Goal: Task Accomplishment & Management: Complete application form

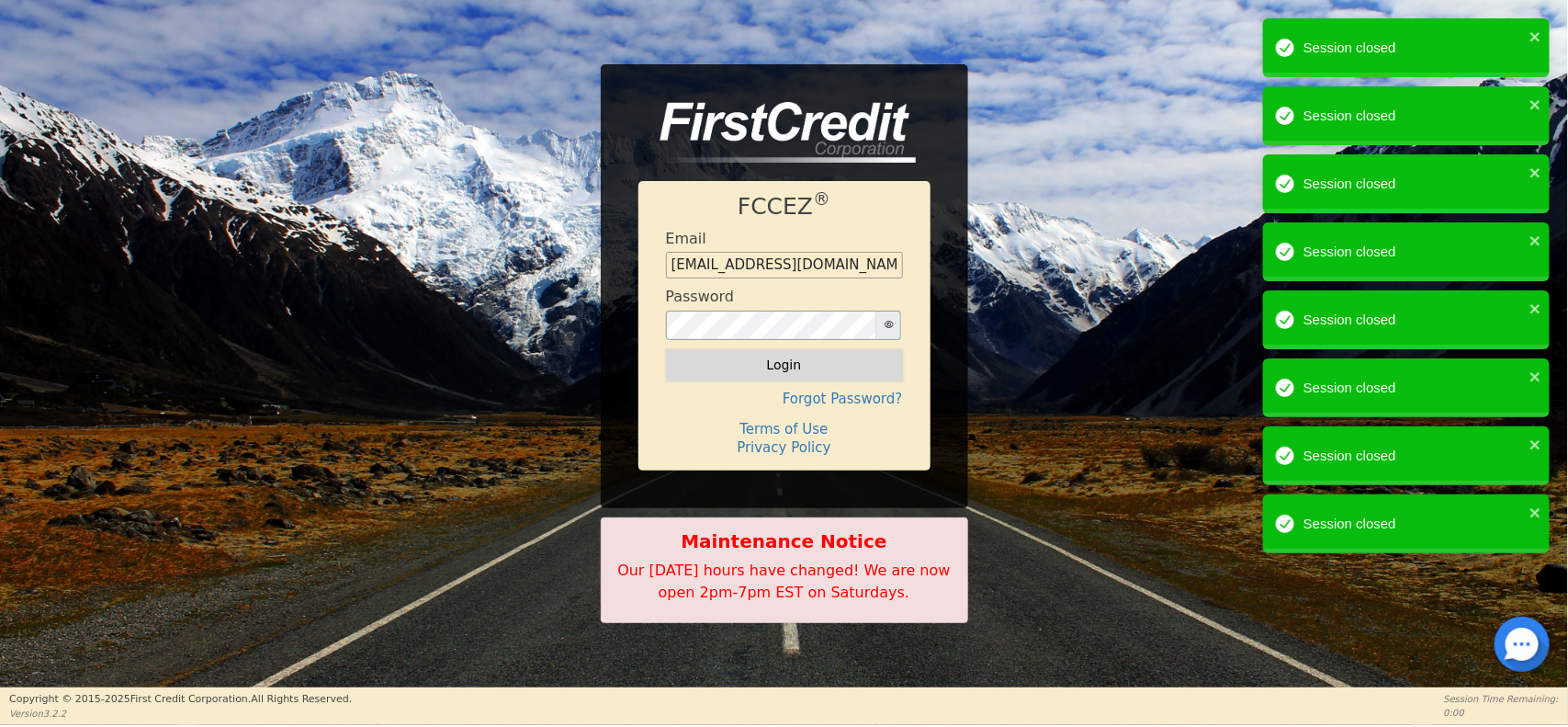
click at [768, 360] on button "Login" at bounding box center [784, 365] width 237 height 31
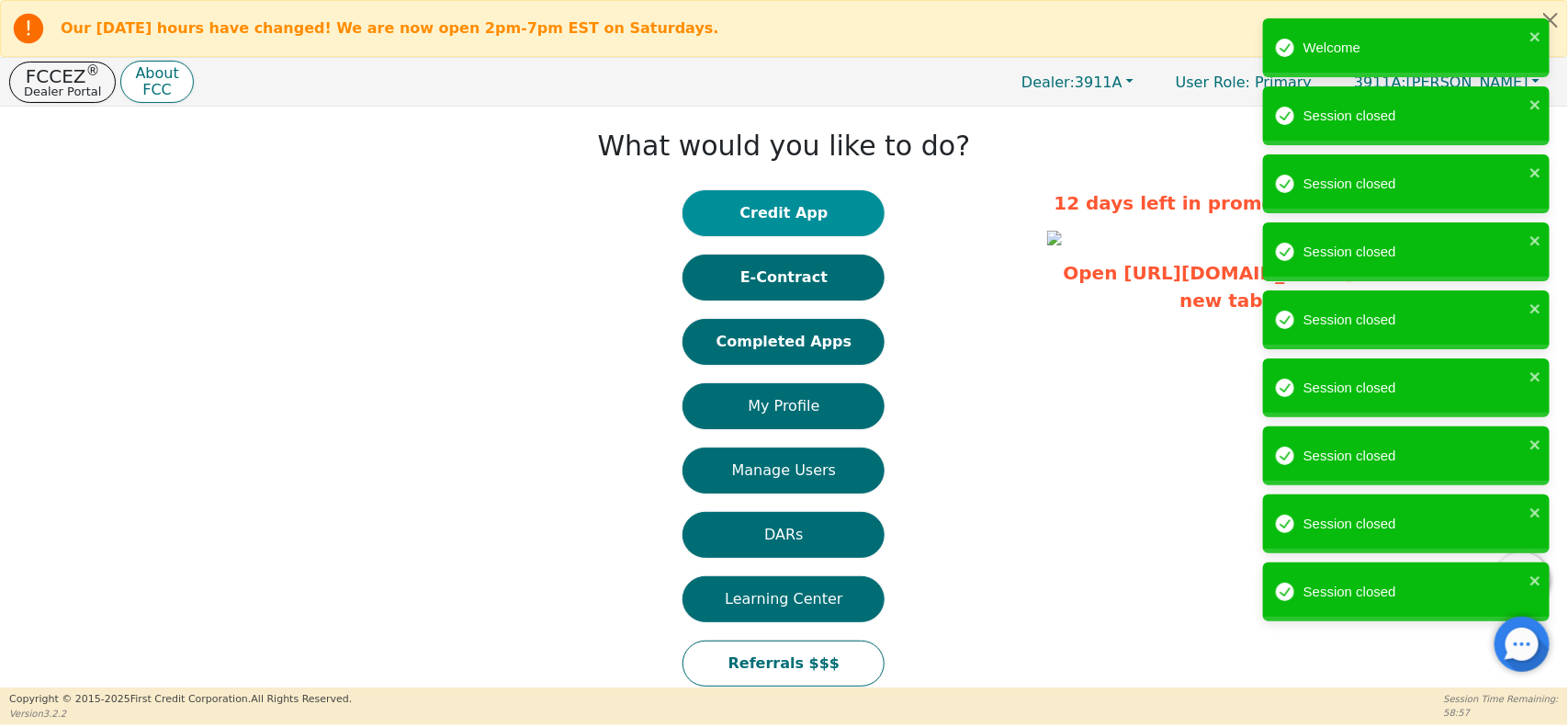
click at [814, 211] on button "Credit App" at bounding box center [784, 213] width 202 height 46
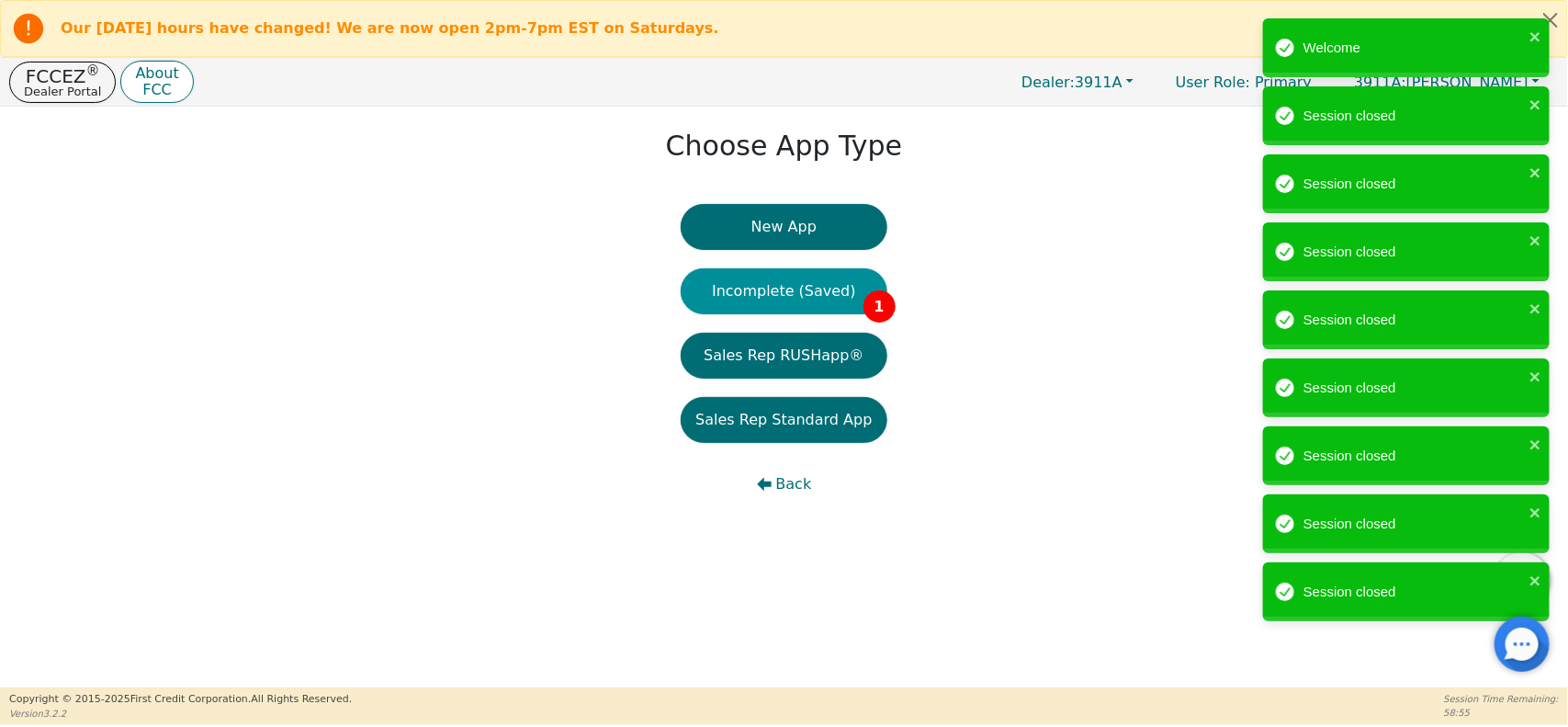
click at [783, 300] on button "Incomplete (Saved) 1" at bounding box center [784, 291] width 206 height 46
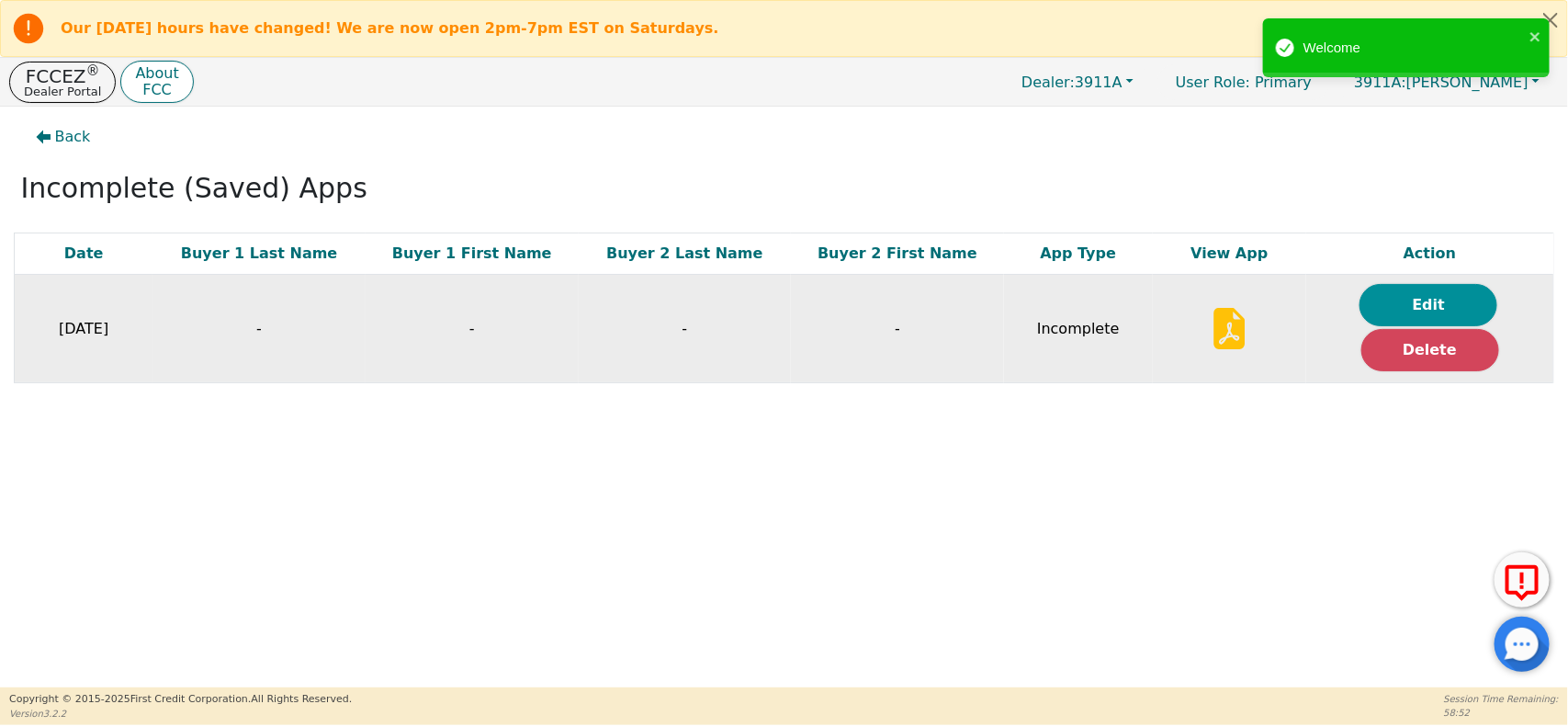
click at [1457, 301] on button "Edit" at bounding box center [1427, 305] width 138 height 42
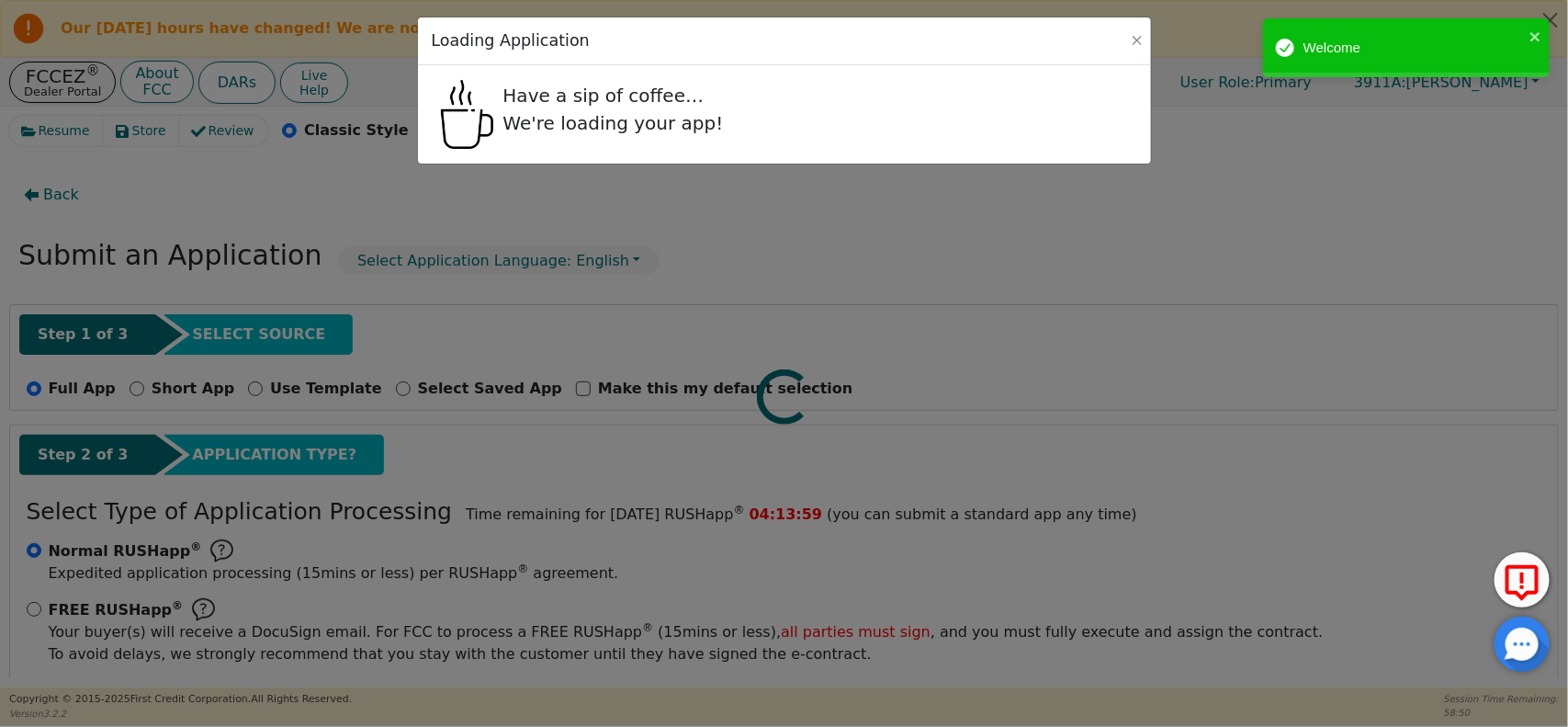
radio input "false"
radio input "true"
select select "FL"
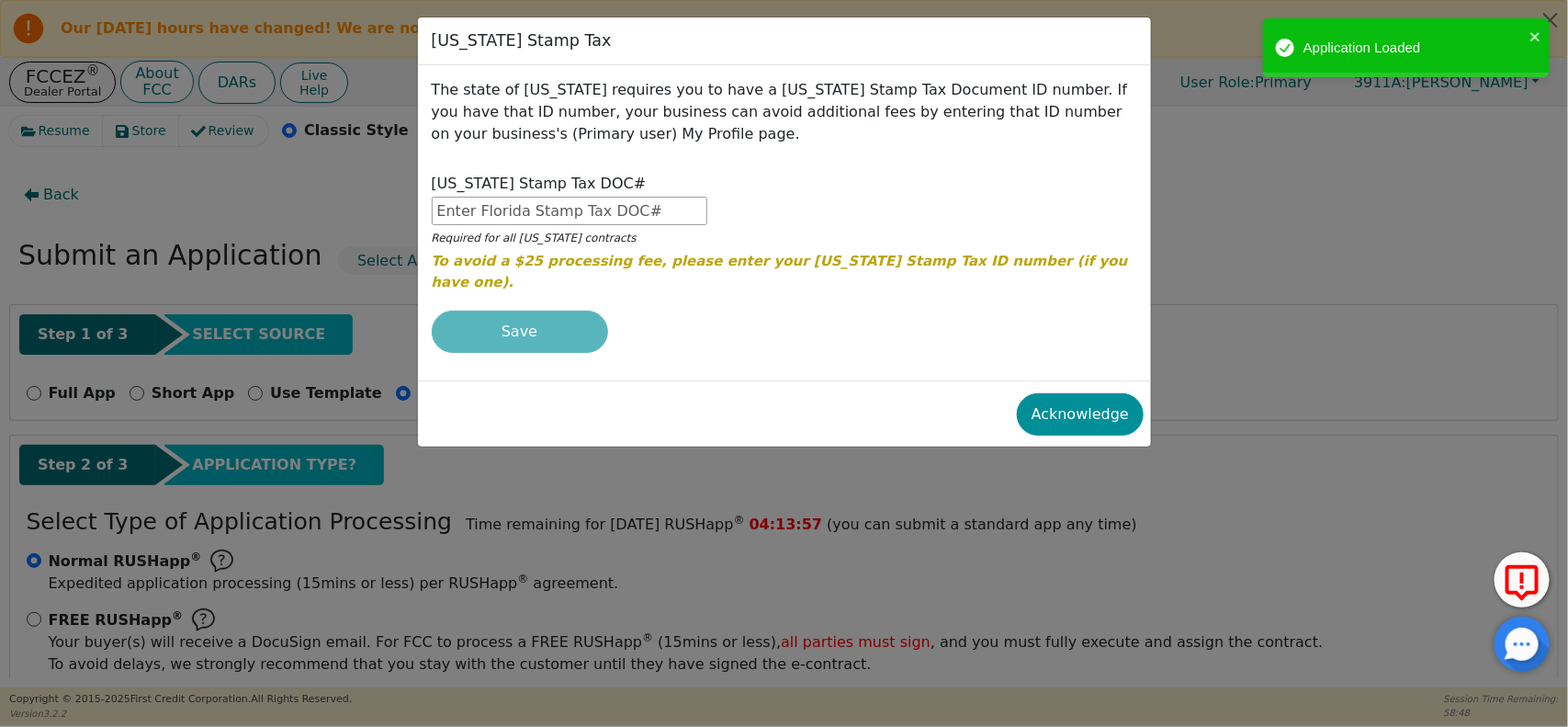
click at [1054, 393] on button "Acknowledge" at bounding box center [1080, 414] width 126 height 42
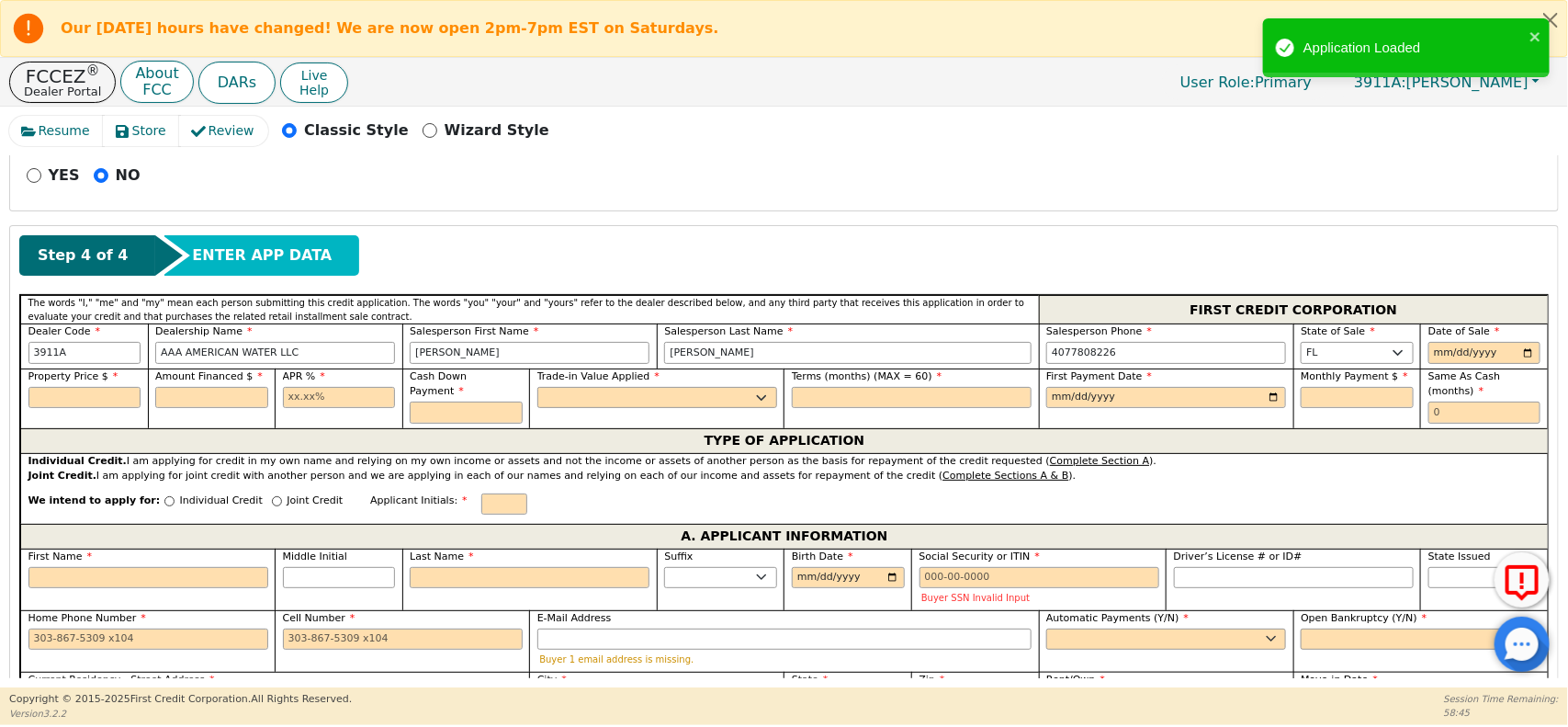
scroll to position [715, 0]
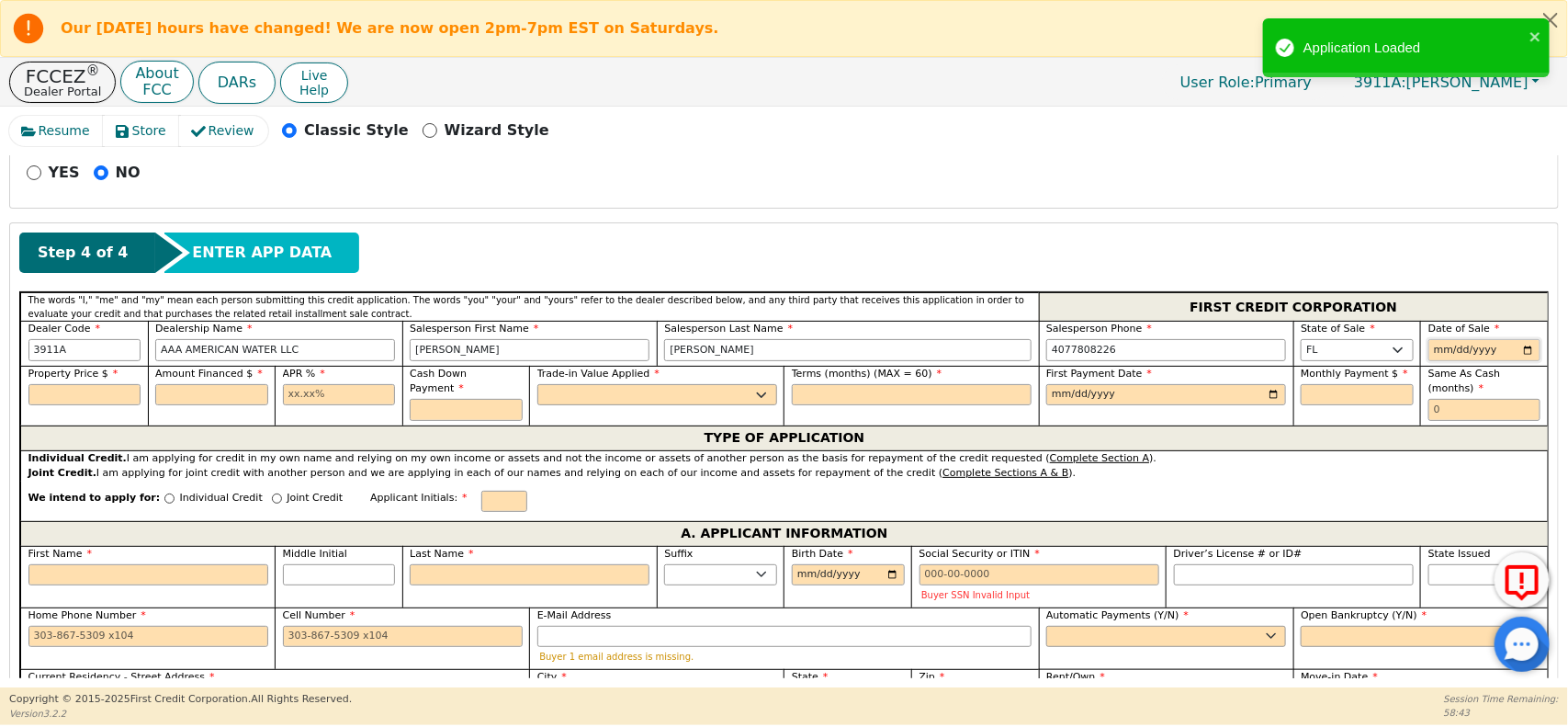
click at [1490, 354] on input "date" at bounding box center [1484, 350] width 113 height 22
click at [1521, 354] on input "date" at bounding box center [1484, 350] width 113 height 22
type input "2025-09-19"
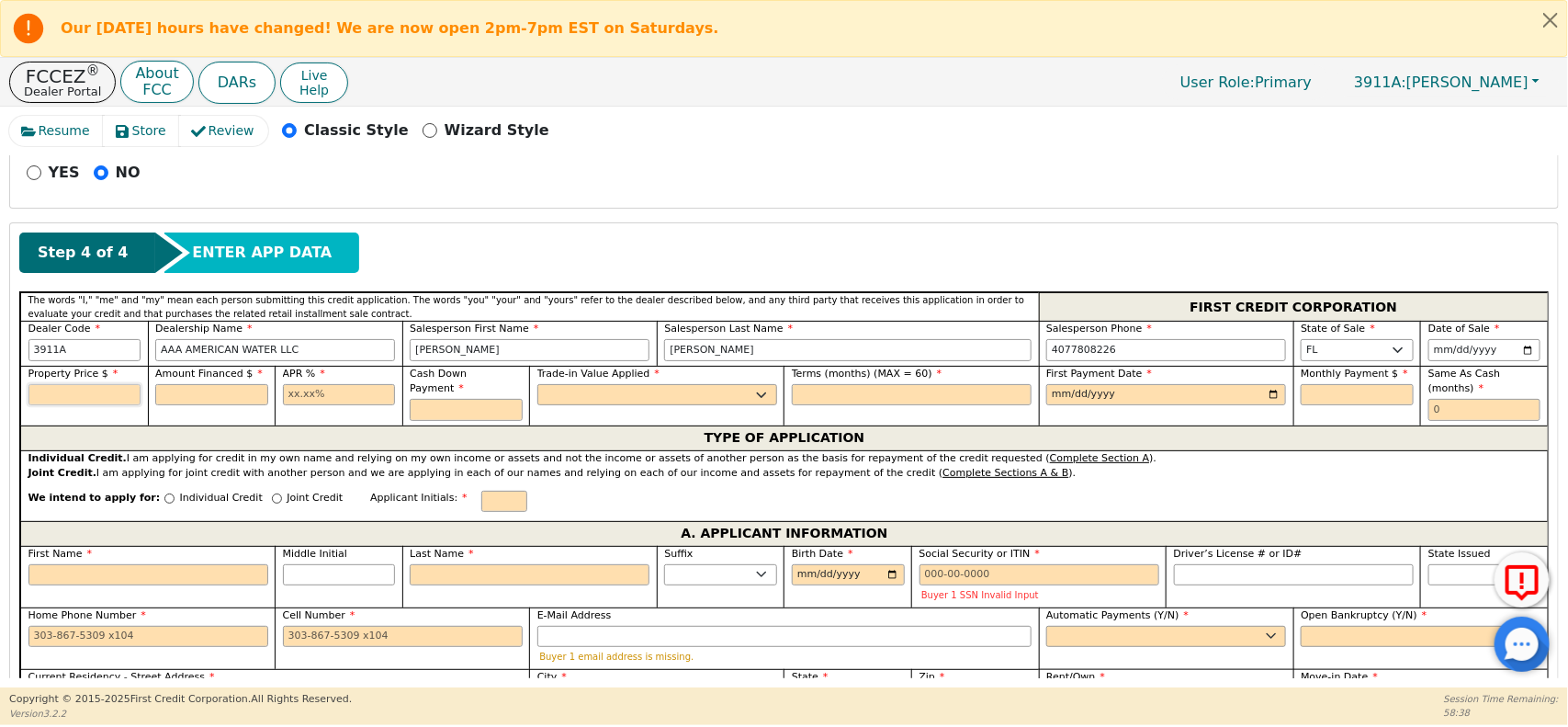
click at [69, 401] on input "text" at bounding box center [85, 394] width 113 height 22
type input "7000.00"
click at [287, 398] on input "text" at bounding box center [339, 394] width 113 height 22
type input "13.99"
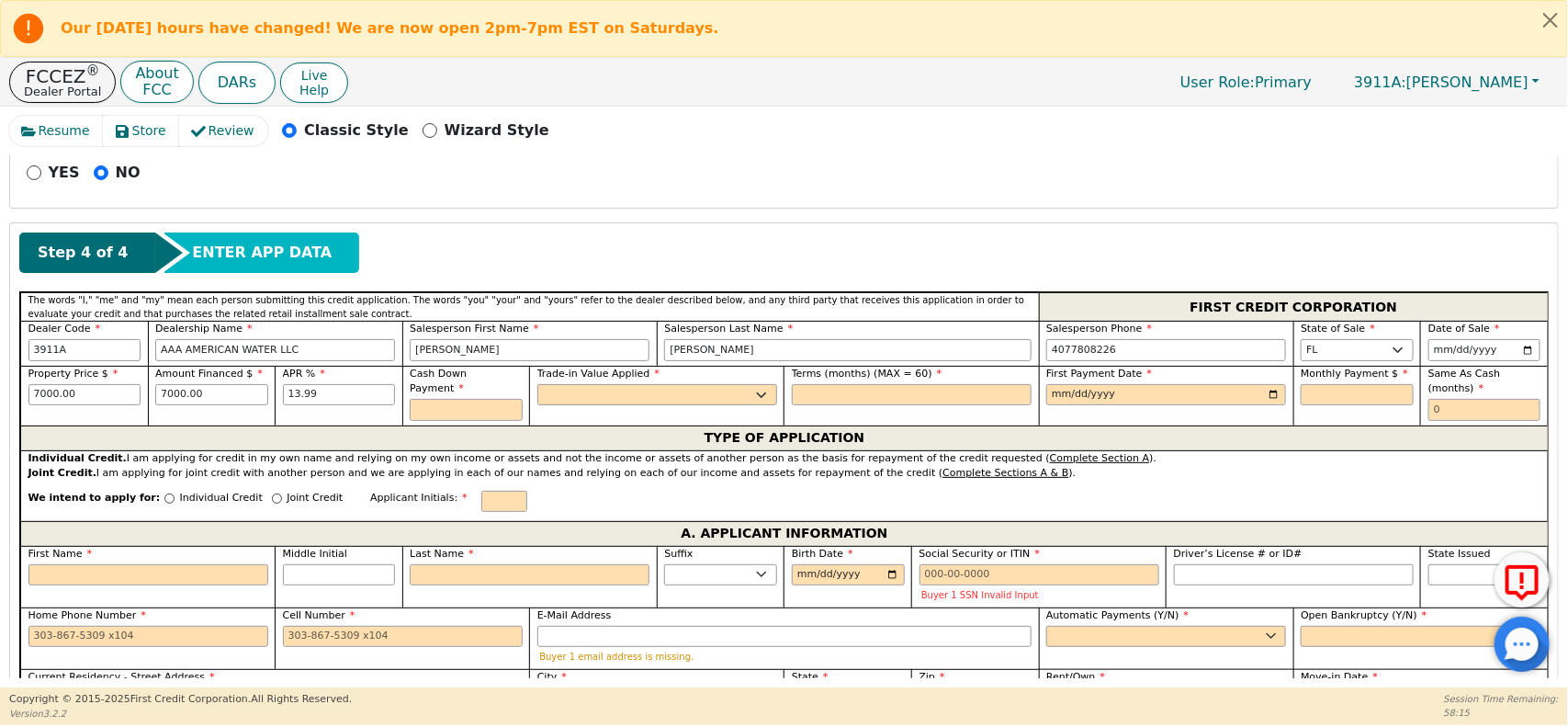
click at [319, 426] on div "APR % 13.99" at bounding box center [338, 395] width 127 height 60
click at [464, 399] on input "text" at bounding box center [465, 410] width 113 height 22
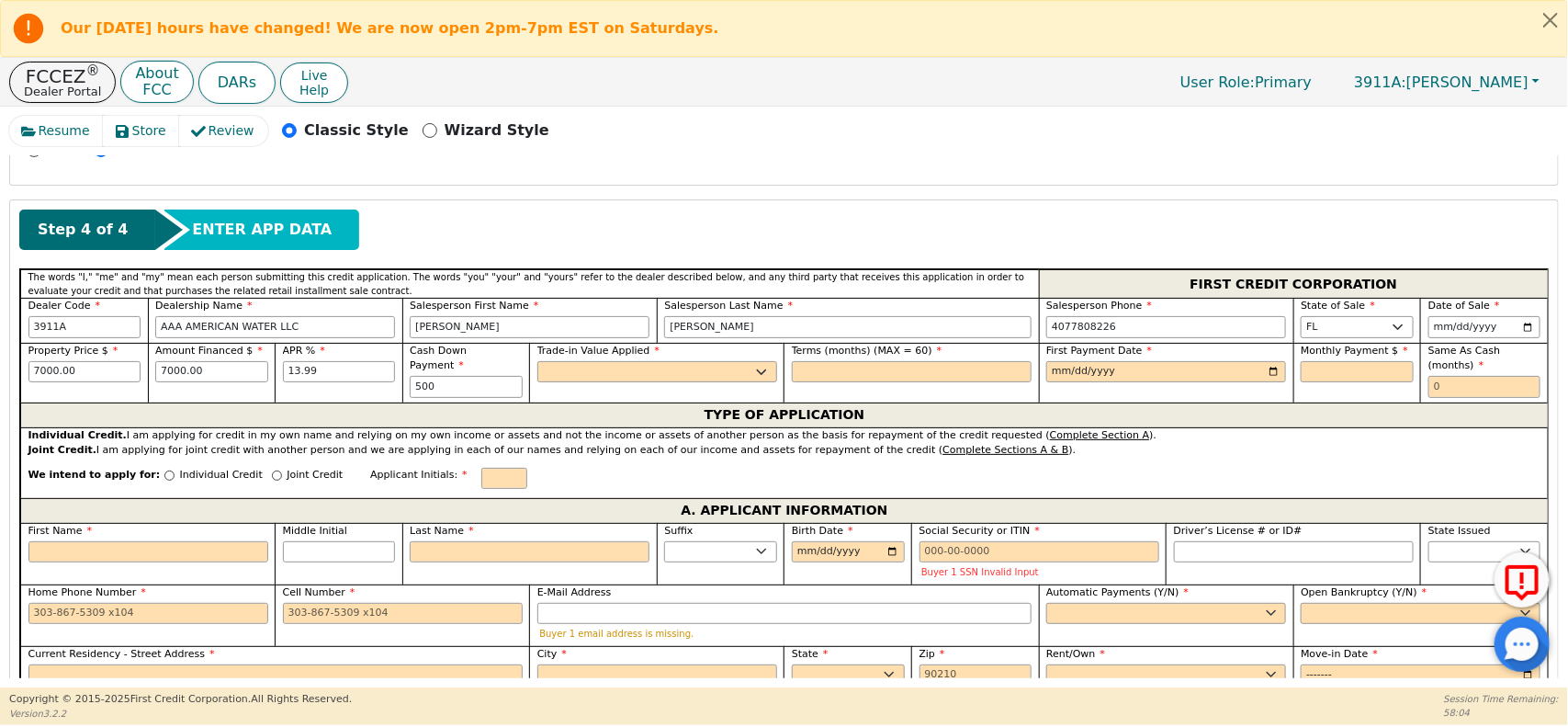
type input "500.00"
drag, startPoint x: 200, startPoint y: 393, endPoint x: 683, endPoint y: 397, distance: 483.0
click at [683, 397] on div "Trade-in Value Applied Yes No" at bounding box center [656, 373] width 255 height 60
click at [618, 368] on select "Yes No" at bounding box center [657, 372] width 239 height 22
select select "n"
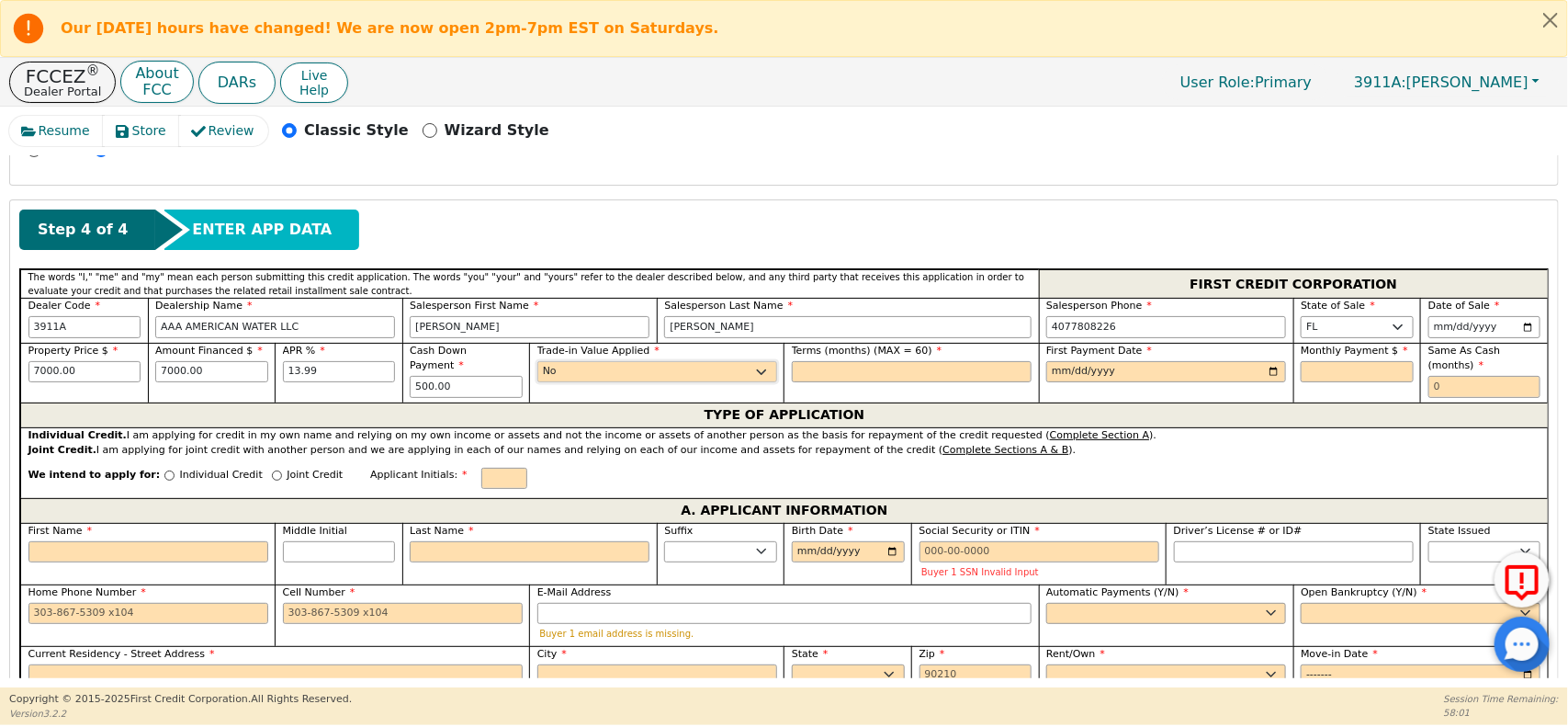
click at [538, 365] on select "Yes No" at bounding box center [657, 372] width 239 height 22
click at [906, 382] on input "text" at bounding box center [912, 372] width 239 height 22
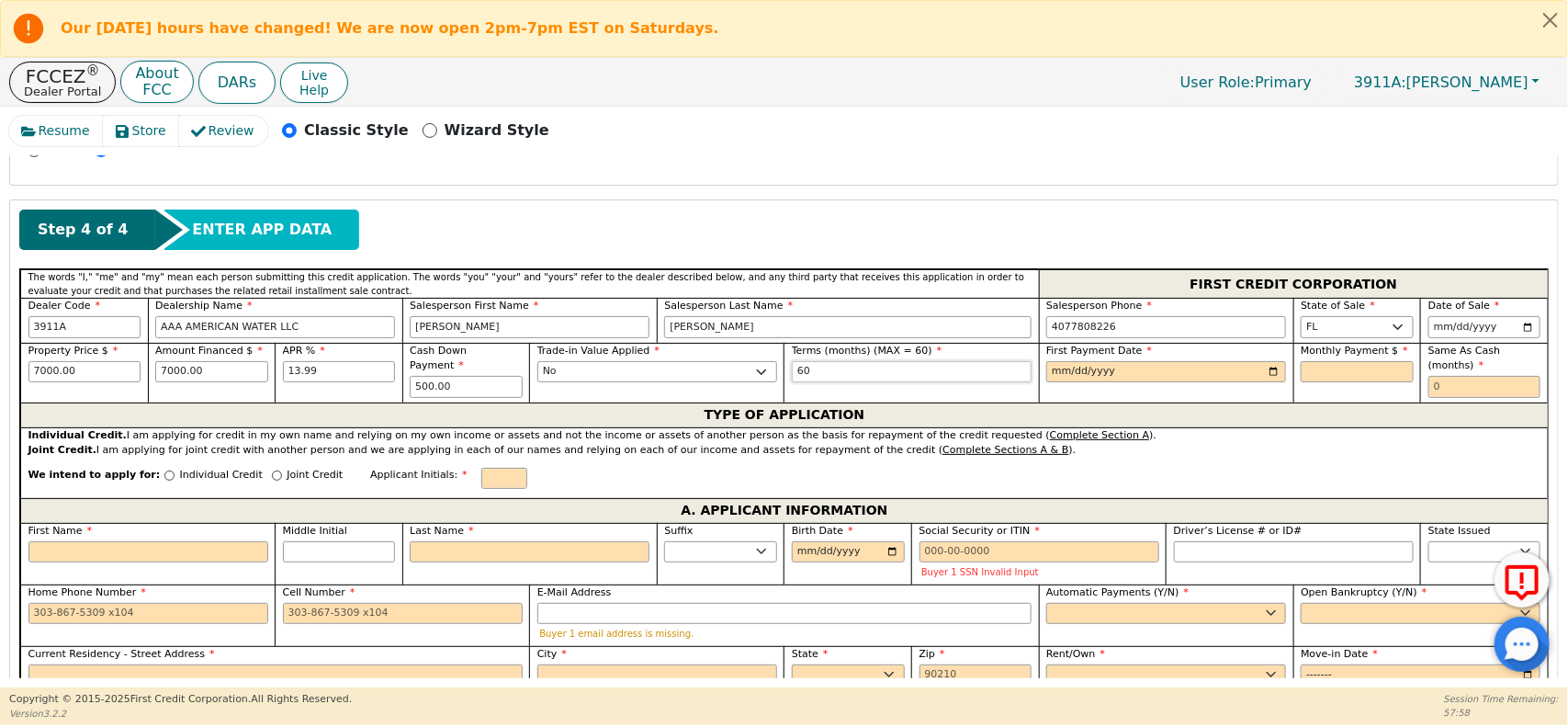
type input "60"
click at [942, 406] on div "TYPE OF APPLICATION" at bounding box center [784, 415] width 1527 height 25
click at [1094, 371] on input "date" at bounding box center [1166, 372] width 239 height 22
click at [1062, 373] on input "date" at bounding box center [1166, 372] width 239 height 22
click at [1272, 371] on input "date" at bounding box center [1166, 372] width 239 height 22
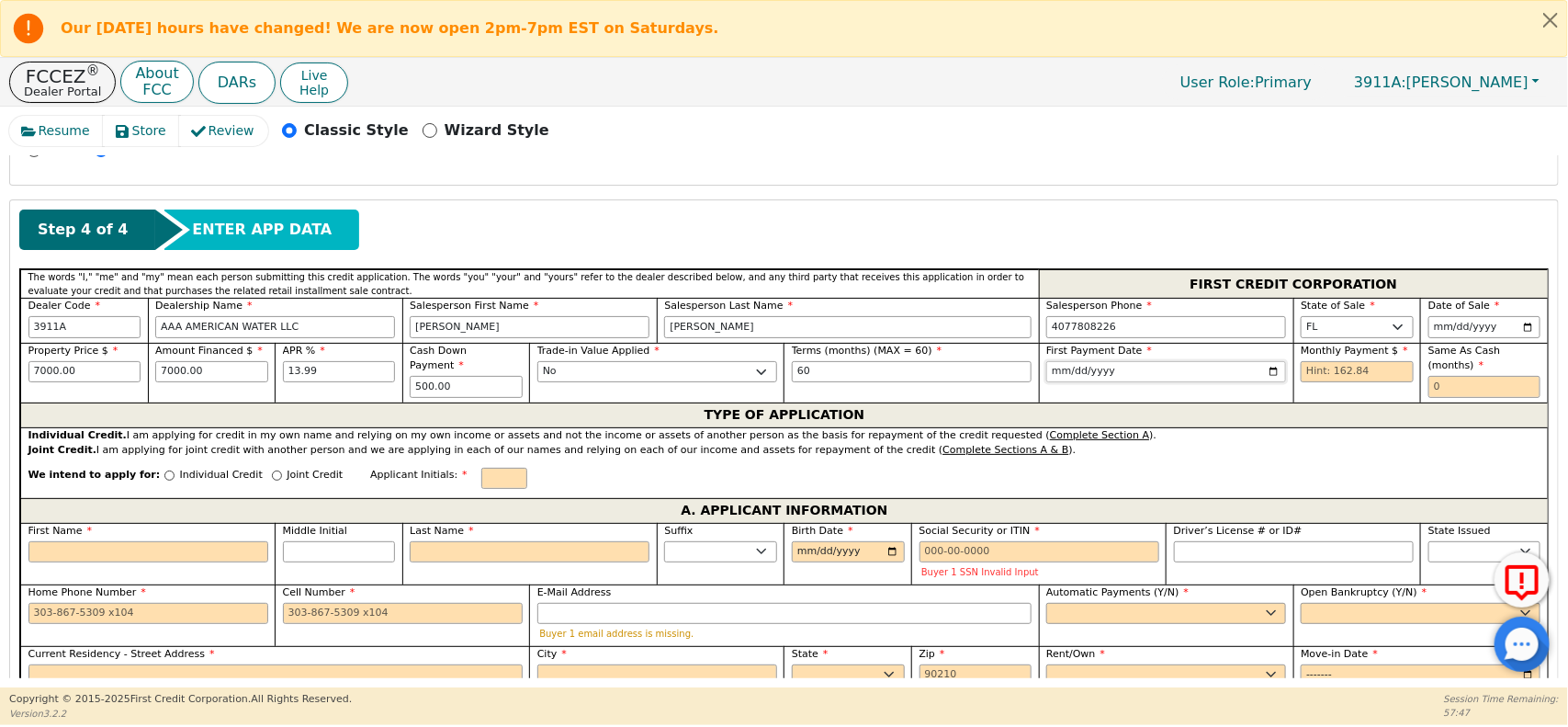
type input "2025-10-19"
click at [1321, 375] on input "text" at bounding box center [1356, 372] width 113 height 22
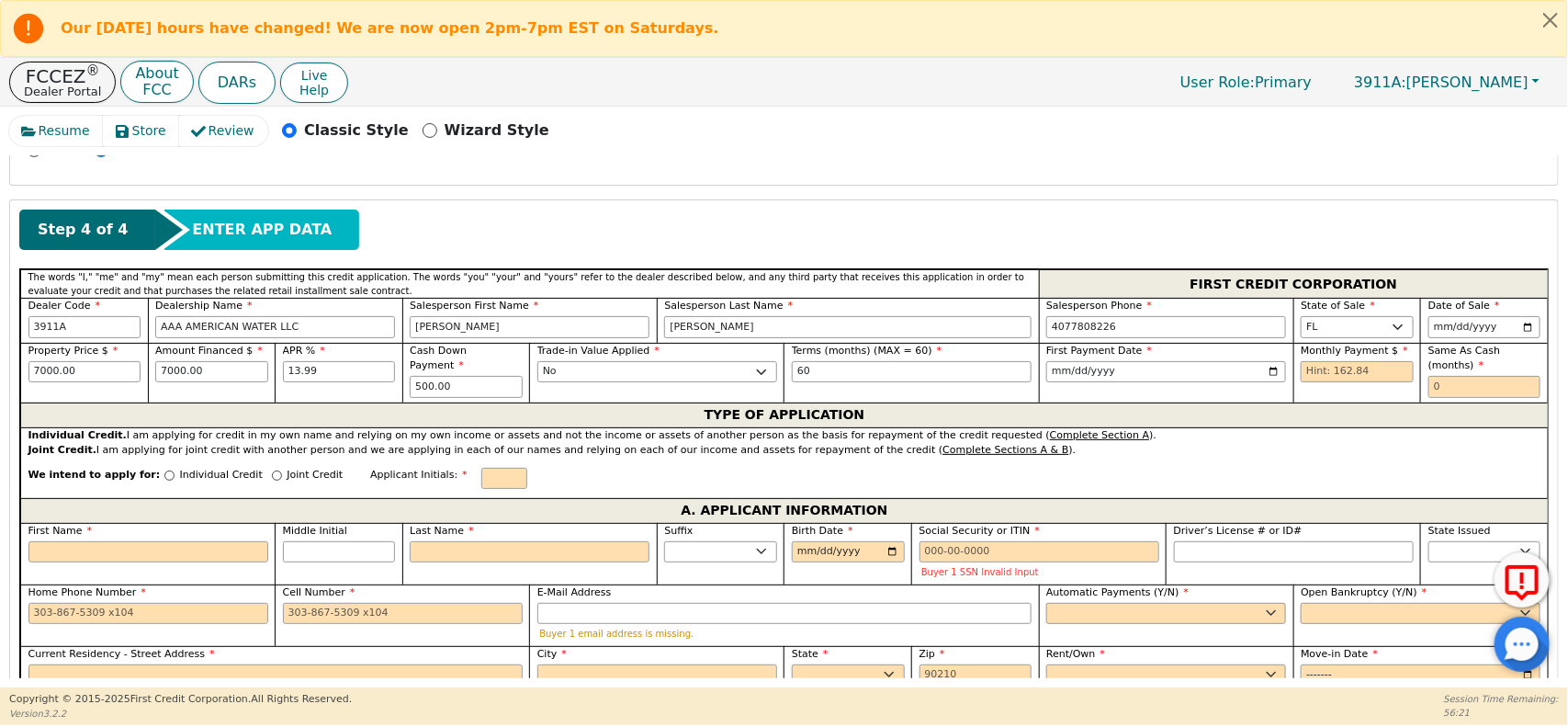
click at [1326, 373] on input "text" at bounding box center [1356, 372] width 113 height 22
type input "162.84"
click at [1446, 452] on div "Joint Credit. I am applying for joint credit with another person and we are app…" at bounding box center [784, 450] width 1513 height 15
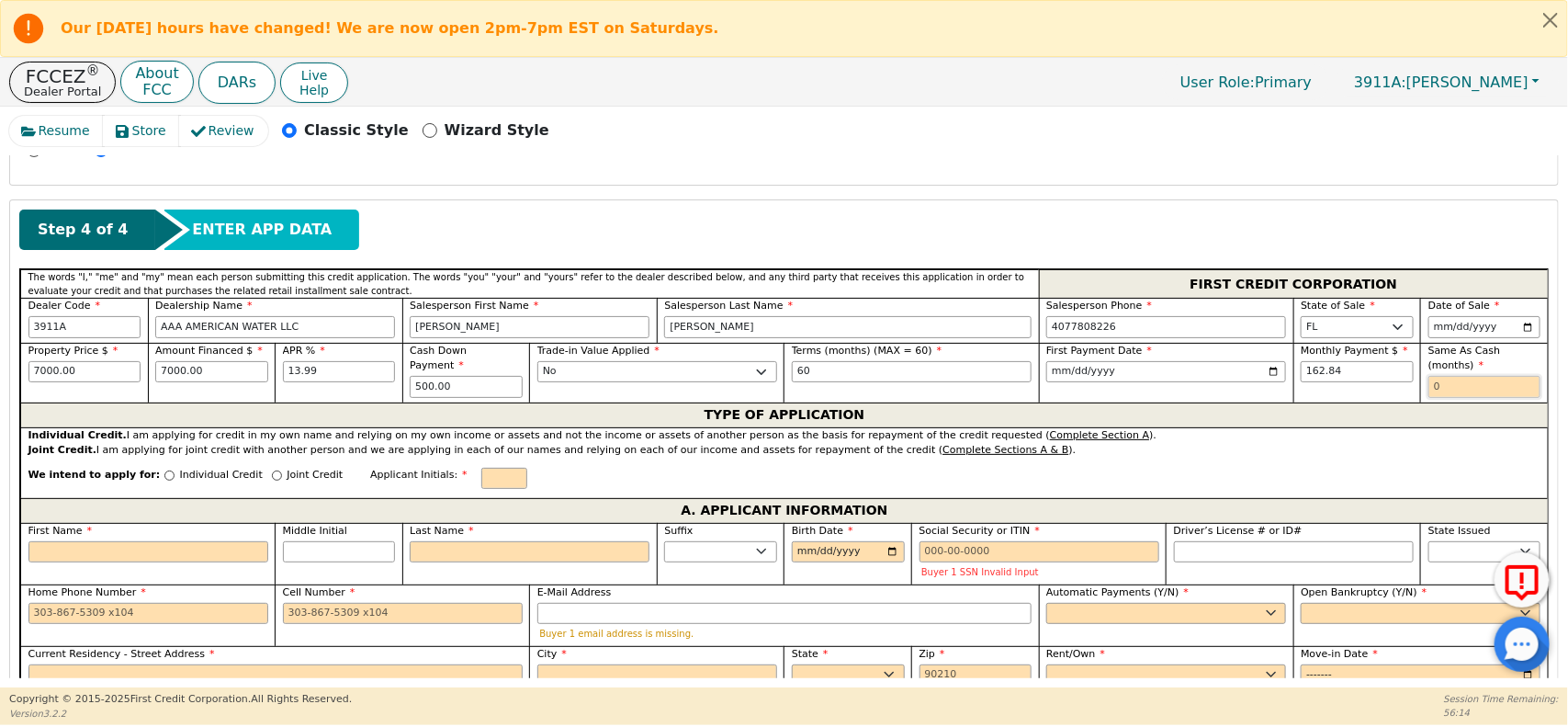
click at [1434, 391] on input "text" at bounding box center [1484, 387] width 113 height 22
type input "0"
click at [1359, 449] on div "Joint Credit. I am applying for joint credit with another person and we are app…" at bounding box center [784, 450] width 1513 height 15
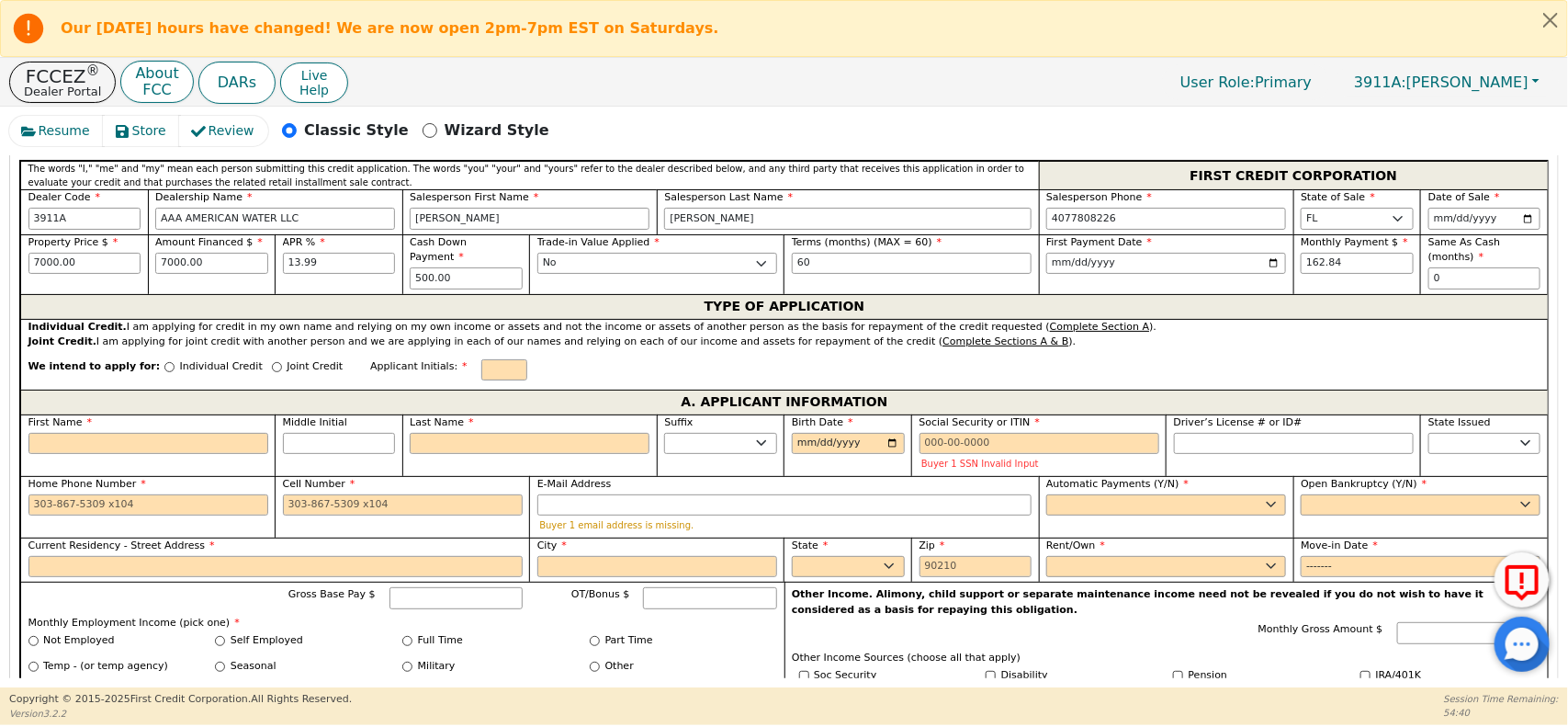
scroll to position [848, 0]
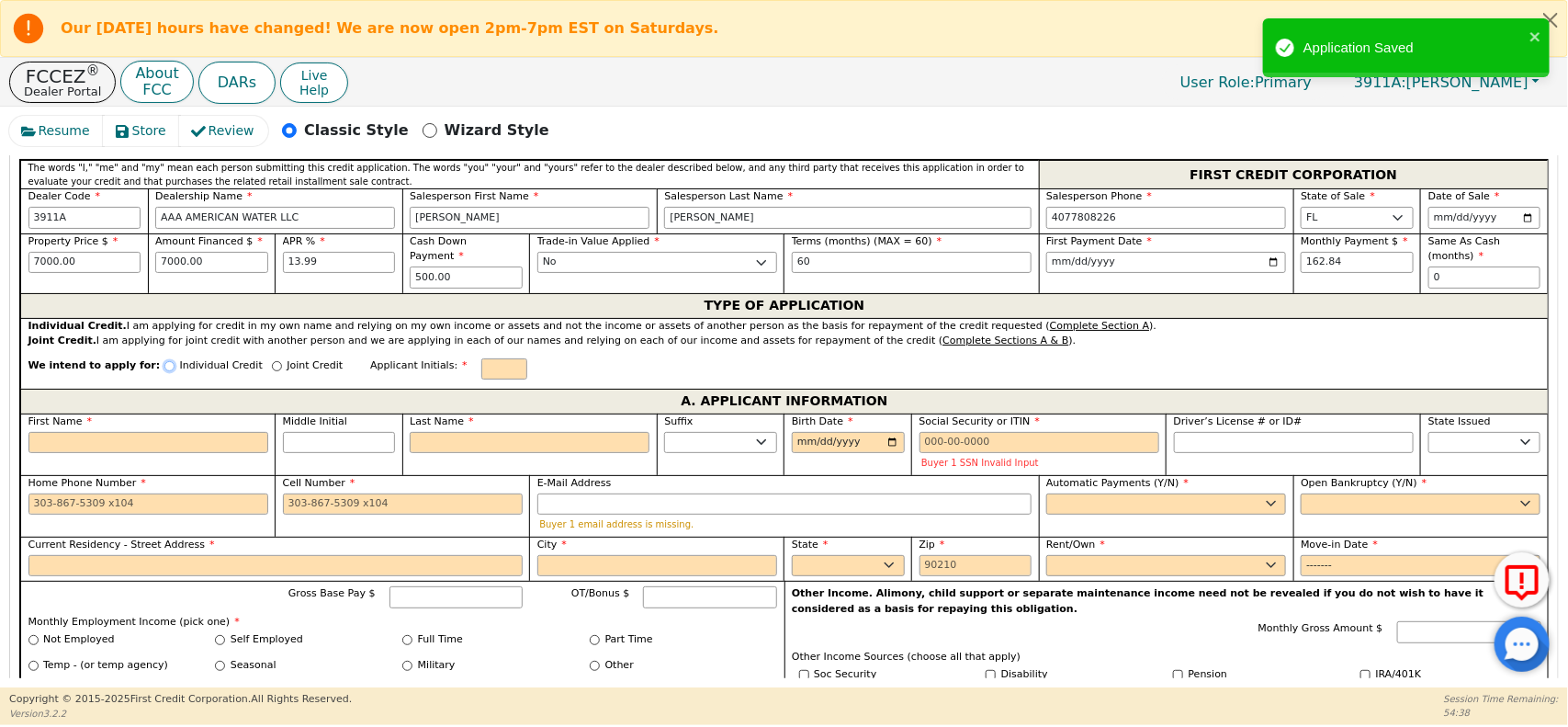
click at [164, 366] on input "Individual Credit" at bounding box center [169, 366] width 10 height 10
radio input "true"
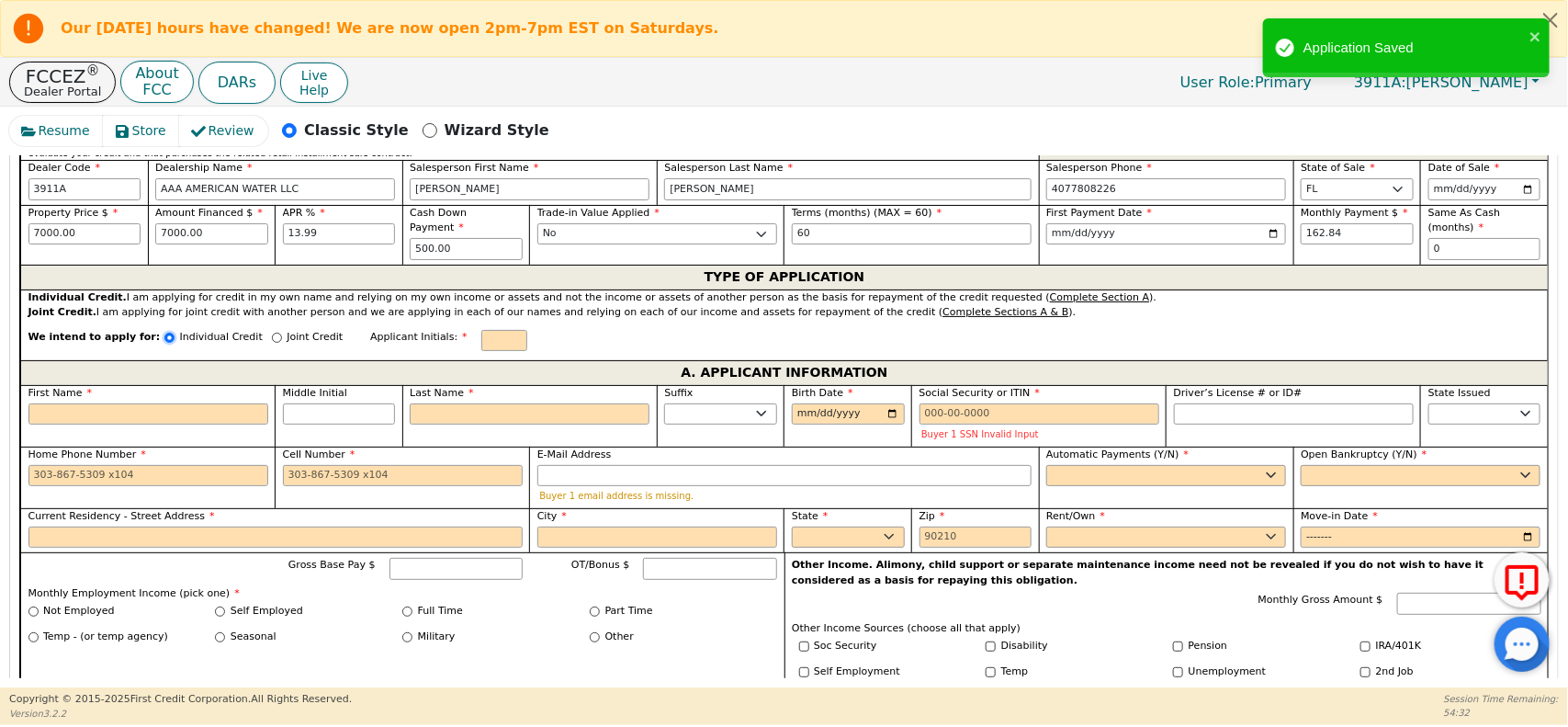
scroll to position [875, 0]
click at [255, 419] on input "First Name" at bounding box center [148, 415] width 239 height 22
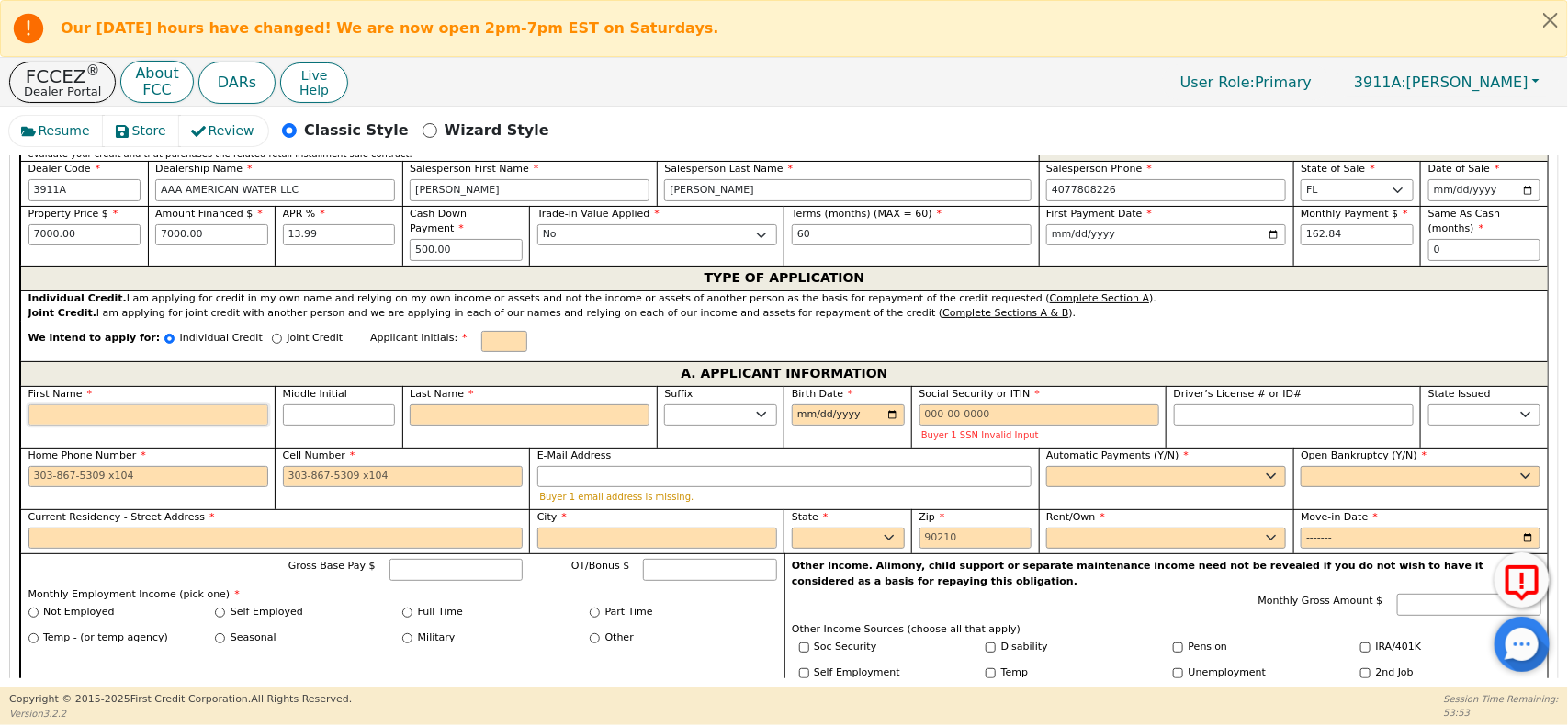
type input "G"
type input "GL"
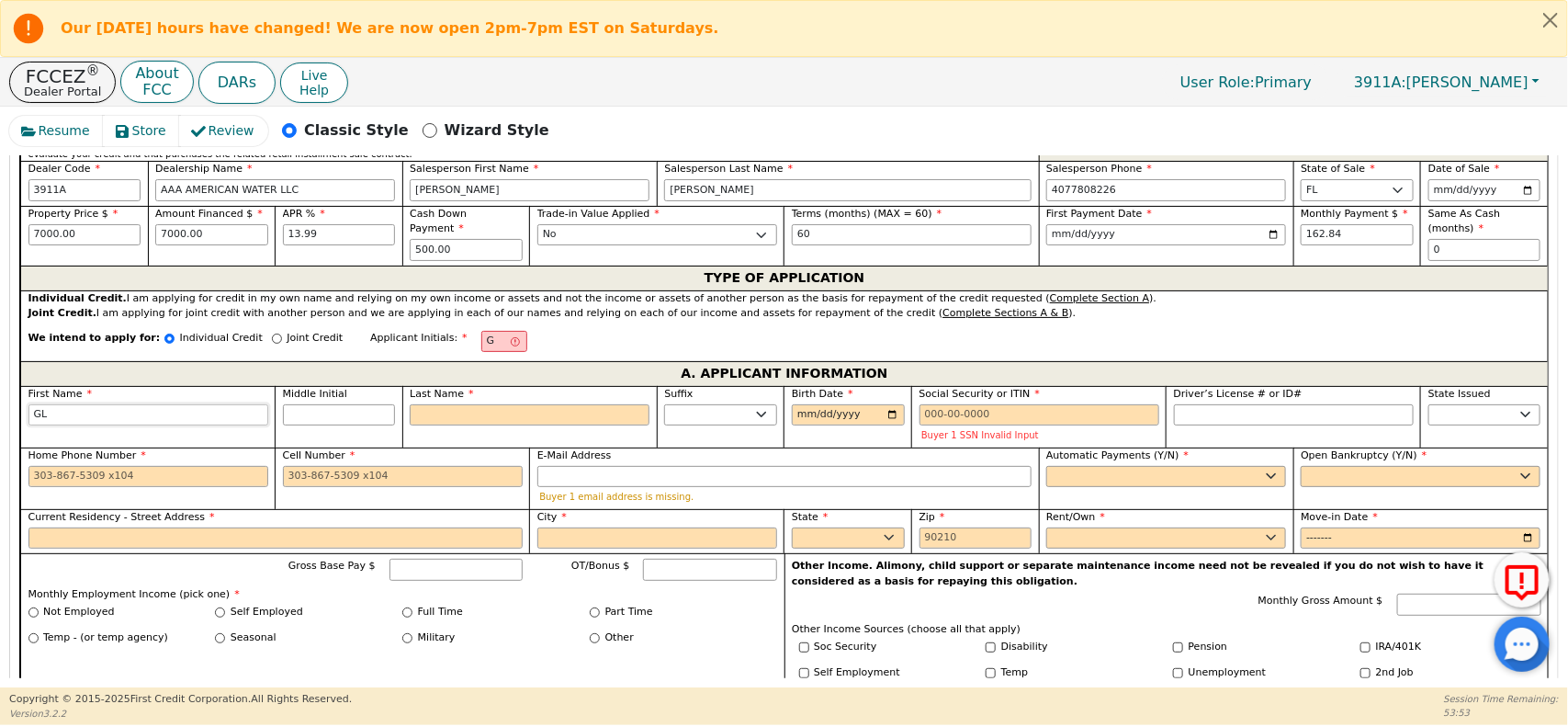
type input "GLO"
type input "GLOR"
type input "GLORI"
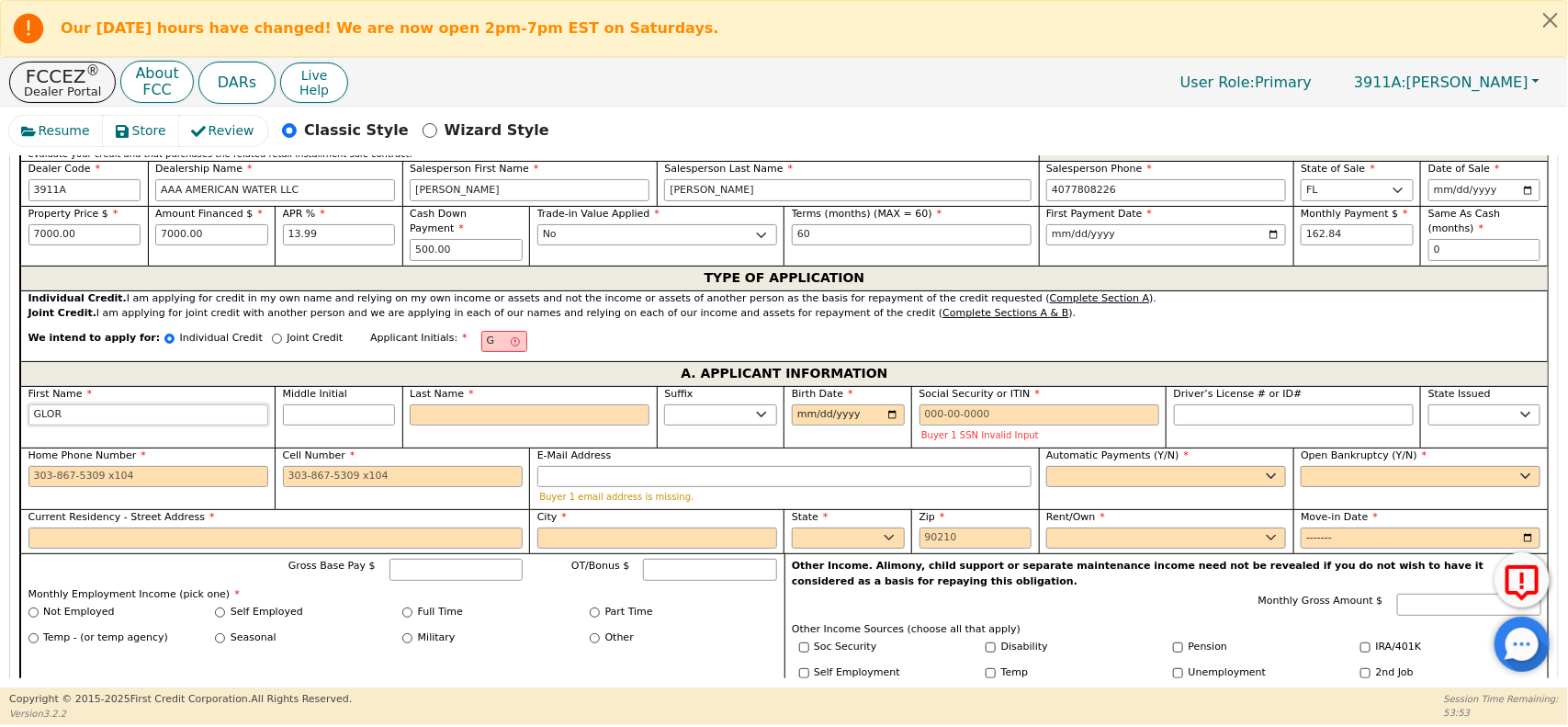
type input "GLORI"
type input "[PERSON_NAME]"
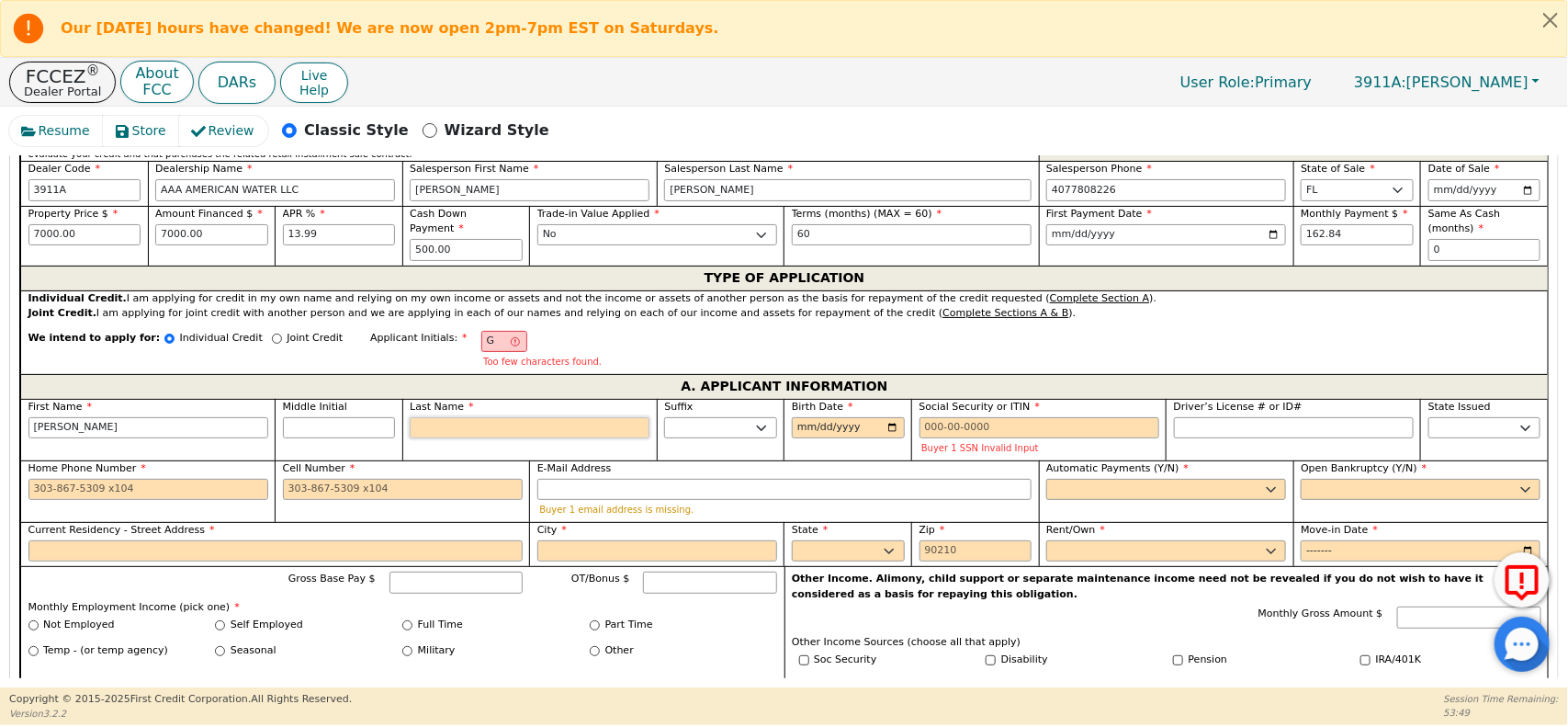
type input "GO"
type input "O"
type input "GLORIA O"
type input "OR"
type input "GLORIA OR"
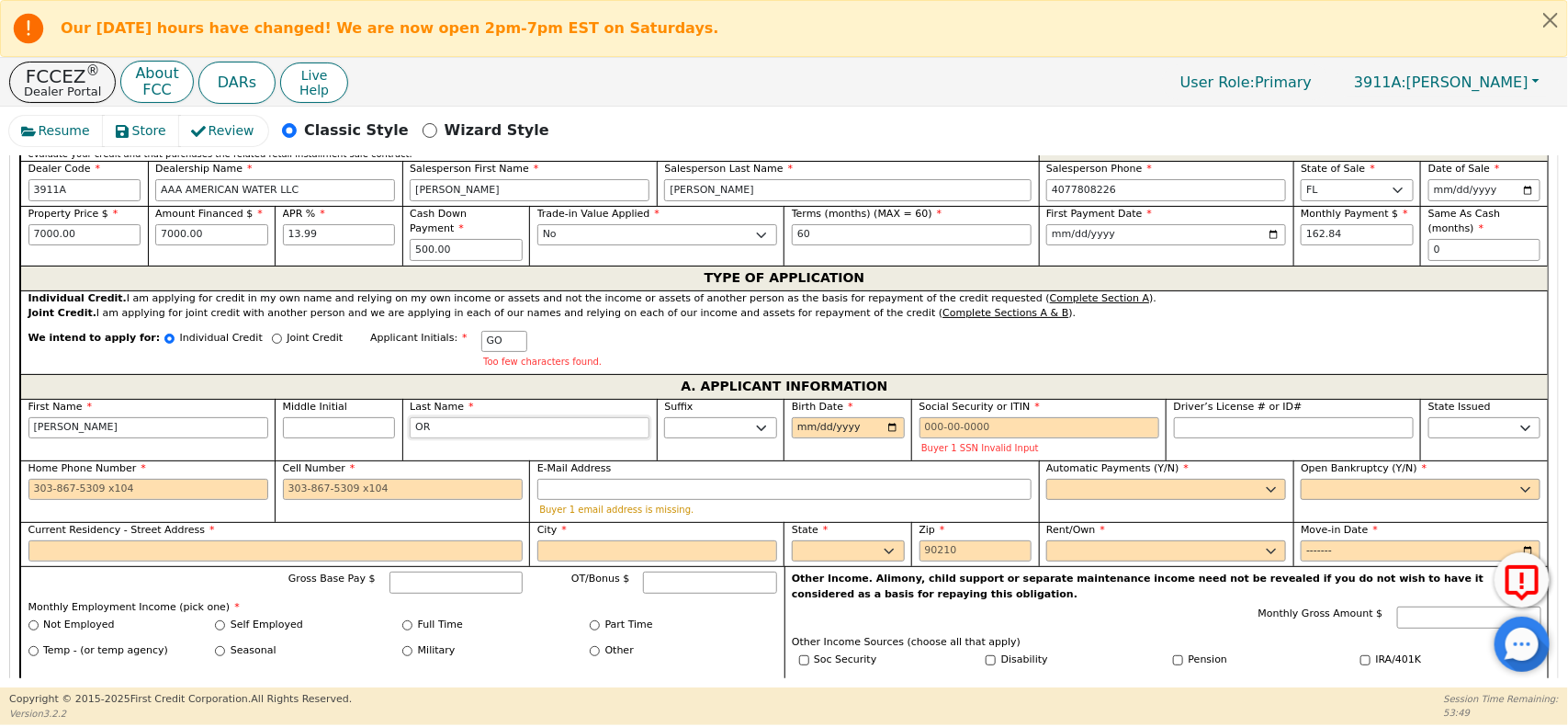
type input "ORT"
type input "GLORIA ORT"
type input "ORTI"
type input "GLORIA ORTI"
type input "[PERSON_NAME]"
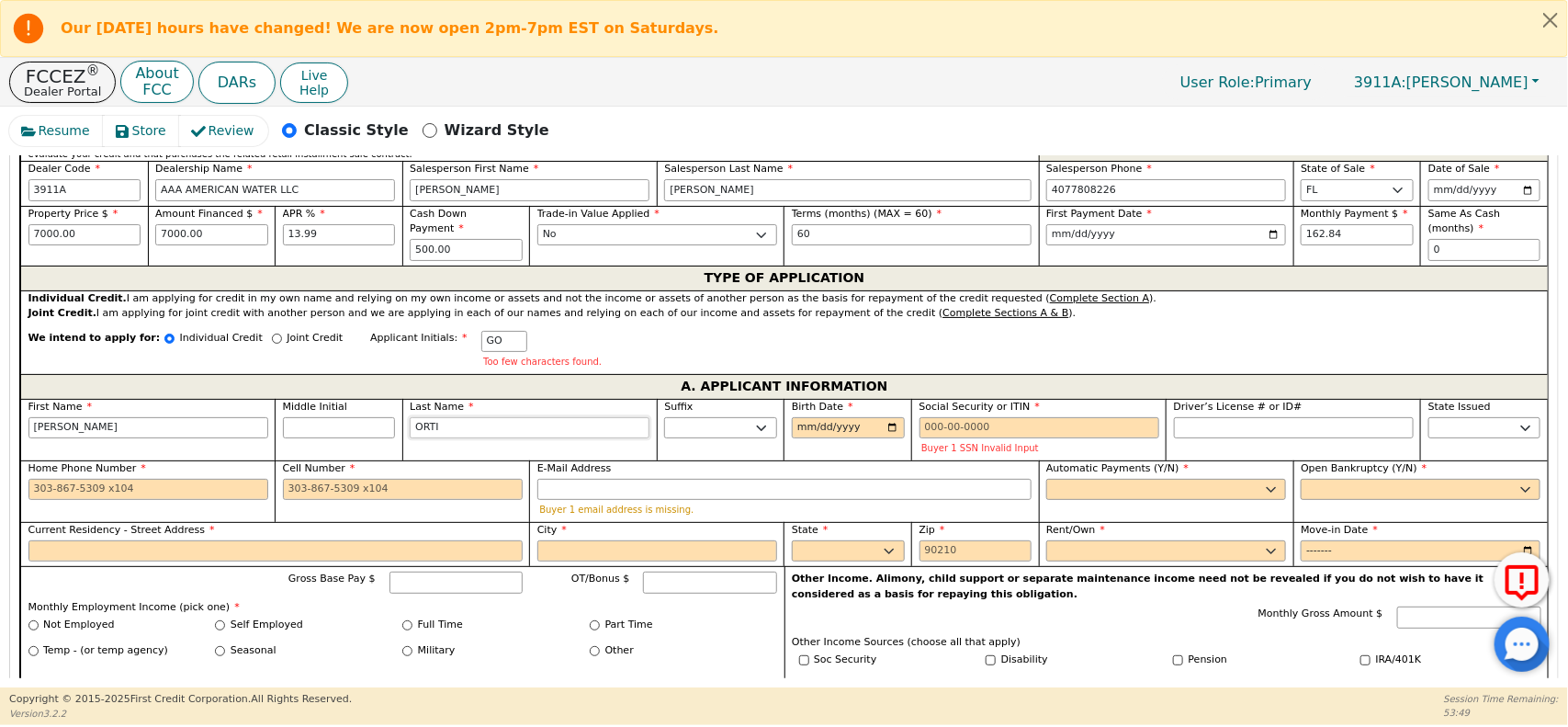
type input "GLORIA ORTIZ"
type input "[PERSON_NAME]"
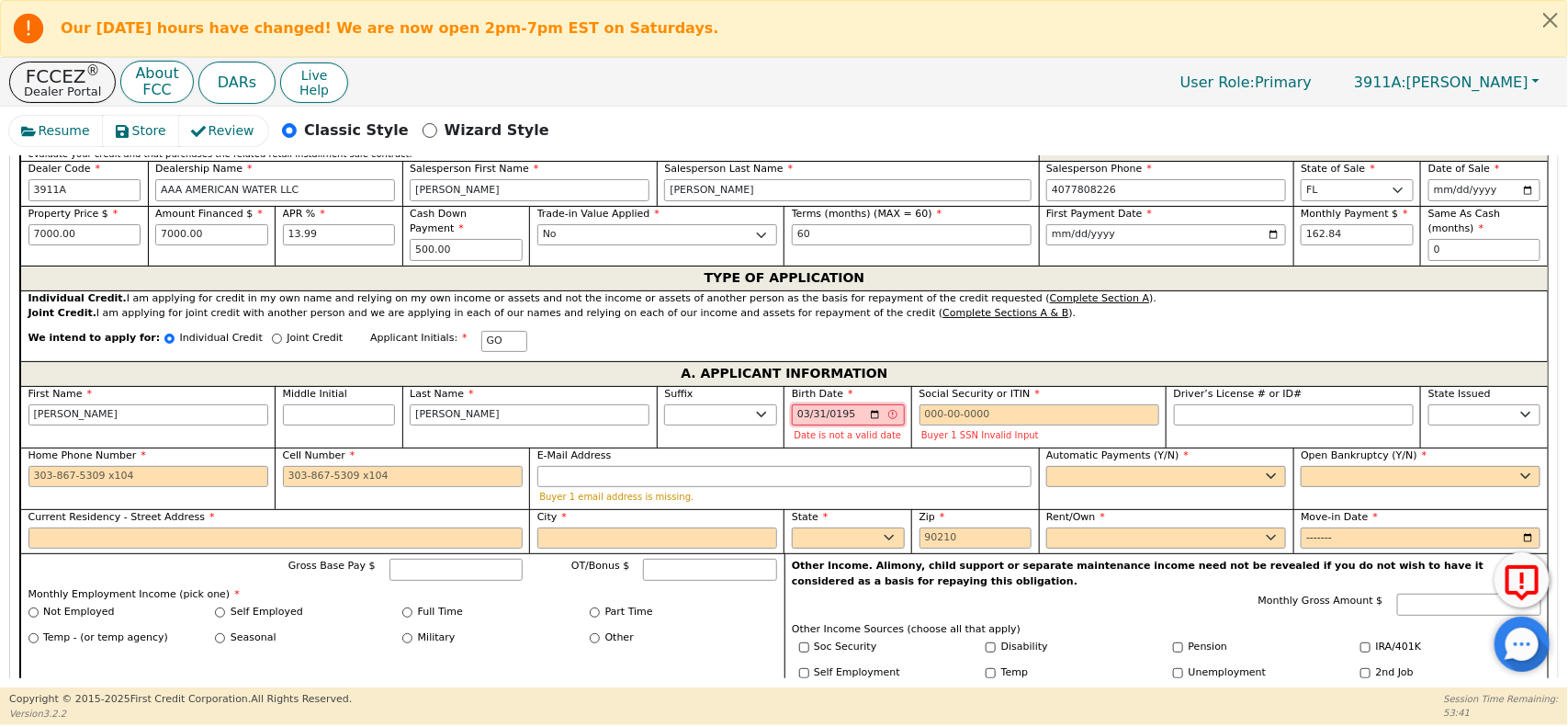
type input "1956-03-31"
click at [946, 427] on input "Social Security or ITIN" at bounding box center [1039, 415] width 239 height 22
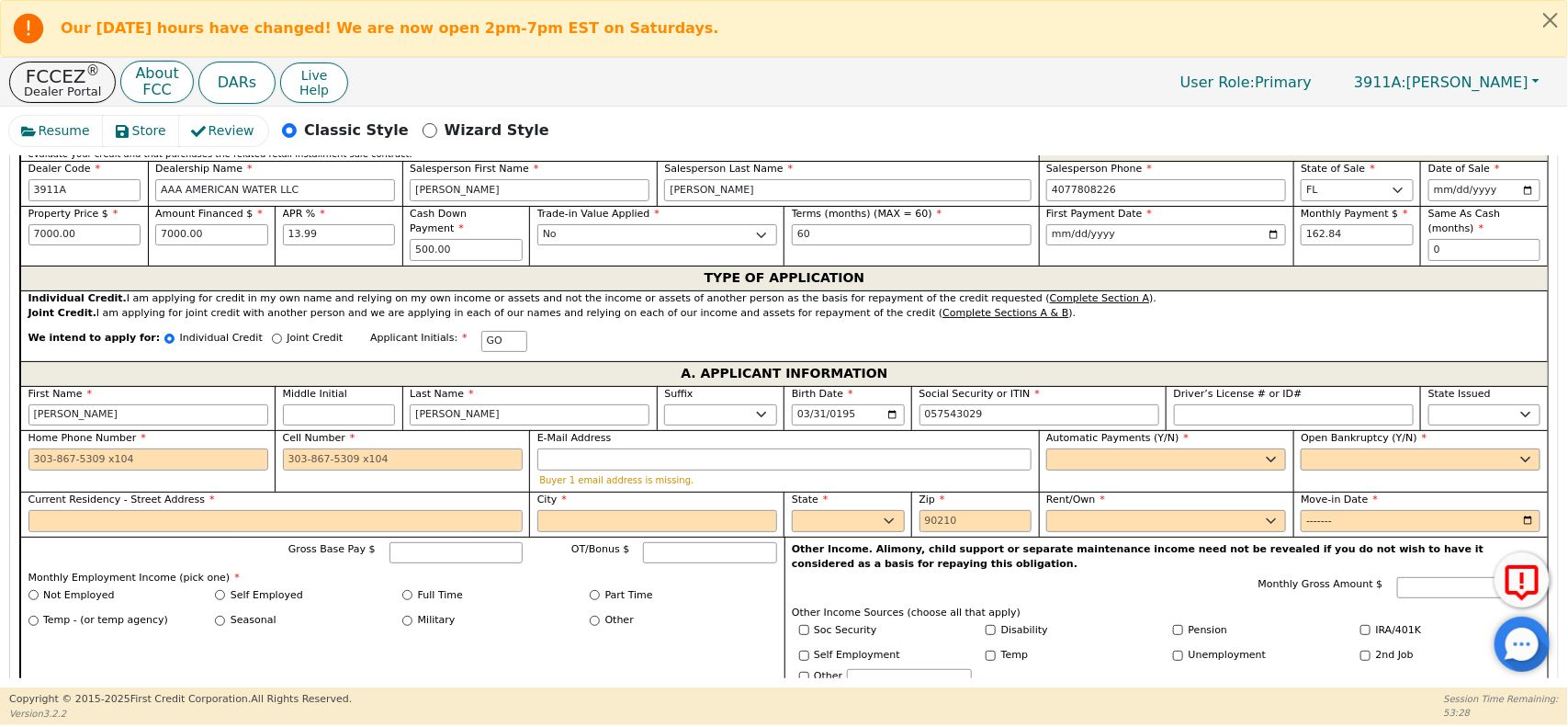
type input "***-**-3029"
click at [1004, 444] on label "E-Mail Address" at bounding box center [784, 439] width 494 height 15
click at [1004, 449] on input "E-Mail Address" at bounding box center [784, 459] width 494 height 22
click at [1462, 418] on select "AK AL AR AZ CA CO CT DC DE FL GA HI IA ID IL IN KS KY LA MA MD ME MI MN MO MS M…" at bounding box center [1484, 415] width 113 height 22
select select "FL"
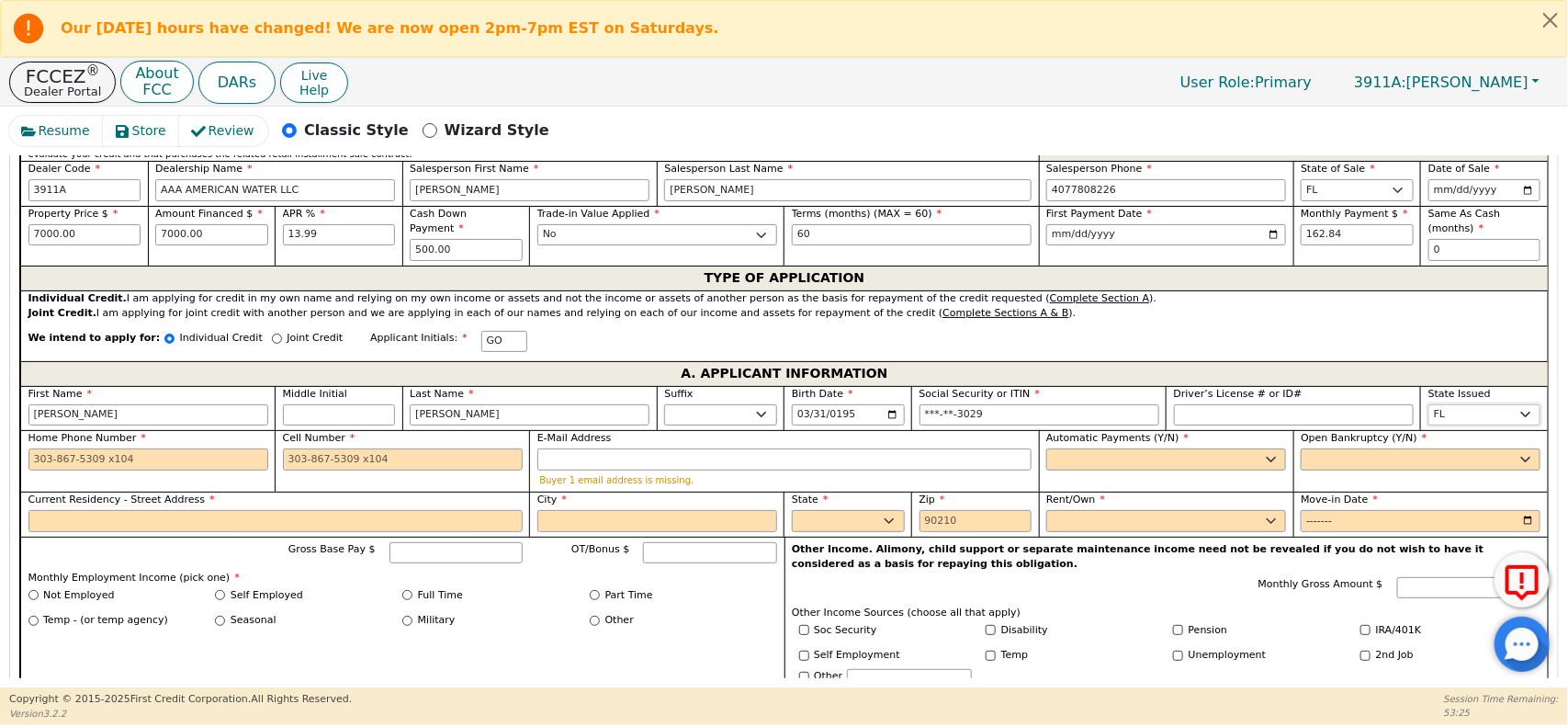
click at [1428, 409] on select "AK AL AR AZ CA CO CT DC DE FL GA HI IA ID IL IN KS KY LA MA MD ME MI MN MO MS M…" at bounding box center [1484, 415] width 113 height 22
click at [1292, 418] on input "Driver’s License # or ID#" at bounding box center [1294, 415] width 239 height 22
type input "0"
type input "**********"
click at [93, 462] on input "Home Phone Number" at bounding box center [148, 459] width 239 height 22
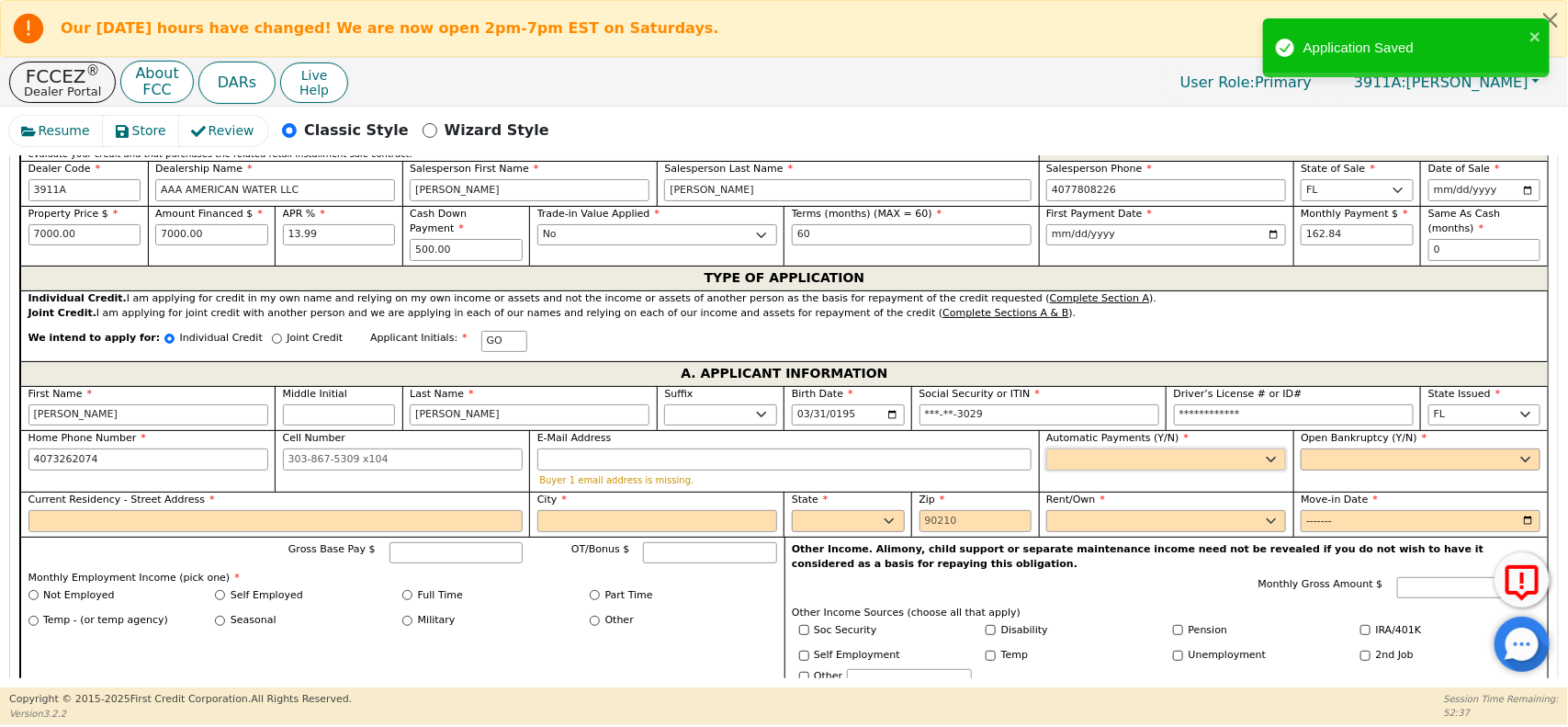
type input "407-326-2074"
click at [1076, 467] on select "Yes No" at bounding box center [1166, 459] width 239 height 22
select select "n"
click at [1047, 455] on select "Yes No" at bounding box center [1166, 459] width 239 height 22
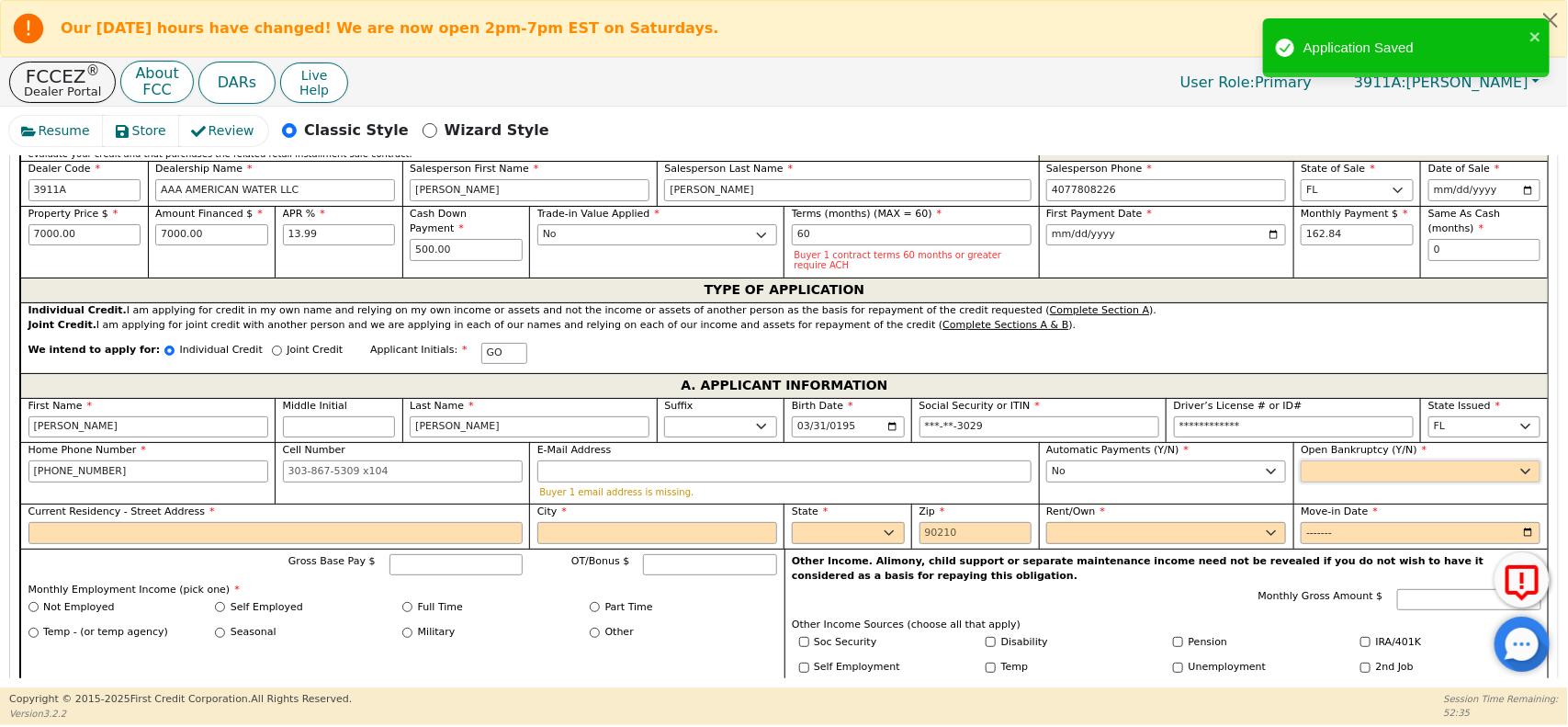
click at [1342, 473] on select "Yes No" at bounding box center [1420, 471] width 239 height 22
select select "n"
click at [1300, 461] on select "Yes No" at bounding box center [1420, 471] width 239 height 22
click at [1099, 524] on select "Rent Own" at bounding box center [1166, 532] width 239 height 22
select select "Rent"
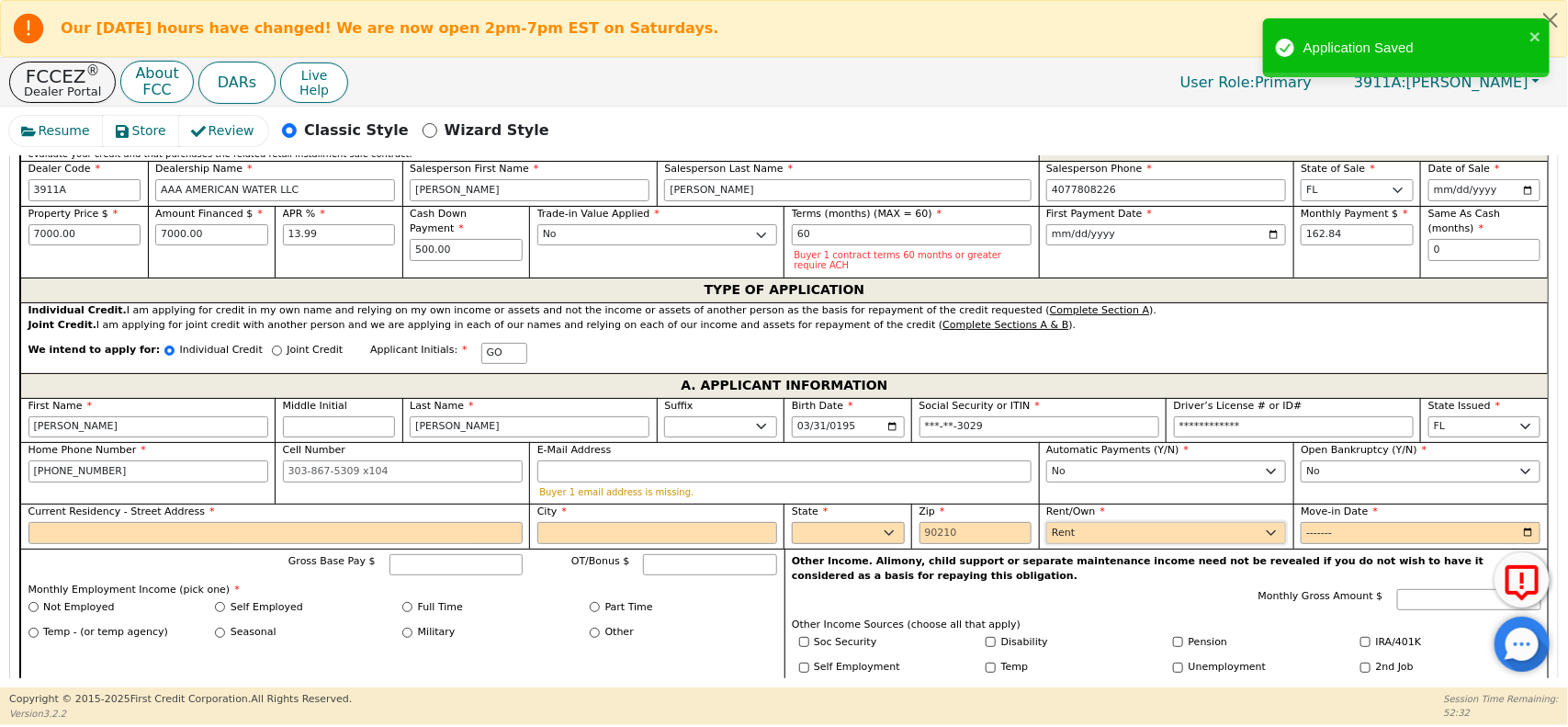
click at [1047, 522] on select "Rent Own" at bounding box center [1166, 532] width 239 height 22
click at [1375, 533] on input "Move-in Date" at bounding box center [1420, 532] width 239 height 22
click at [1521, 528] on input "Move-in Date" at bounding box center [1420, 532] width 239 height 22
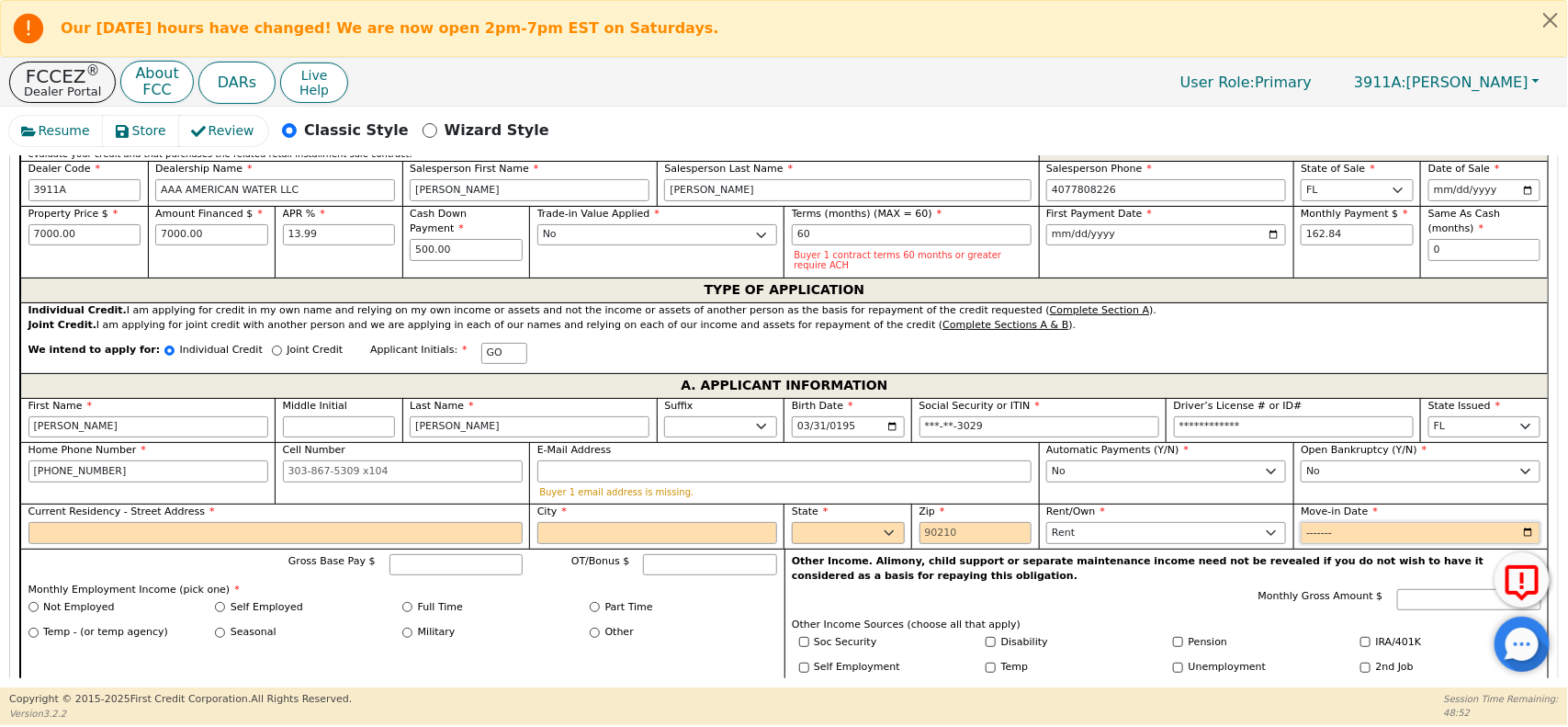
click at [1525, 526] on input "Move-in Date" at bounding box center [1420, 532] width 239 height 22
type input "2015-09"
click at [969, 533] on input "Zip" at bounding box center [975, 532] width 113 height 22
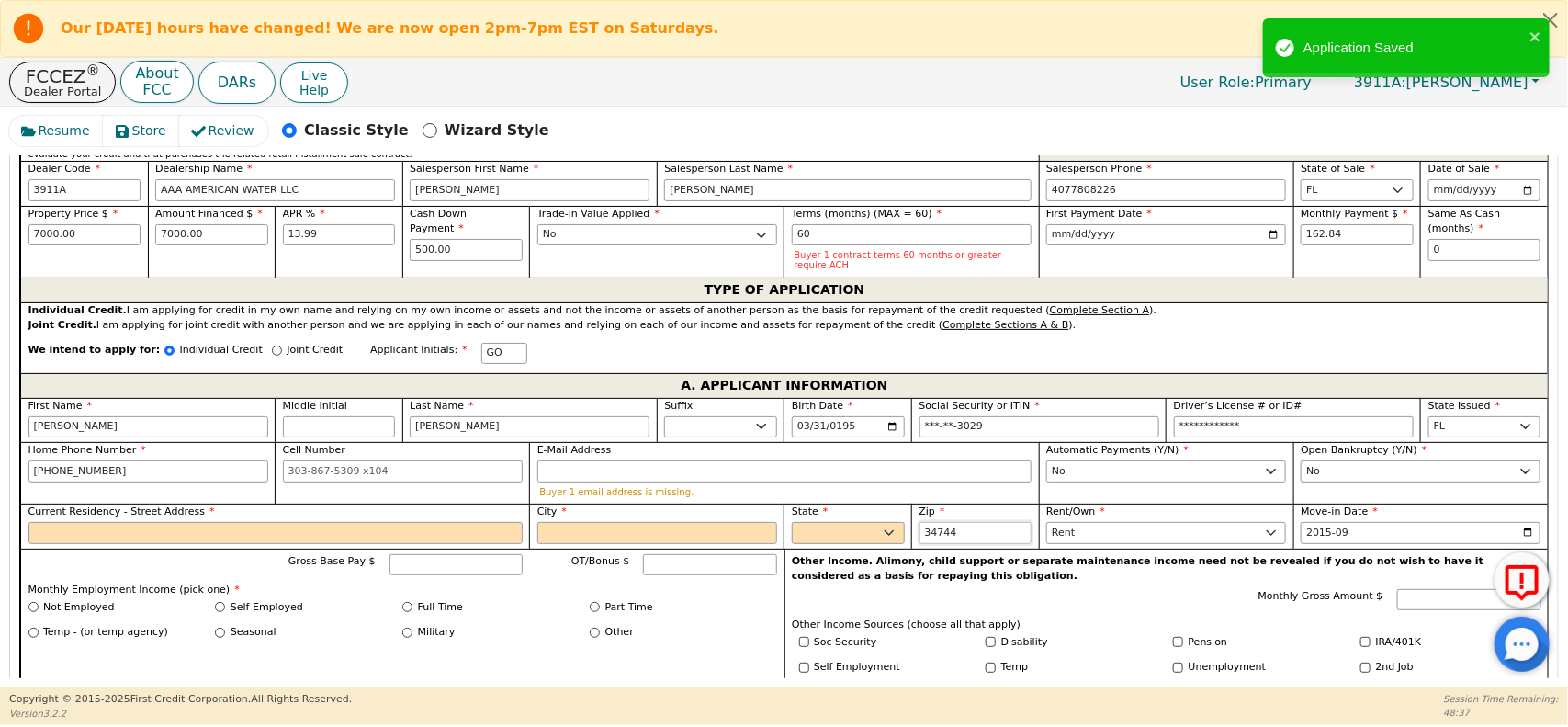
type input "34744"
click at [888, 534] on select "AK AL AR AZ CA CO CT DC DE FL GA HI IA ID IL IN KS KY LA MA MD ME MI MN MO MS M…" at bounding box center [848, 532] width 113 height 22
select select "FL"
click at [792, 522] on select "AK AL AR AZ CA CO CT DC DE FL GA HI IA ID IL IN KS KY LA MA MD ME MI MN MO MS M…" at bounding box center [848, 532] width 113 height 22
click at [639, 531] on input "City" at bounding box center [657, 532] width 239 height 22
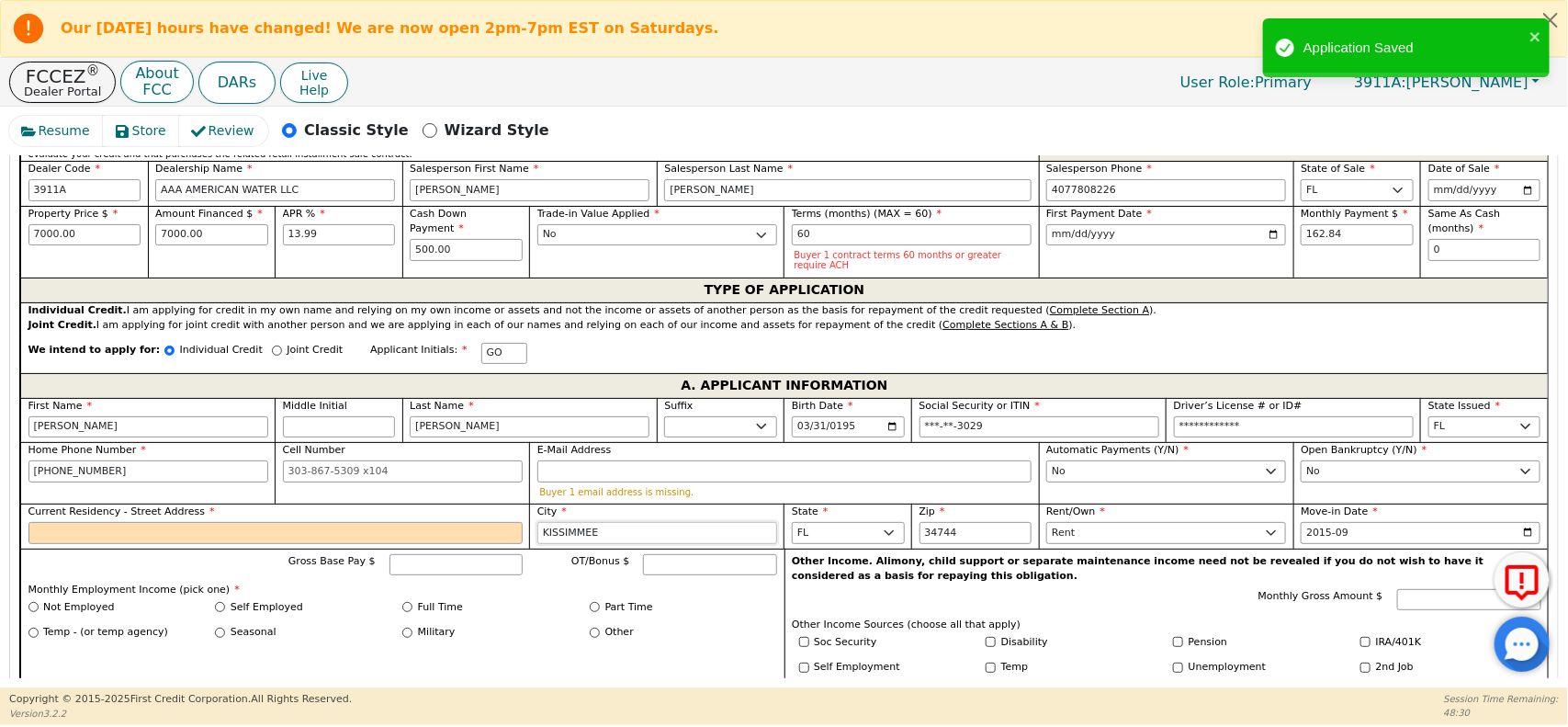
type input "KISSIMMEE"
click at [489, 526] on input "Current Residency - Street Address" at bounding box center [275, 532] width 494 height 22
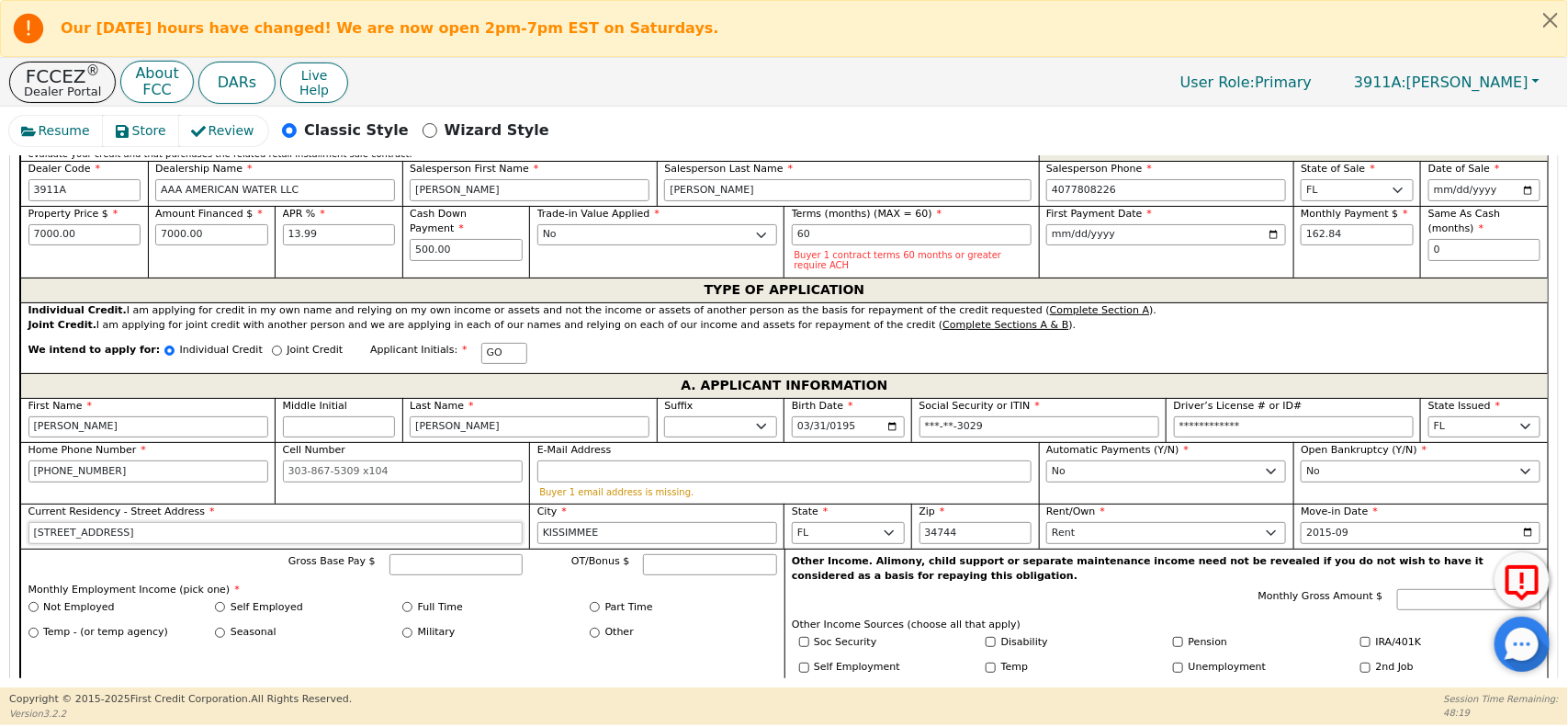
type input "1510 ROYAL ST LOT 40"
click at [574, 572] on label "OT/Bonus $" at bounding box center [577, 564] width 102 height 22
click at [643, 572] on input "OT/Bonus $" at bounding box center [709, 564] width 134 height 22
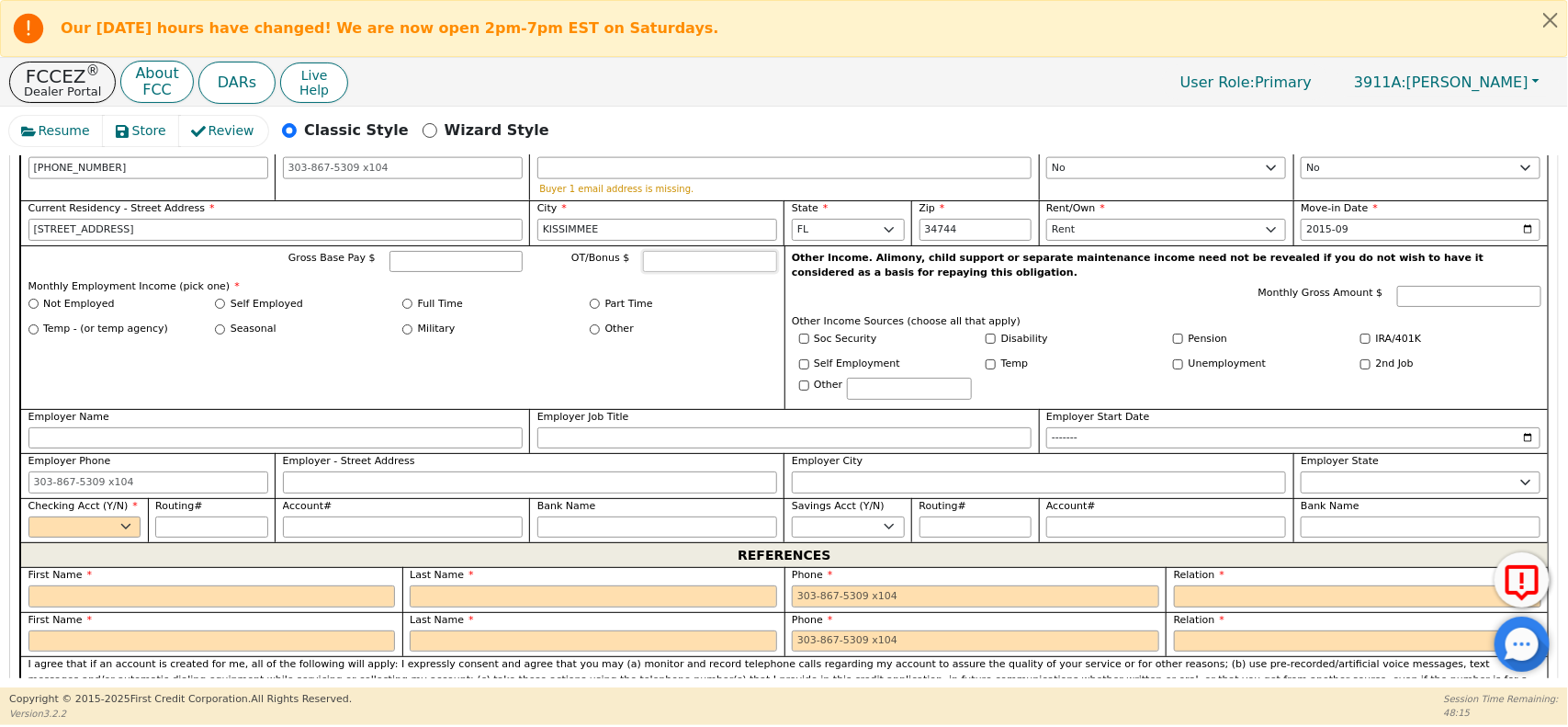
scroll to position [1179, 0]
click at [61, 525] on select "Yes No" at bounding box center [85, 526] width 113 height 22
click at [28, 516] on select "Yes No" at bounding box center [85, 526] width 113 height 22
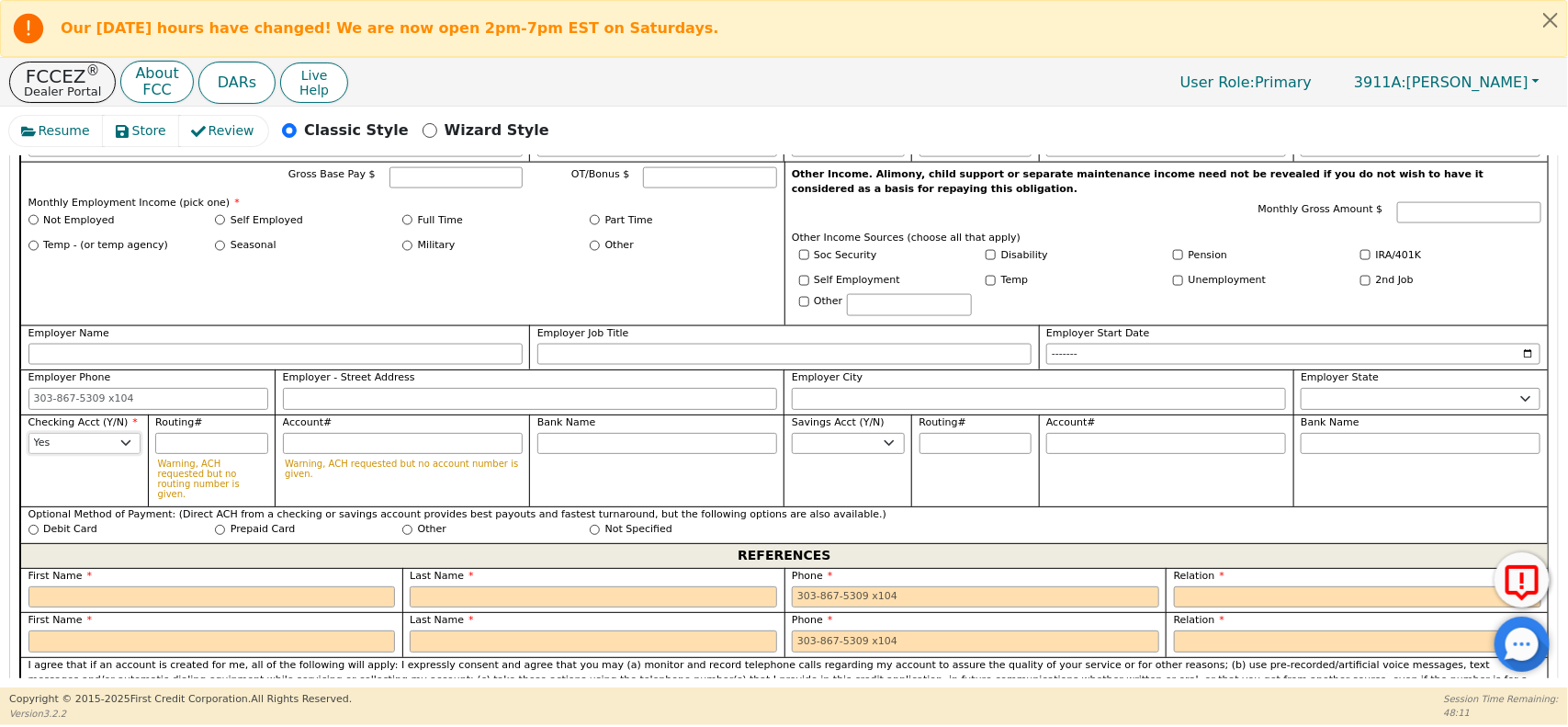
scroll to position [1264, 0]
click at [69, 433] on select "Yes No" at bounding box center [85, 442] width 113 height 22
select select "n"
click at [28, 431] on select "Yes No" at bounding box center [85, 442] width 113 height 22
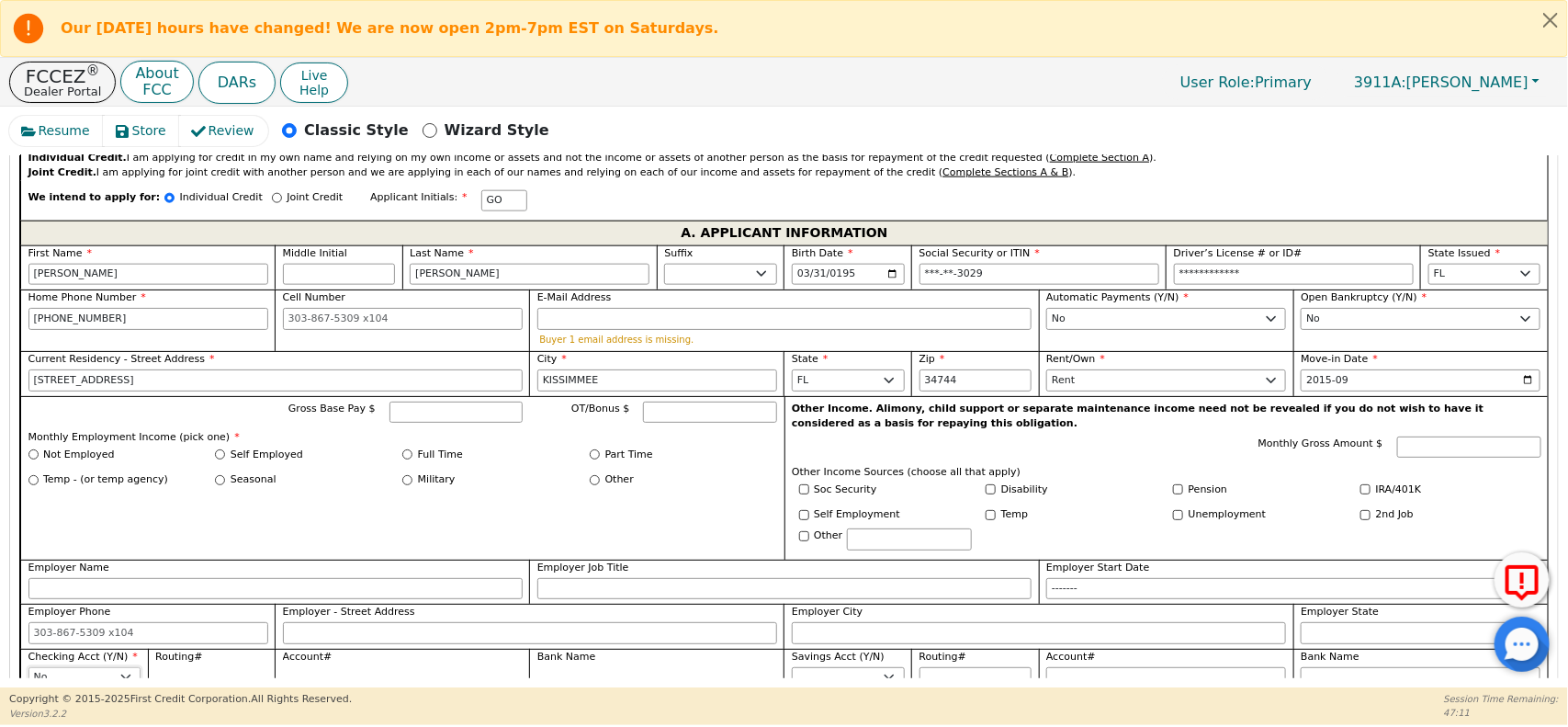
scroll to position [1030, 0]
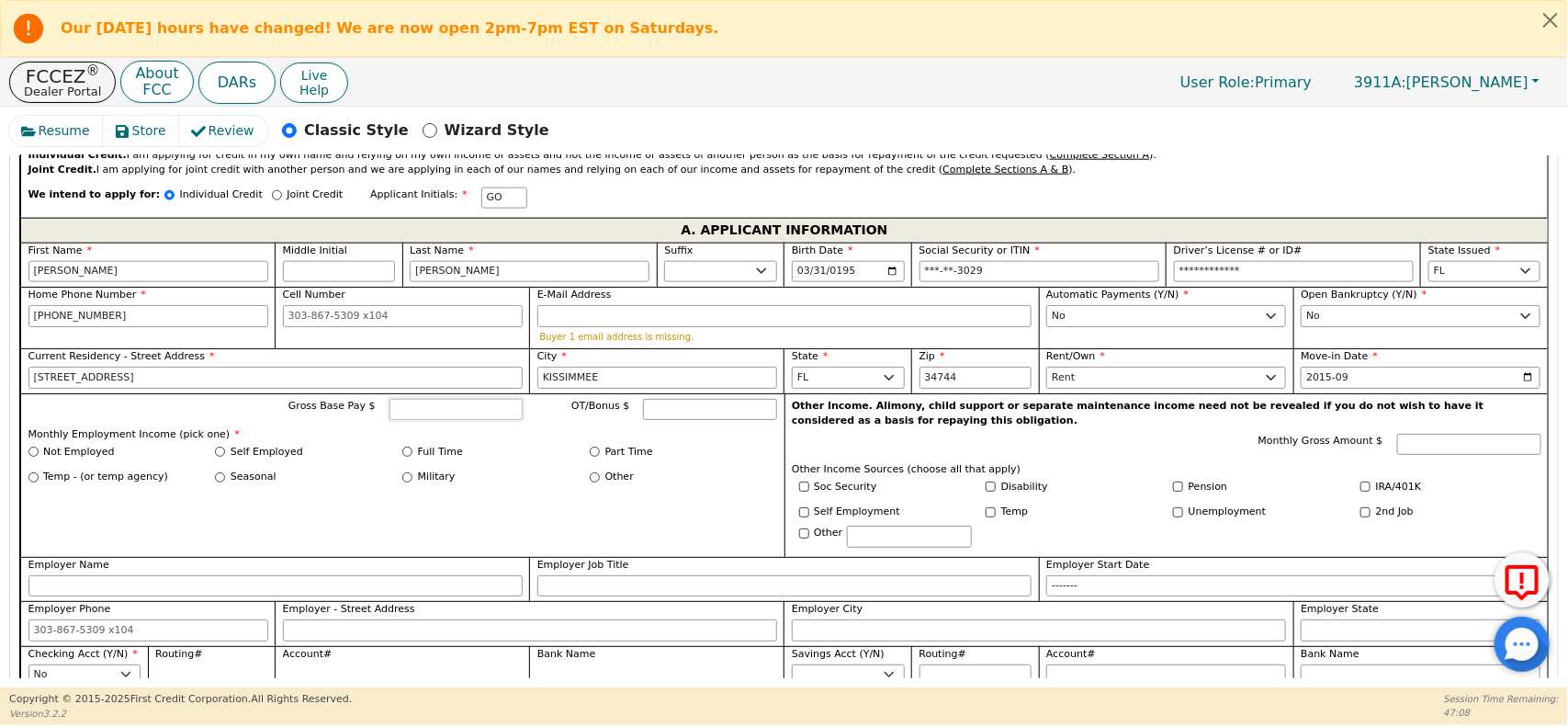
click at [455, 407] on input "Gross Base Pay $" at bounding box center [456, 410] width 134 height 22
type input "3500.00"
click at [85, 453] on label "Not Employed" at bounding box center [78, 452] width 70 height 15
click at [39, 453] on input "Not Employed" at bounding box center [33, 451] width 10 height 10
radio input "true"
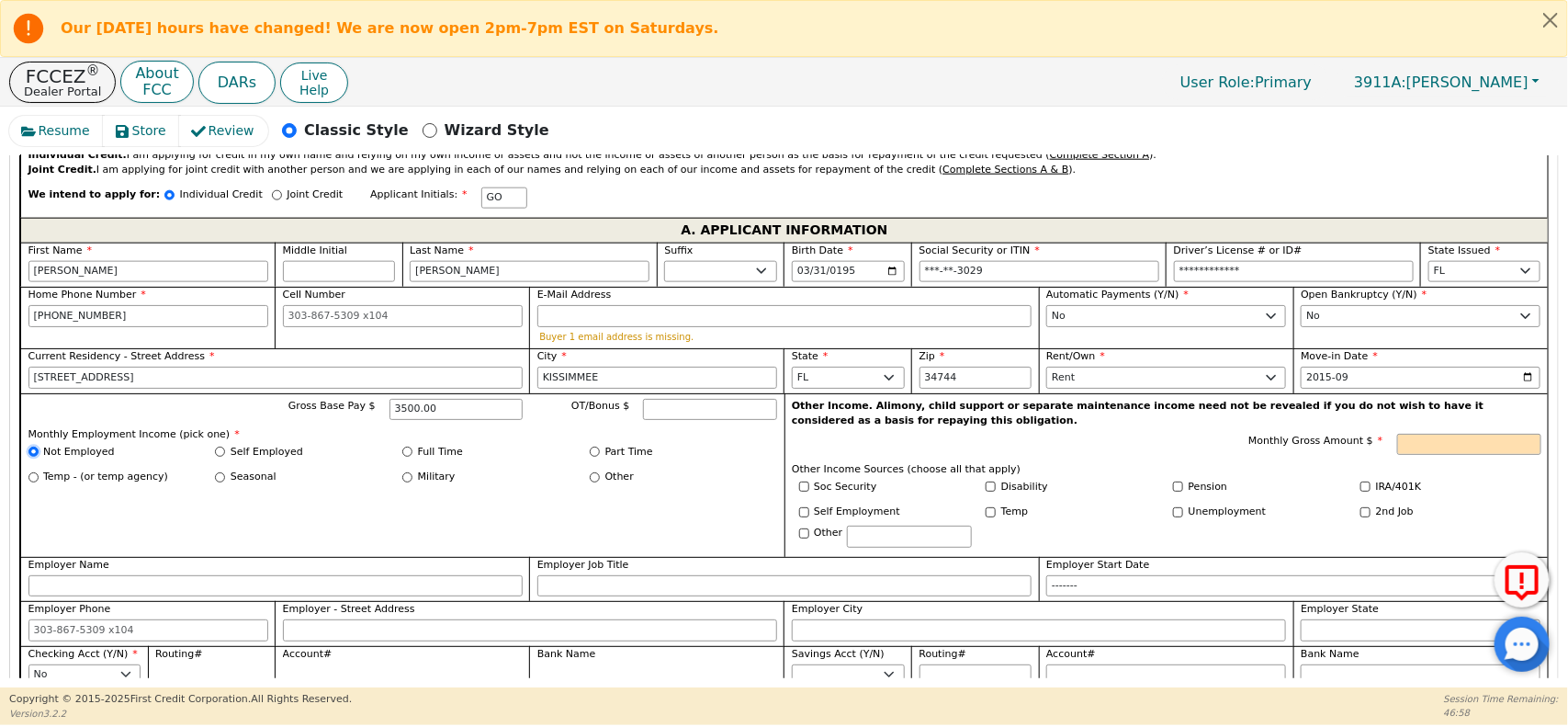
scroll to position [1040, 0]
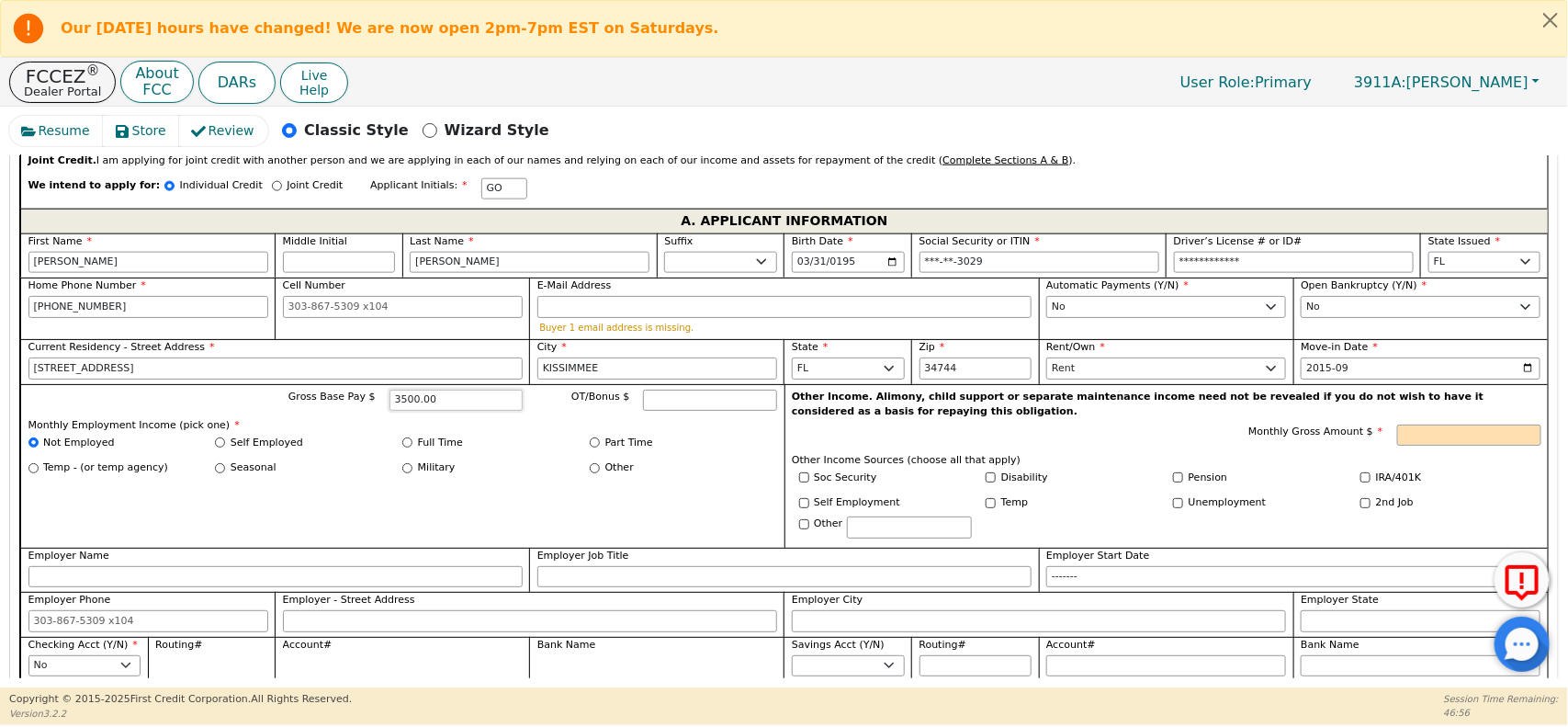
drag, startPoint x: 480, startPoint y: 392, endPoint x: 368, endPoint y: 393, distance: 112.0
click at [368, 393] on div "Gross Base Pay $ 3500.00" at bounding box center [397, 400] width 250 height 22
type input "0.00"
click at [598, 466] on input "Other" at bounding box center [595, 468] width 10 height 10
radio input "true"
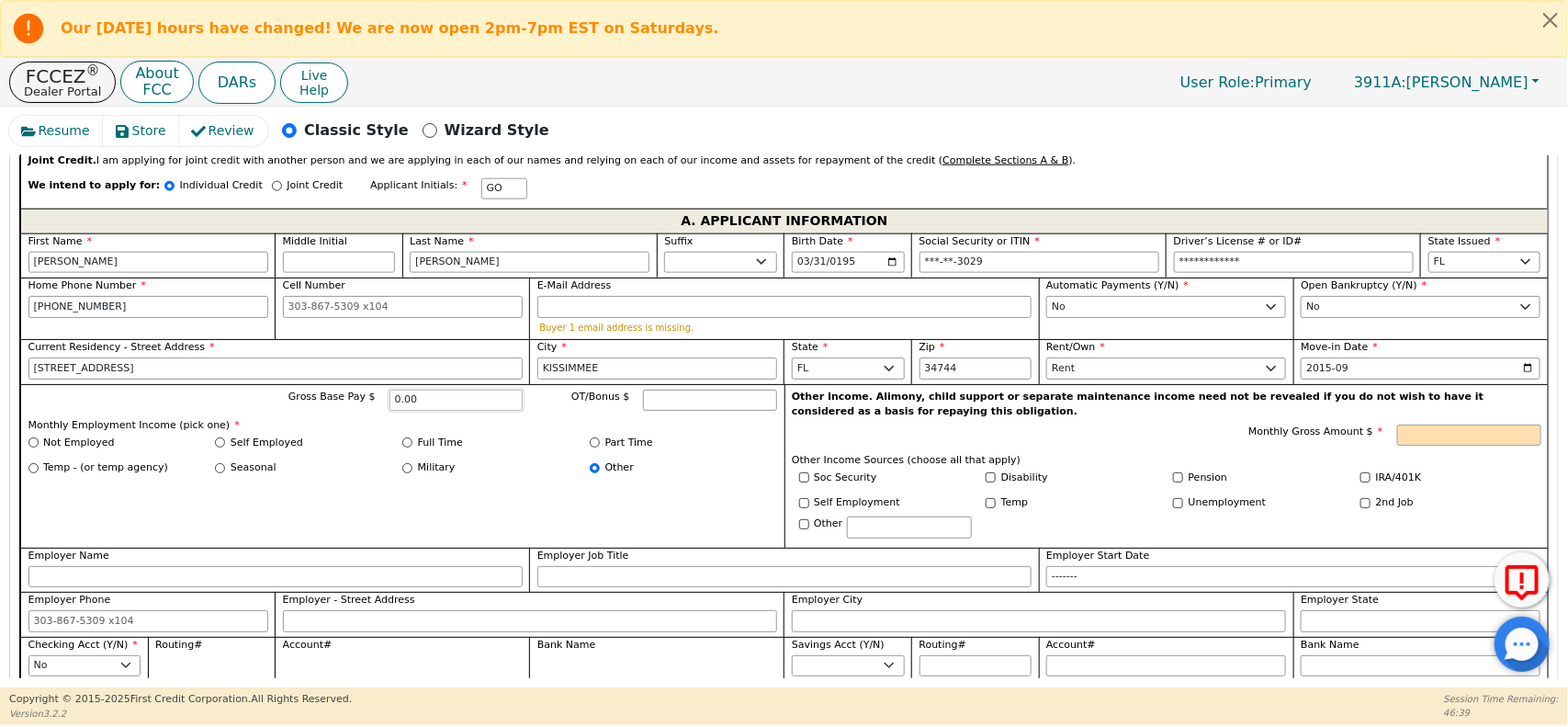
click at [416, 397] on input "0.00" at bounding box center [456, 400] width 134 height 22
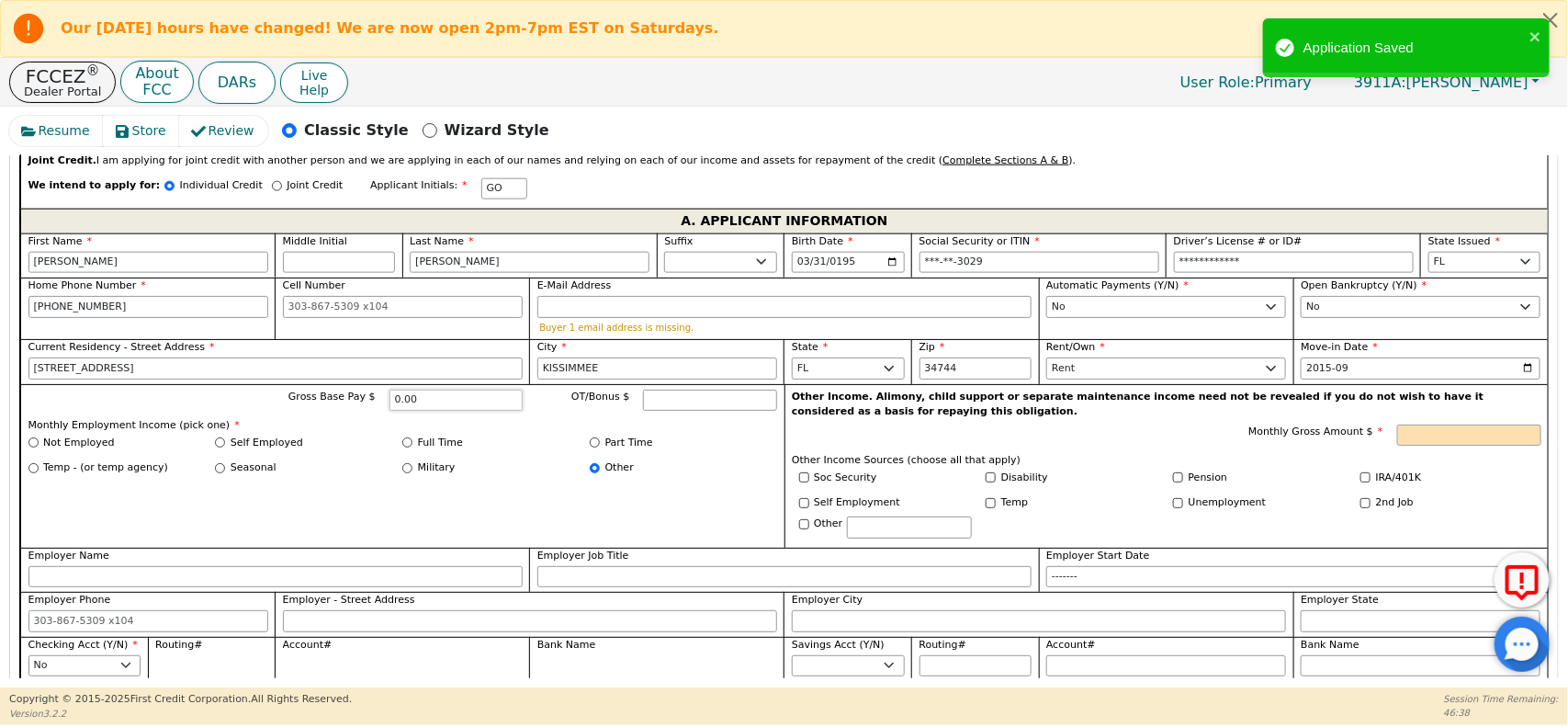
paste input "350"
type input "3500.00"
click at [501, 423] on p "Monthly Employment Income (pick one) *" at bounding box center [403, 426] width 749 height 15
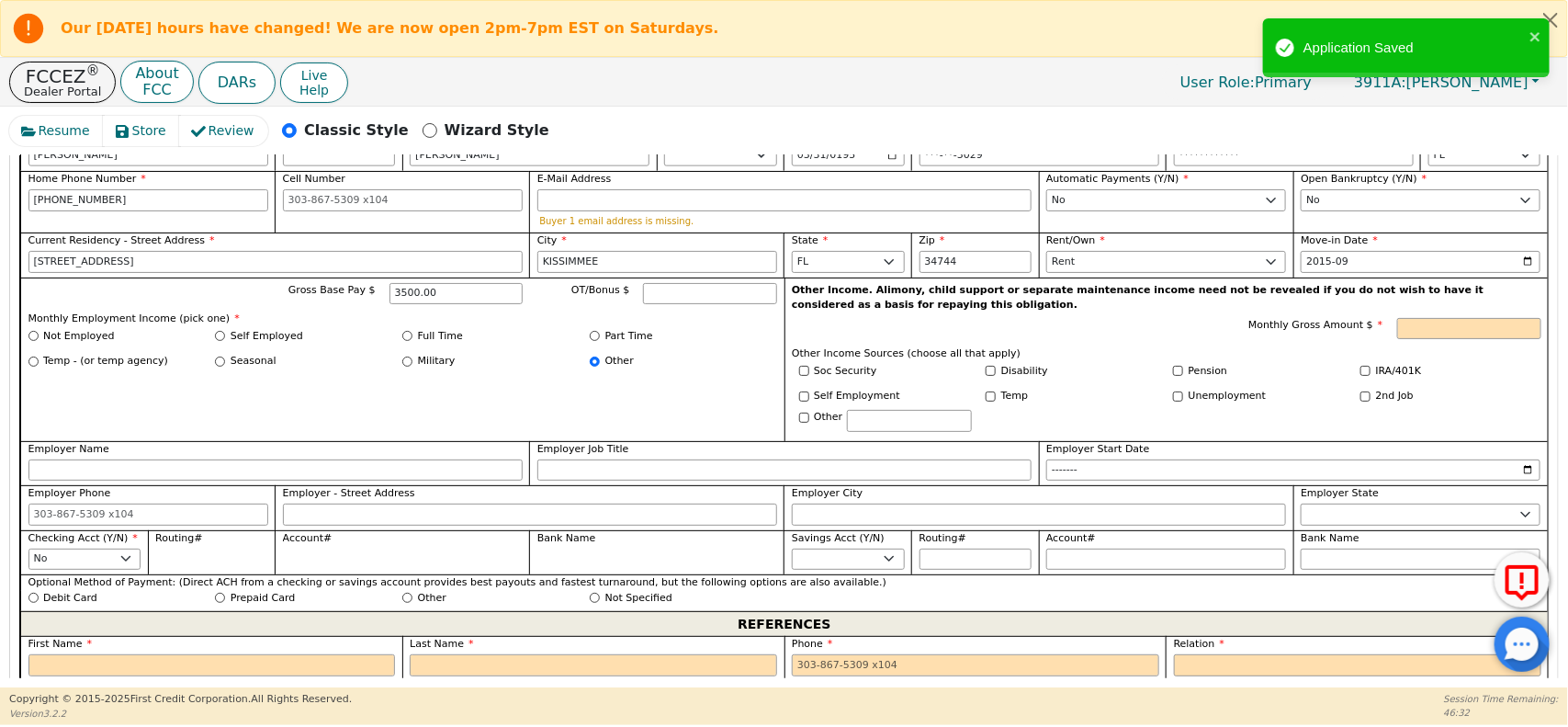
scroll to position [1150, 0]
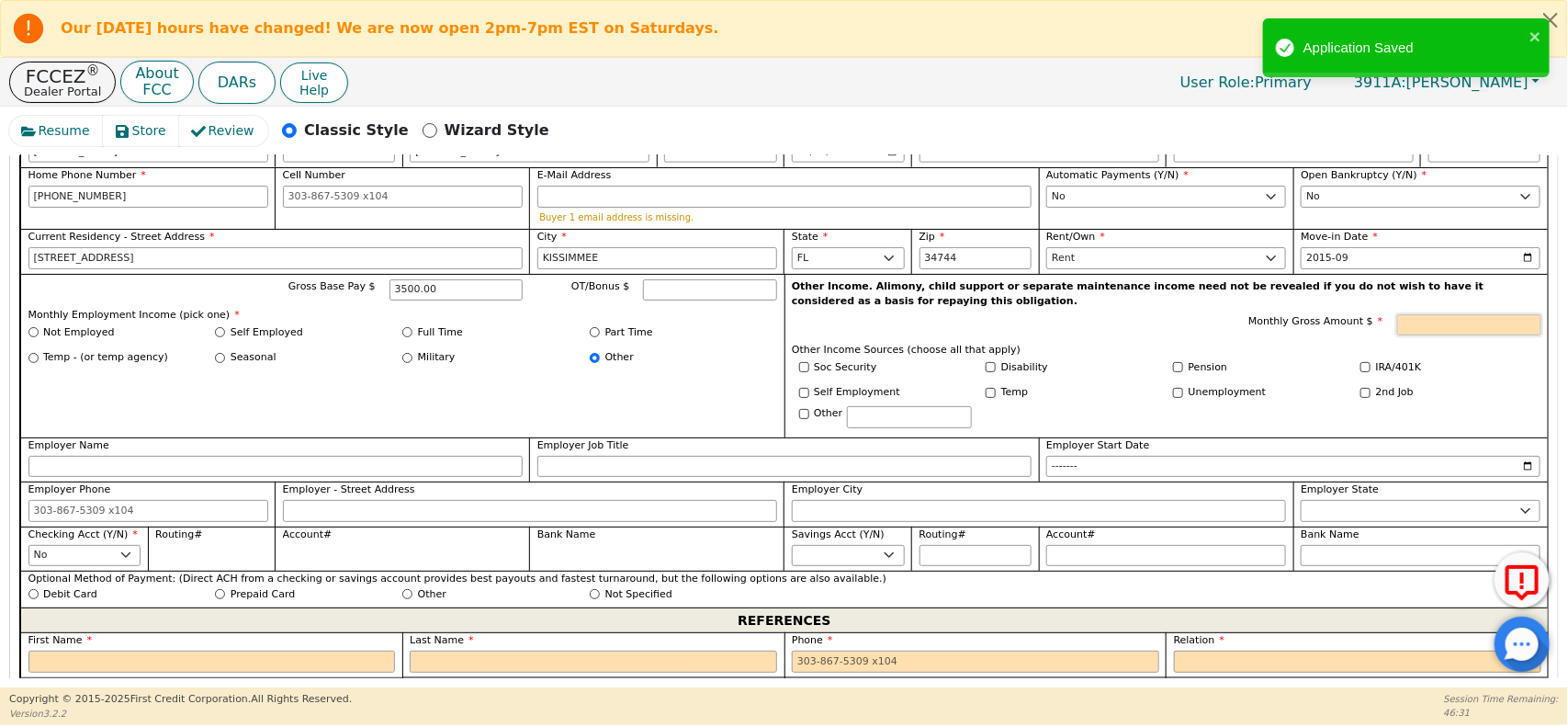
click at [1476, 315] on input "Monthly Gross Amount $" at bounding box center [1469, 325] width 144 height 22
type input "0"
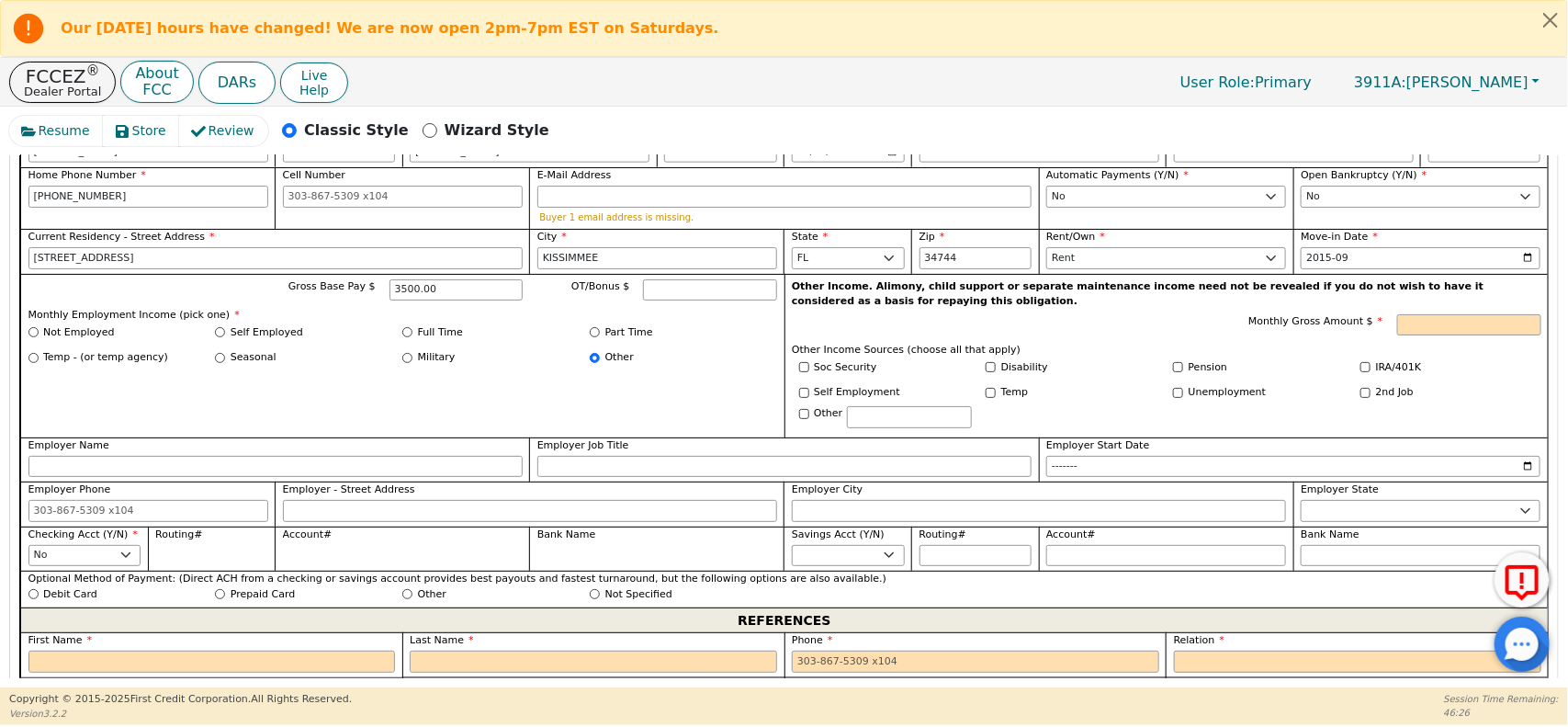
click at [1234, 316] on div "Monthly Gross Amount $" at bounding box center [1385, 325] width 312 height 22
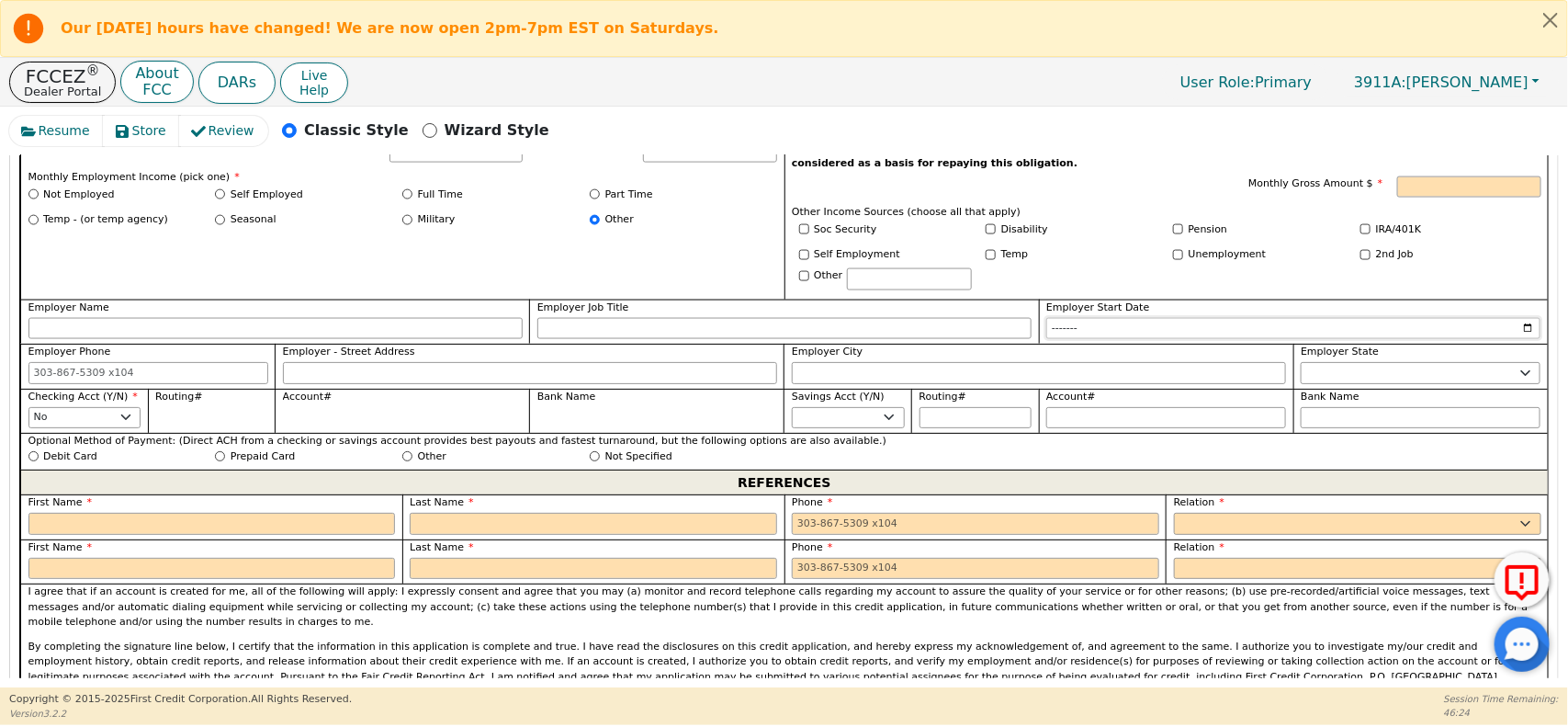
click at [1234, 318] on input "Employer Start Date" at bounding box center [1294, 329] width 494 height 22
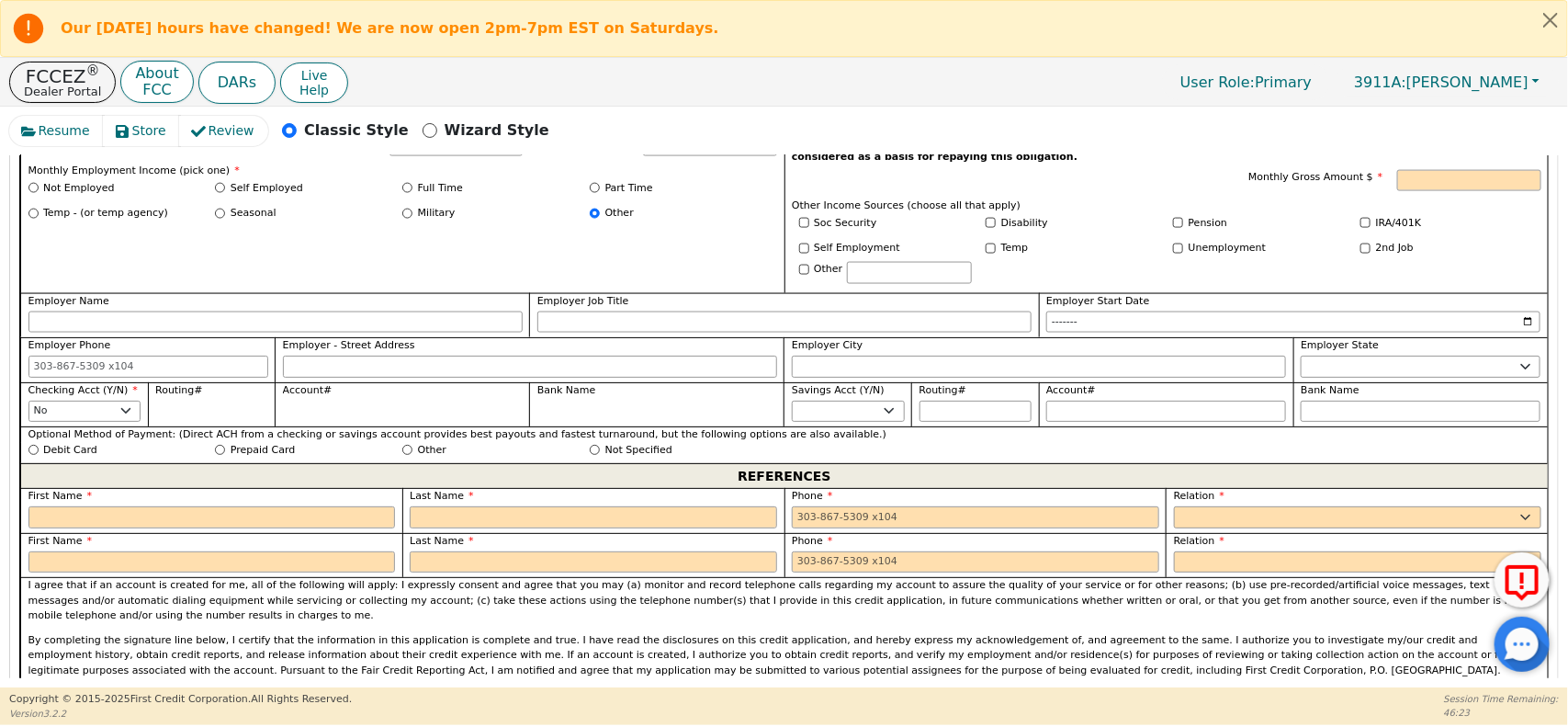
click at [898, 300] on label "Employer Job Title" at bounding box center [784, 301] width 494 height 15
click at [898, 312] on input "Employer Job Title" at bounding box center [784, 322] width 494 height 22
click at [395, 318] on input "Employer Name" at bounding box center [275, 322] width 494 height 22
type input "RETIRED"
click at [598, 323] on input "Employer Job Title" at bounding box center [784, 322] width 494 height 22
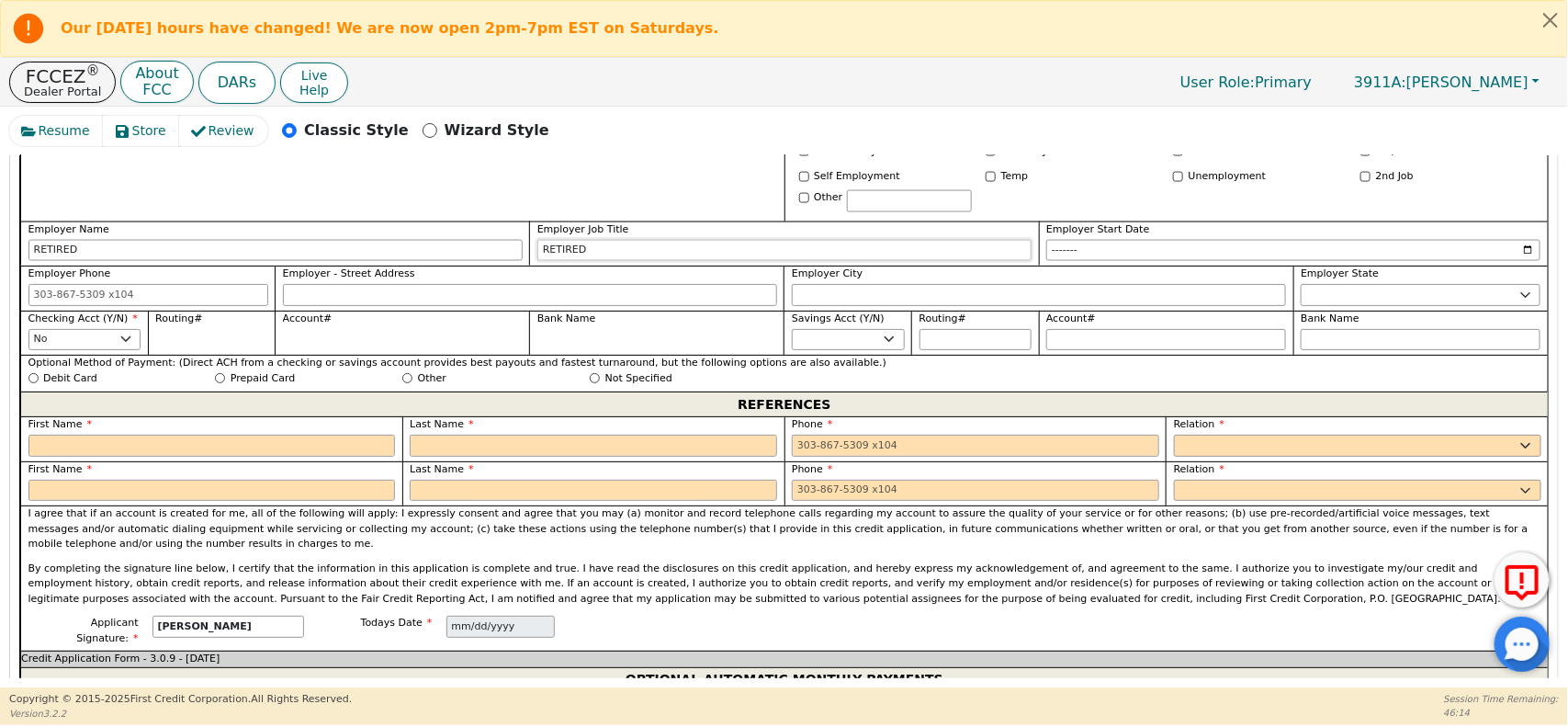
scroll to position [1367, 0]
type input "RETIRED"
click at [360, 447] on input "text" at bounding box center [212, 444] width 368 height 22
type input "JESSICA"
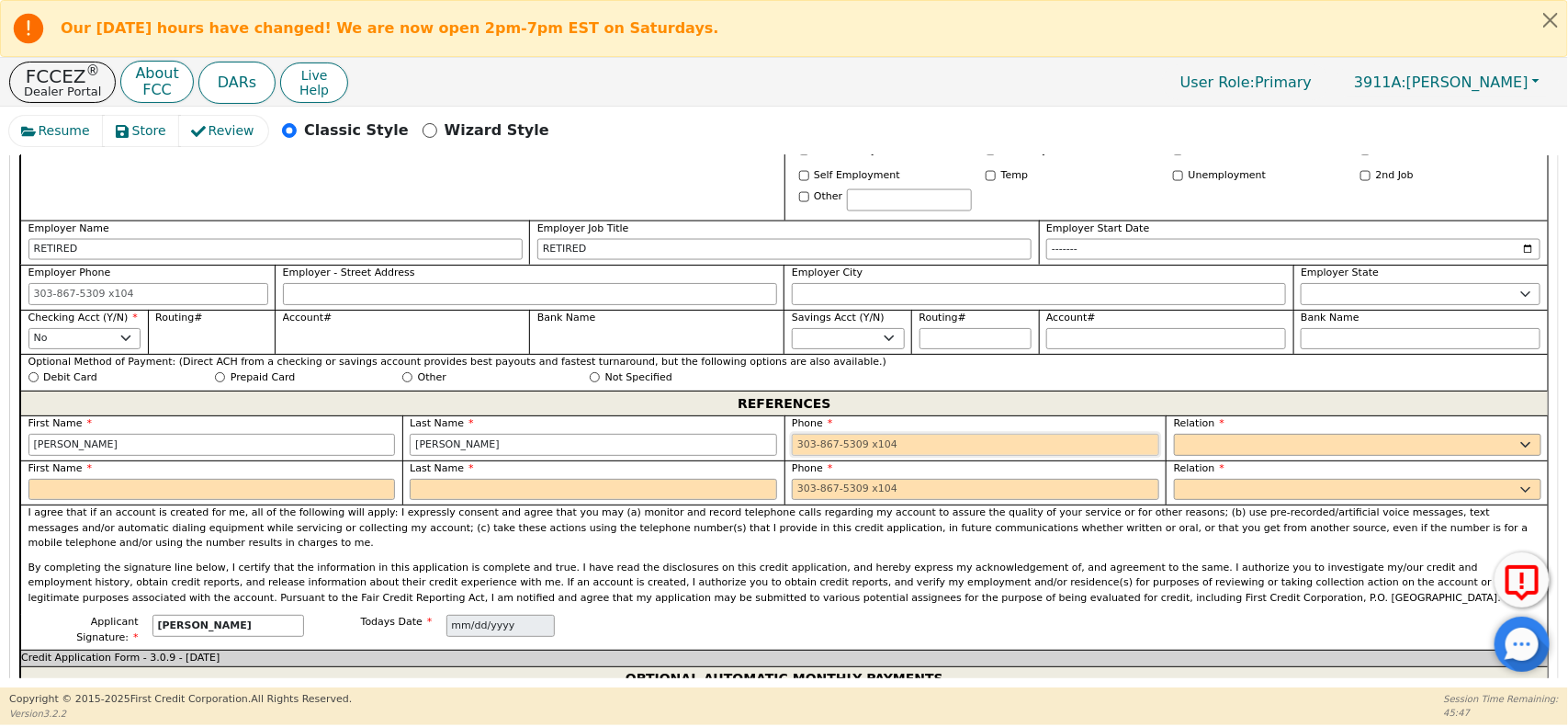
type input "MORALES"
type input "407-265-8536"
click at [1236, 452] on select "FATHER MOTHER SISTER BROTHER DAUGHTER SON CO-WORKER NEIGHBOR FRIEND COUSIN G-MO…" at bounding box center [1357, 444] width 368 height 22
select select "FRIEND"
click at [1174, 434] on select "FATHER MOTHER SISTER BROTHER DAUGHTER SON CO-WORKER NEIGHBOR FRIEND COUSIN G-MO…" at bounding box center [1357, 444] width 368 height 22
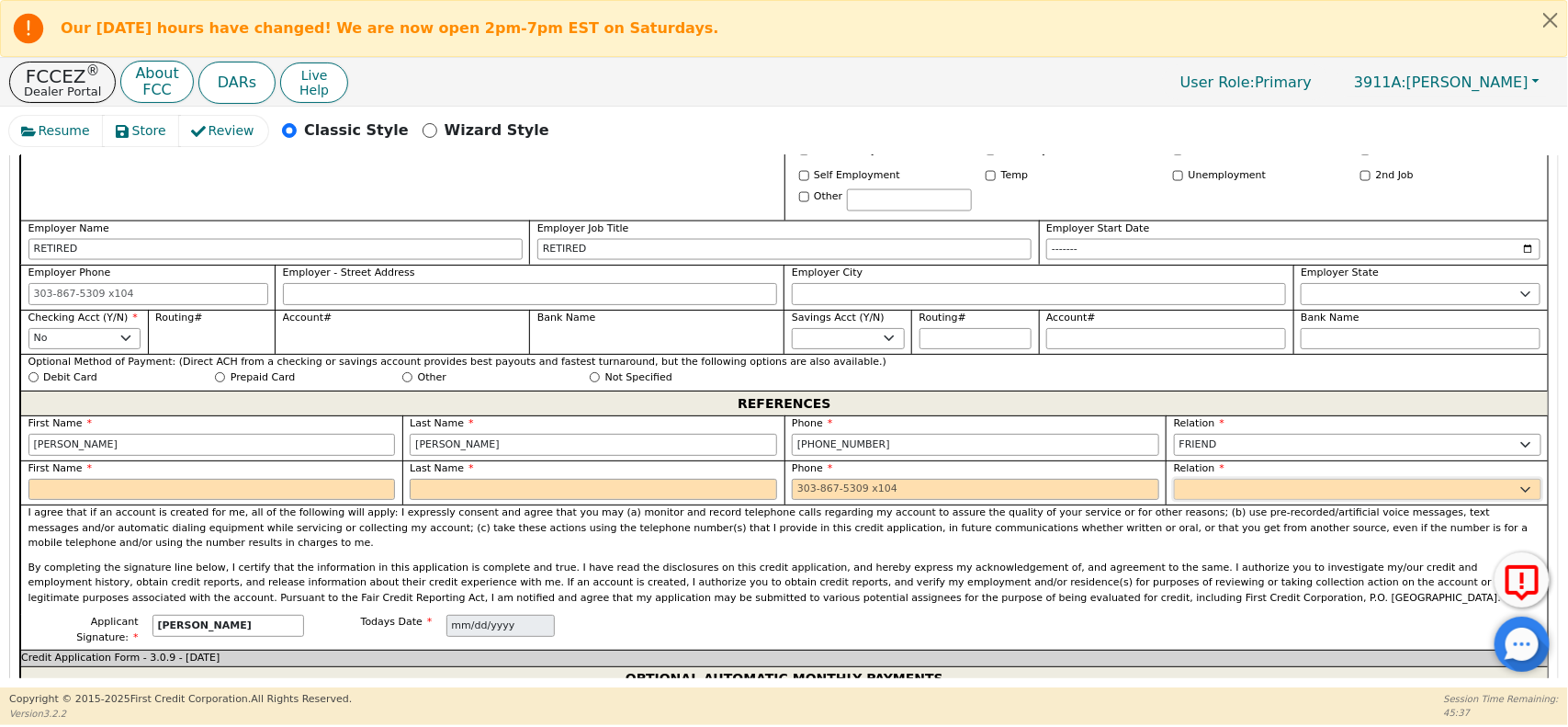
click at [1211, 486] on select "FATHER MOTHER SISTER BROTHER DAUGHTER SON CO-WORKER NEIGHBOR FRIEND COUSIN G-MO…" at bounding box center [1357, 489] width 368 height 22
select select "FRIEND"
click at [1174, 480] on select "FATHER MOTHER SISTER BROTHER DAUGHTER SON CO-WORKER NEIGHBOR FRIEND COUSIN G-MO…" at bounding box center [1357, 489] width 368 height 22
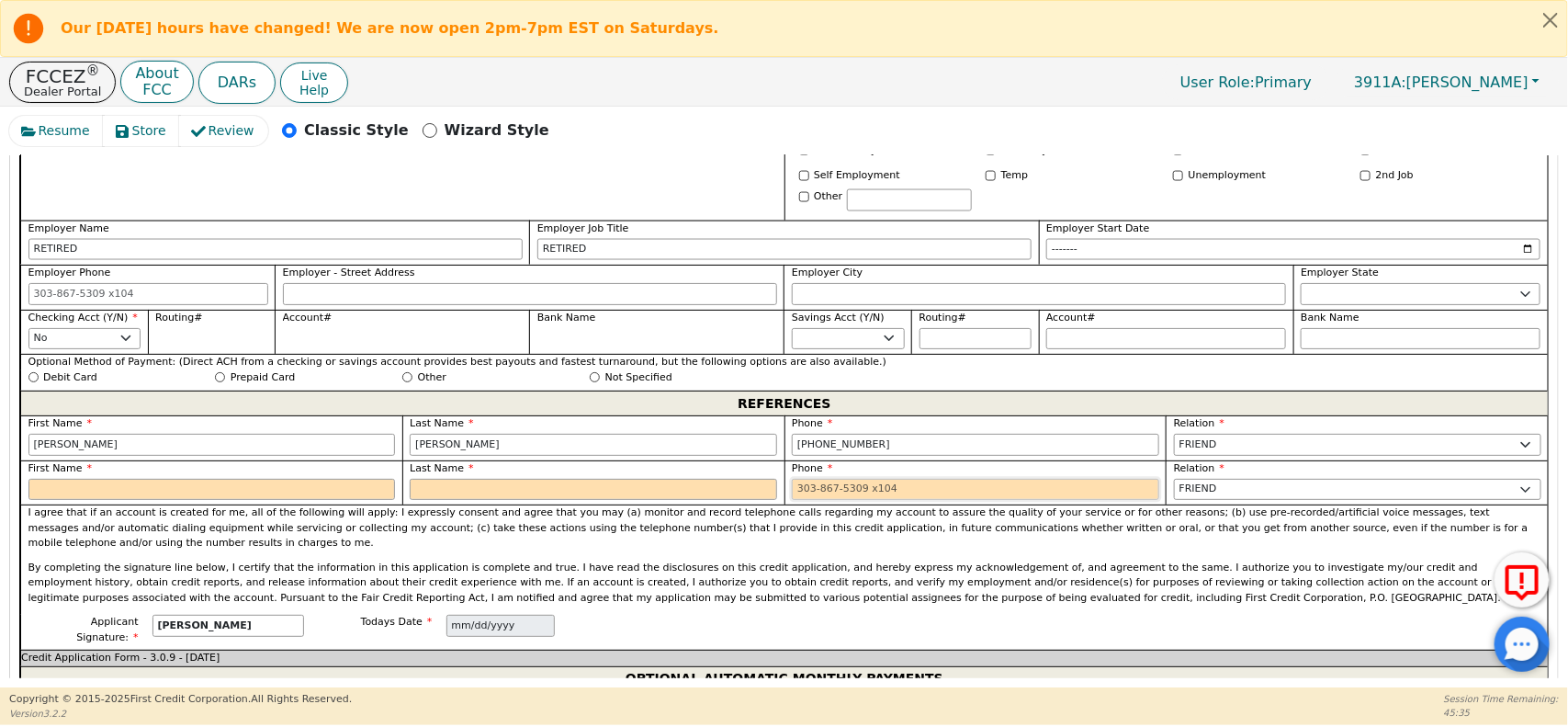
click at [856, 489] on input "tel" at bounding box center [975, 489] width 368 height 22
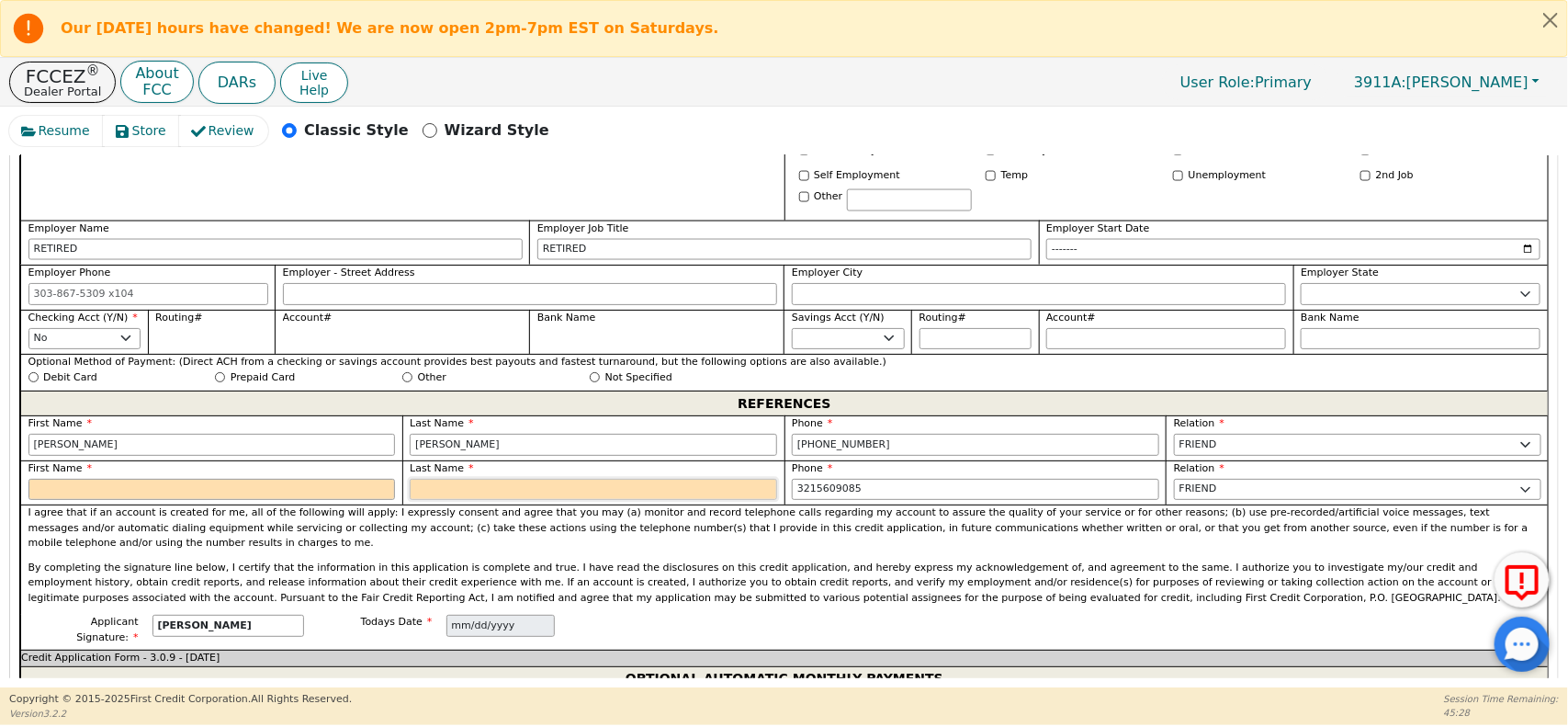
type input "321-560-9085"
click at [517, 488] on input "text" at bounding box center [593, 489] width 368 height 22
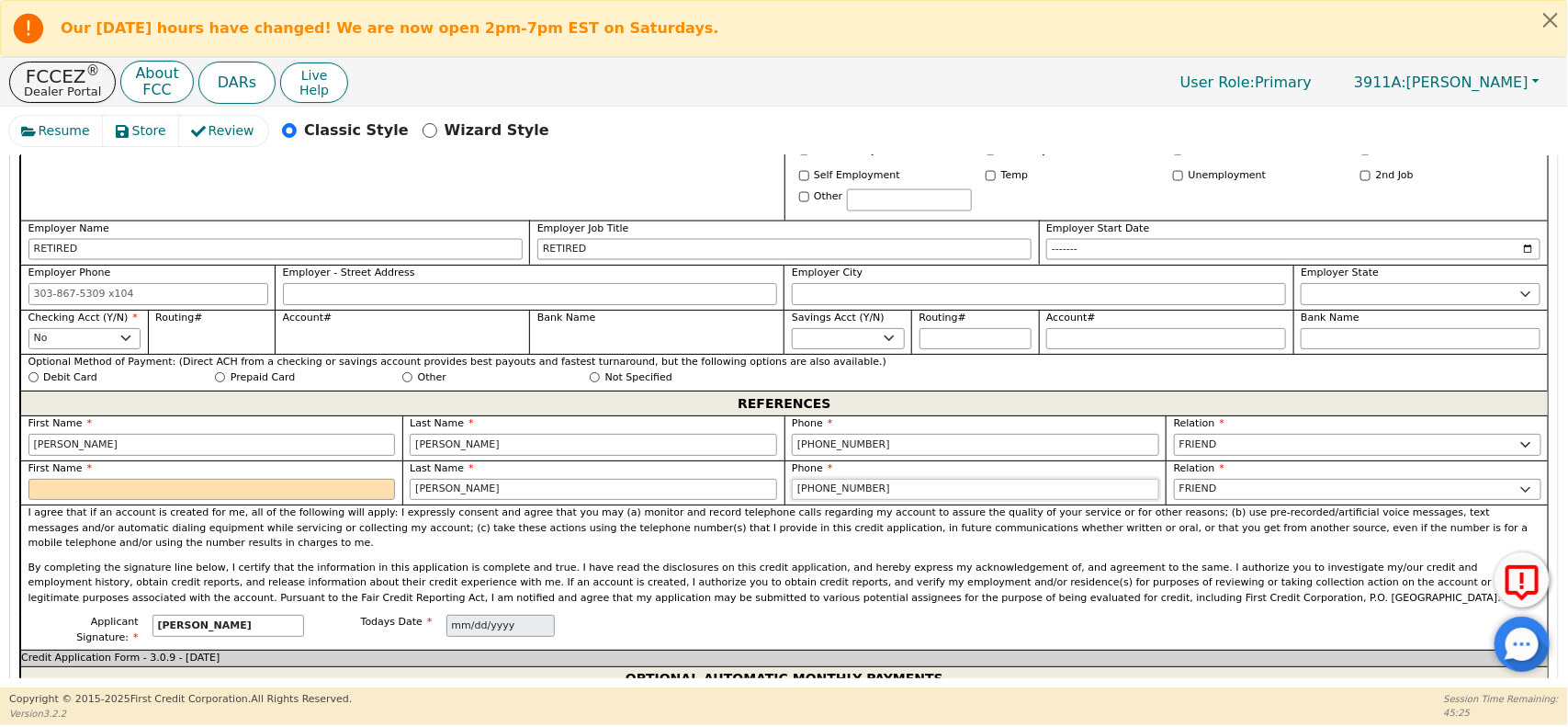
type input "GONZALEZ"
click at [338, 492] on input "text" at bounding box center [212, 489] width 368 height 22
type input "MARIA"
click at [396, 545] on div "I agree that if an account is created for me, all of the following will apply: …" at bounding box center [784, 560] width 1527 height 110
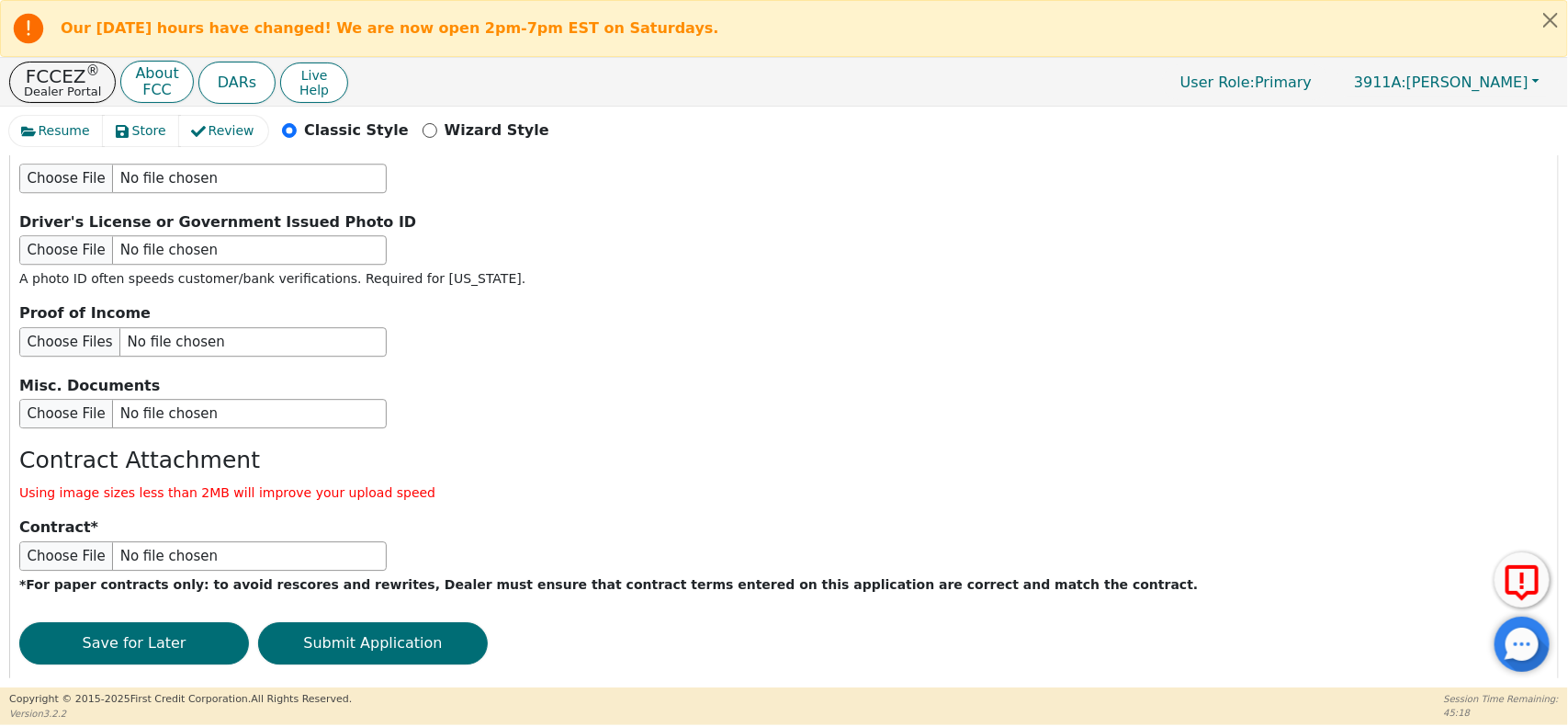
scroll to position [2355, 0]
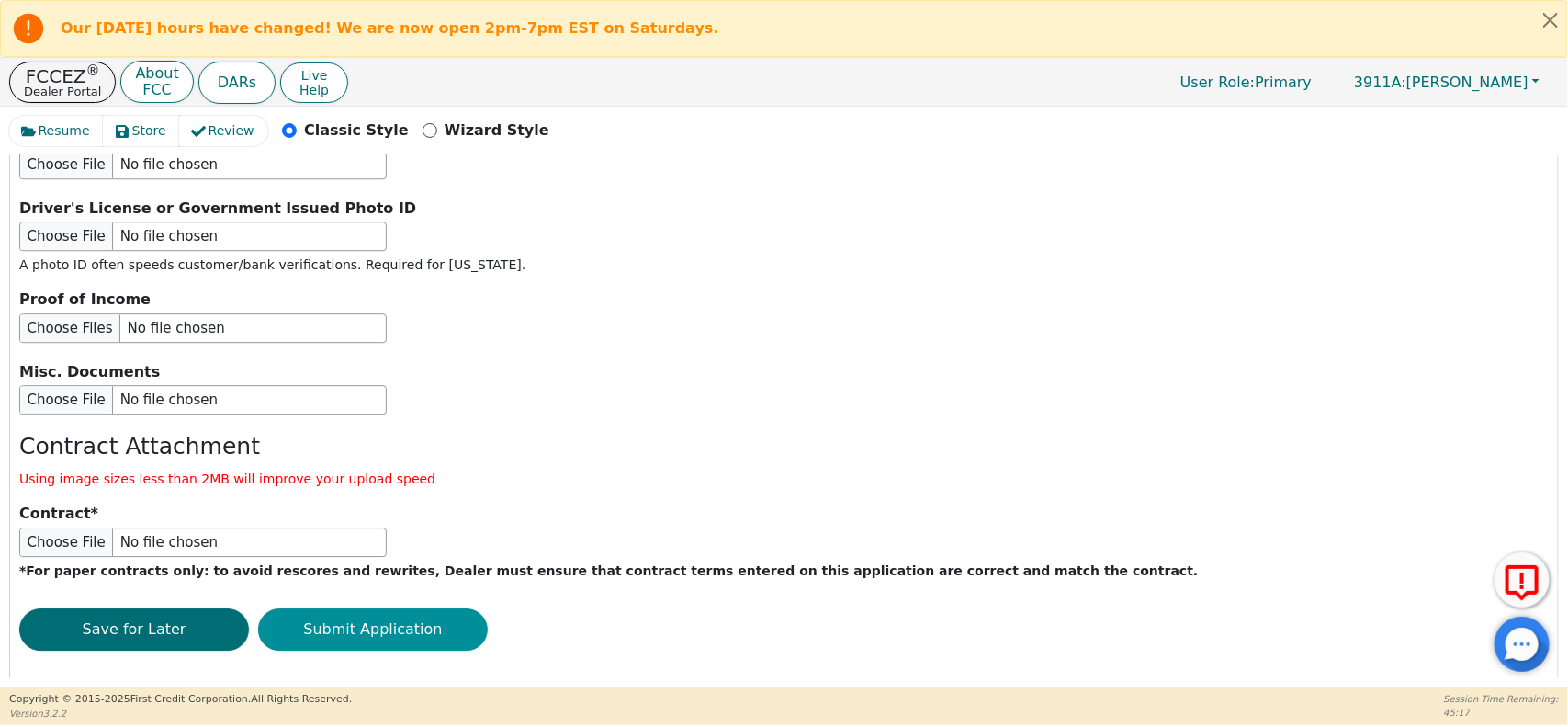
click at [374, 608] on button "Submit Application" at bounding box center [373, 629] width 230 height 42
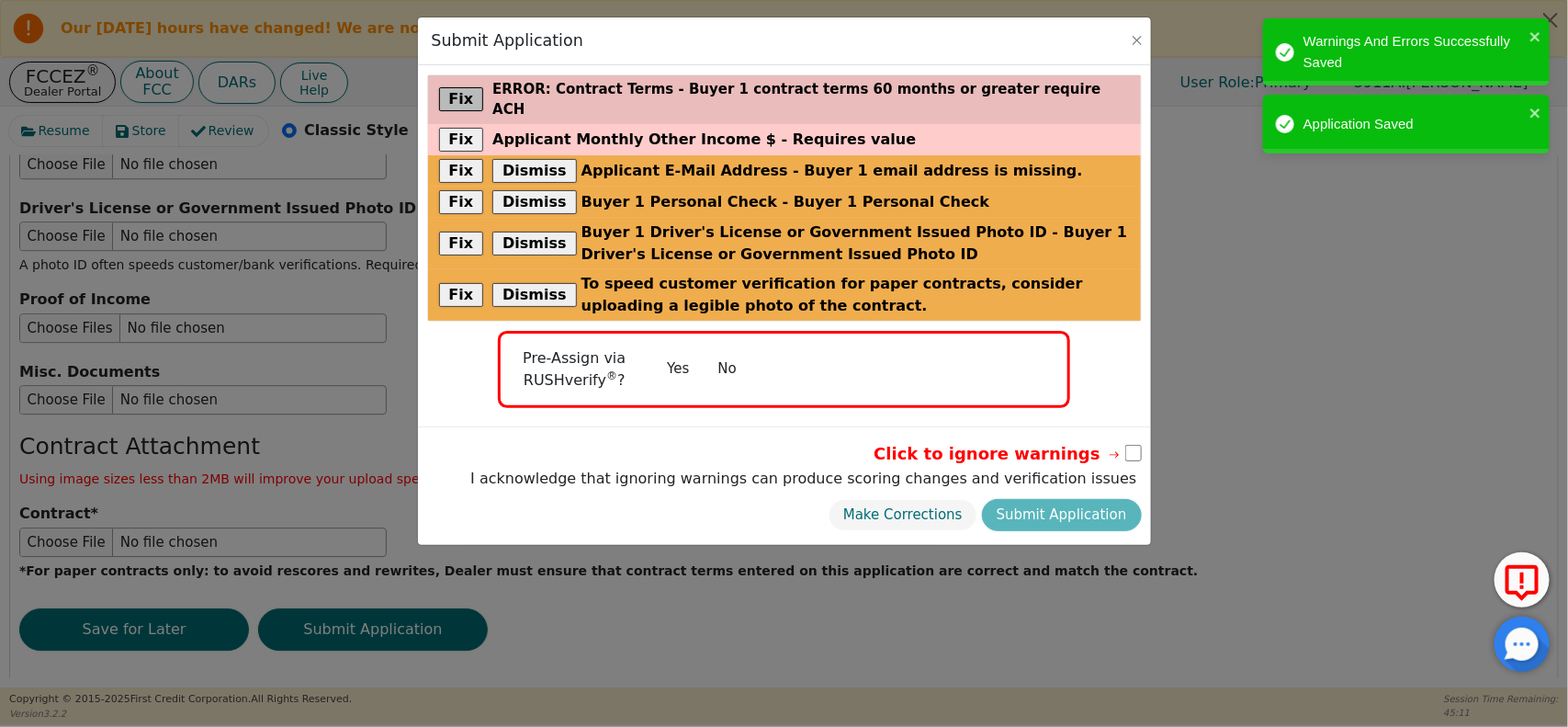
click at [474, 87] on button "Fix" at bounding box center [461, 99] width 45 height 24
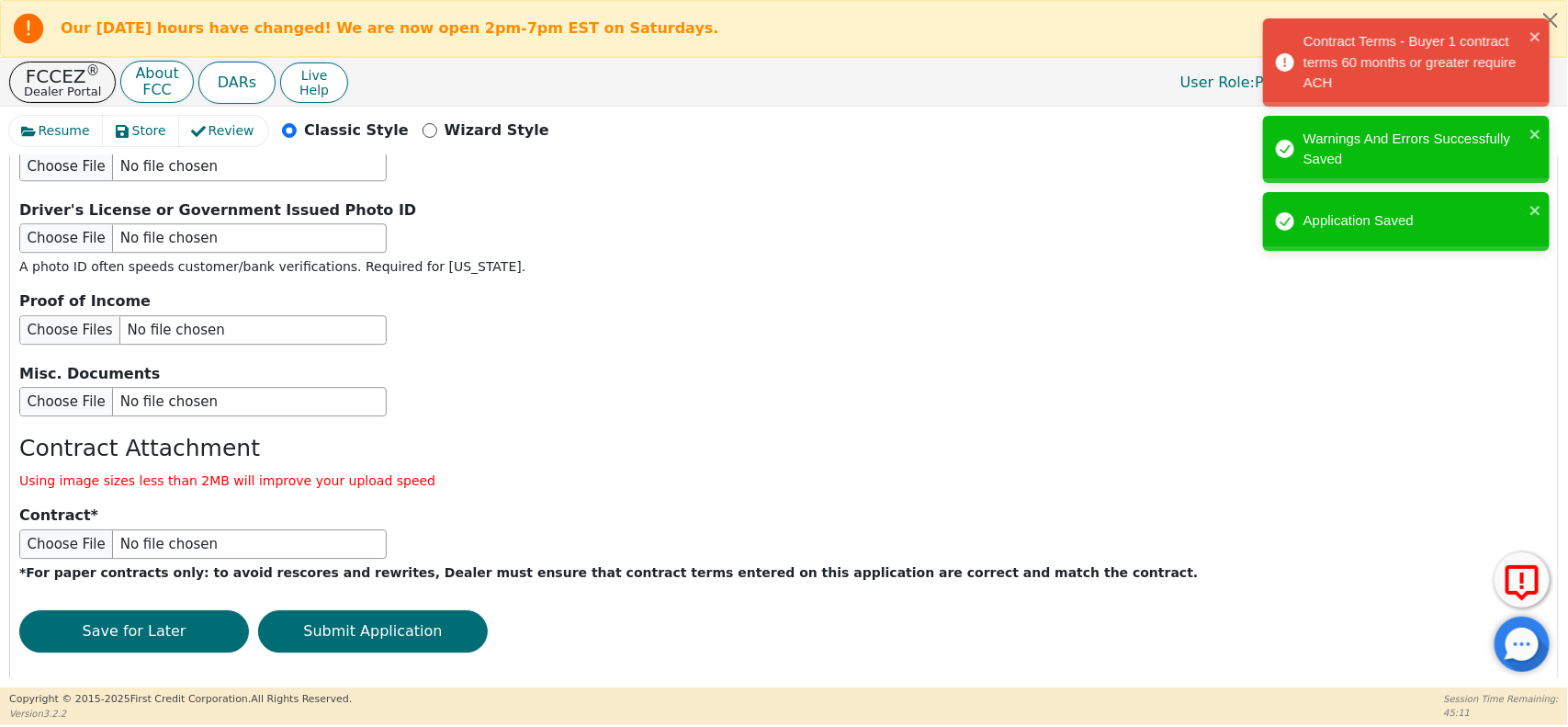
scroll to position [697, 0]
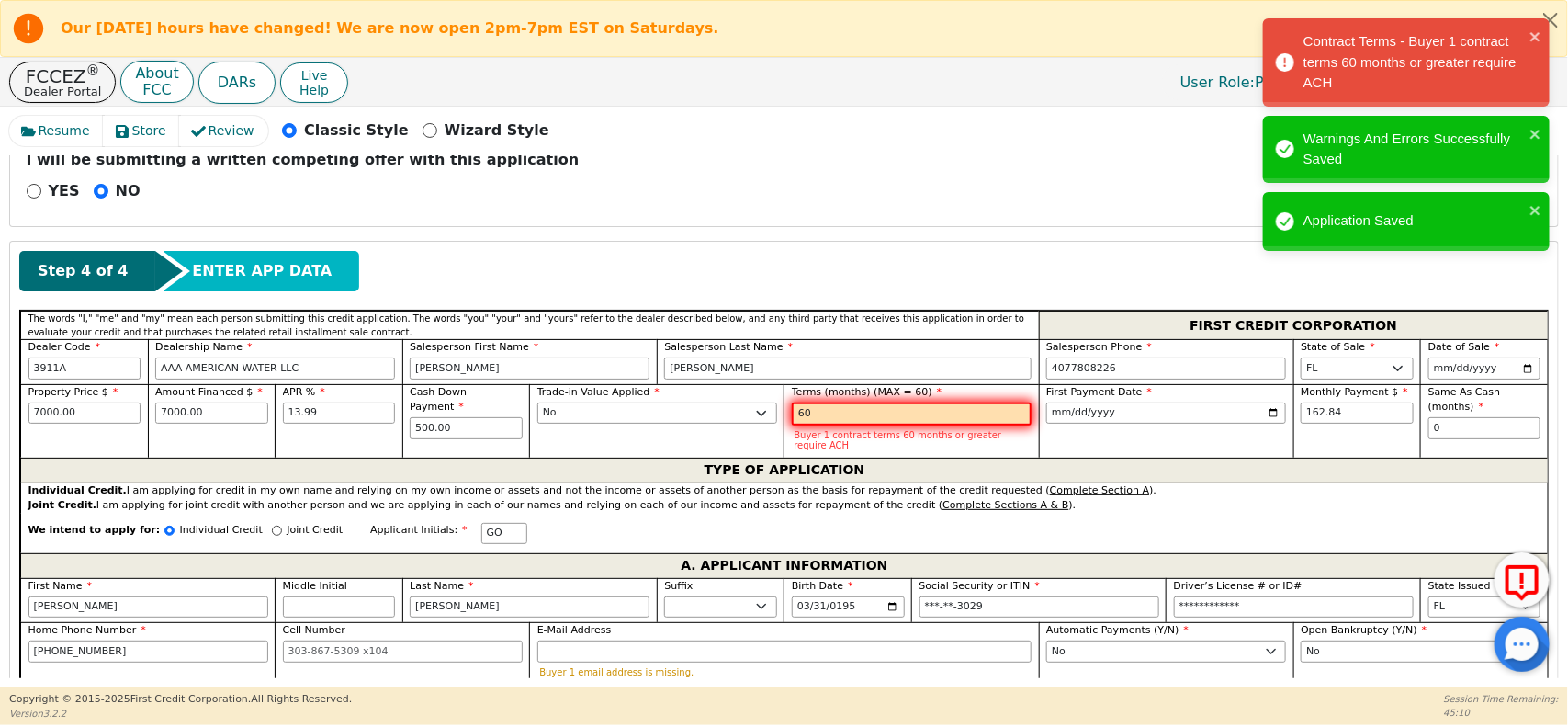
type input "6"
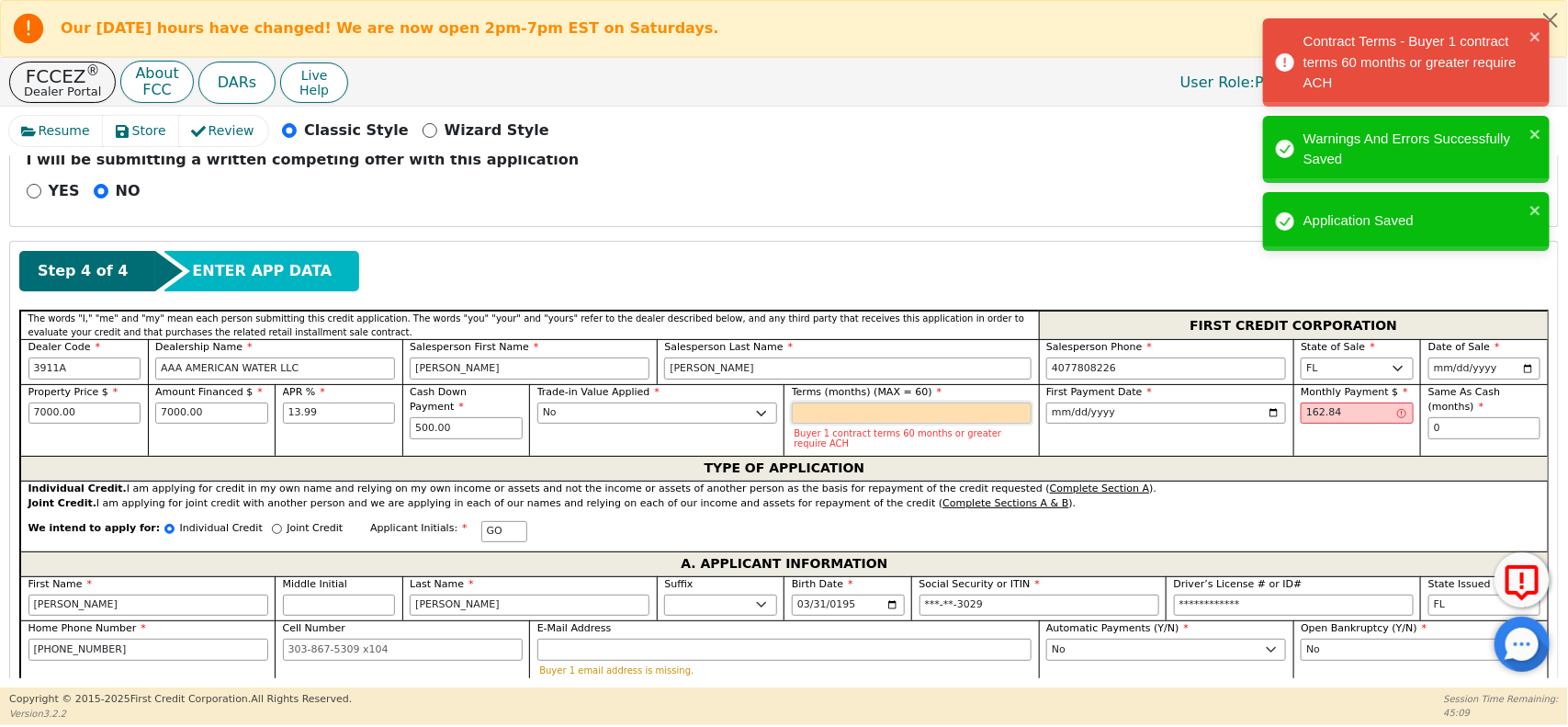
type input "4"
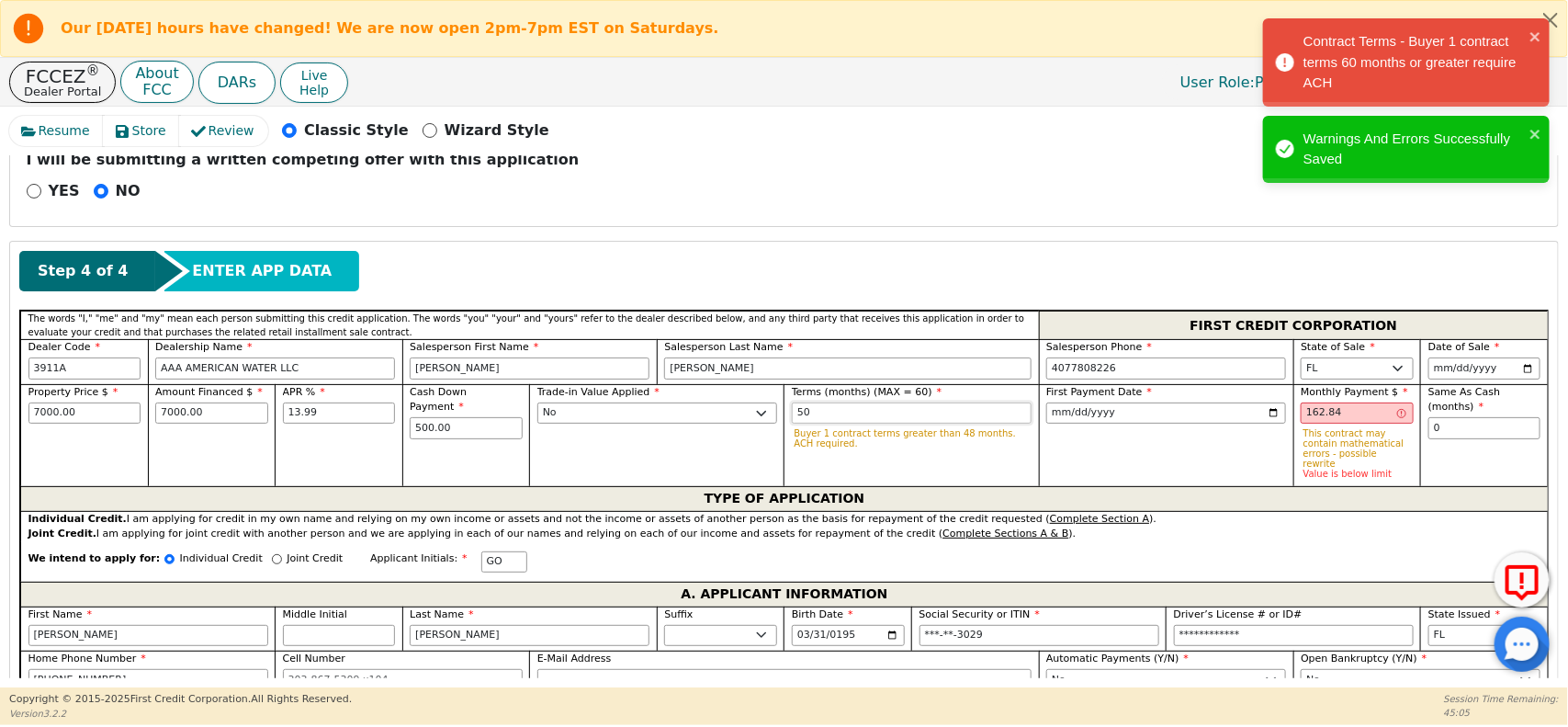
type input "5"
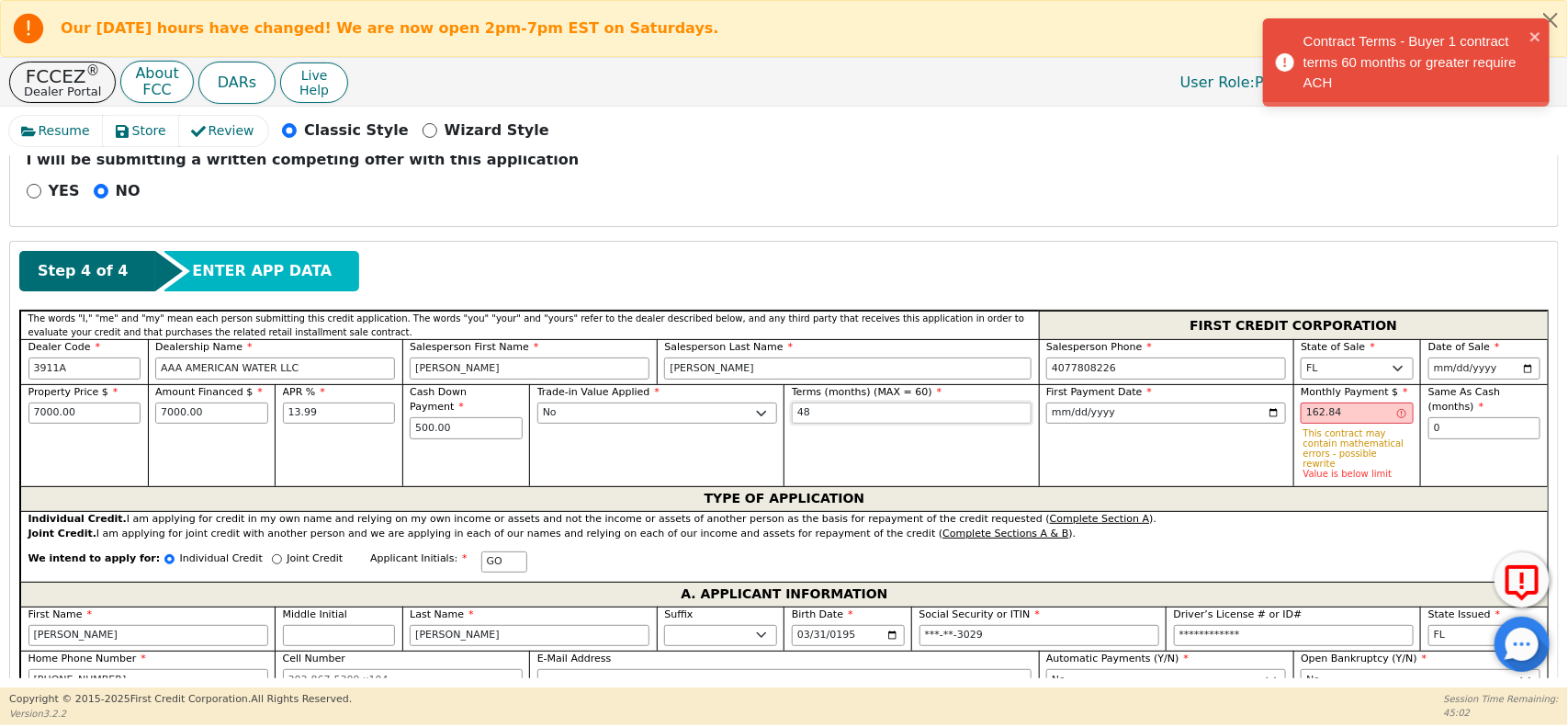
type input "48"
click at [841, 461] on div "Terms (months) (MAX = 60) 48" at bounding box center [911, 434] width 255 height 102
drag, startPoint x: 1362, startPoint y: 419, endPoint x: 1229, endPoint y: 413, distance: 133.1
click at [1229, 413] on div "Property Price $ 7000.00 Amount Financed $ 7000.00 APR % 13.99 Cash Down Paymen…" at bounding box center [784, 434] width 1527 height 102
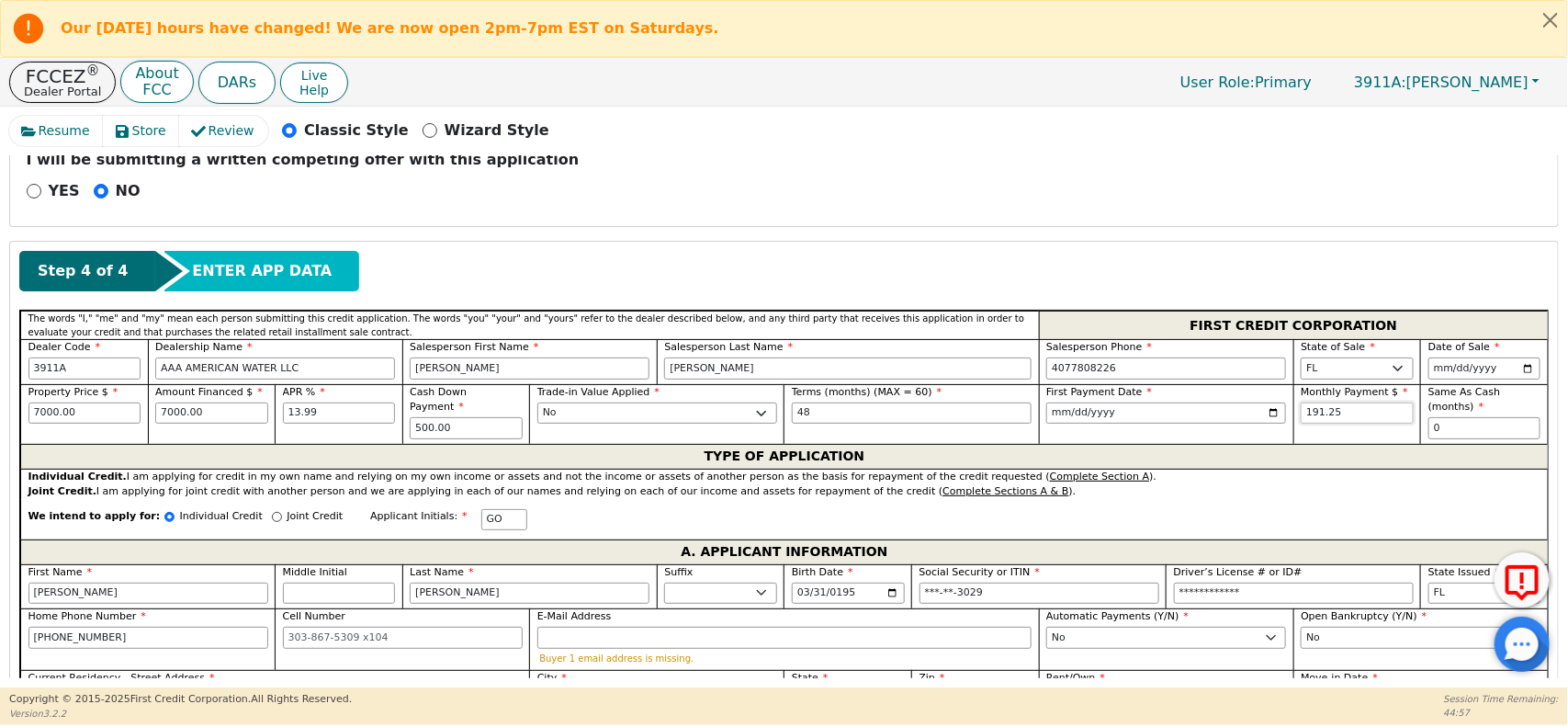
type input "191.25"
click at [1211, 461] on div "TYPE OF APPLICATION" at bounding box center [784, 456] width 1527 height 25
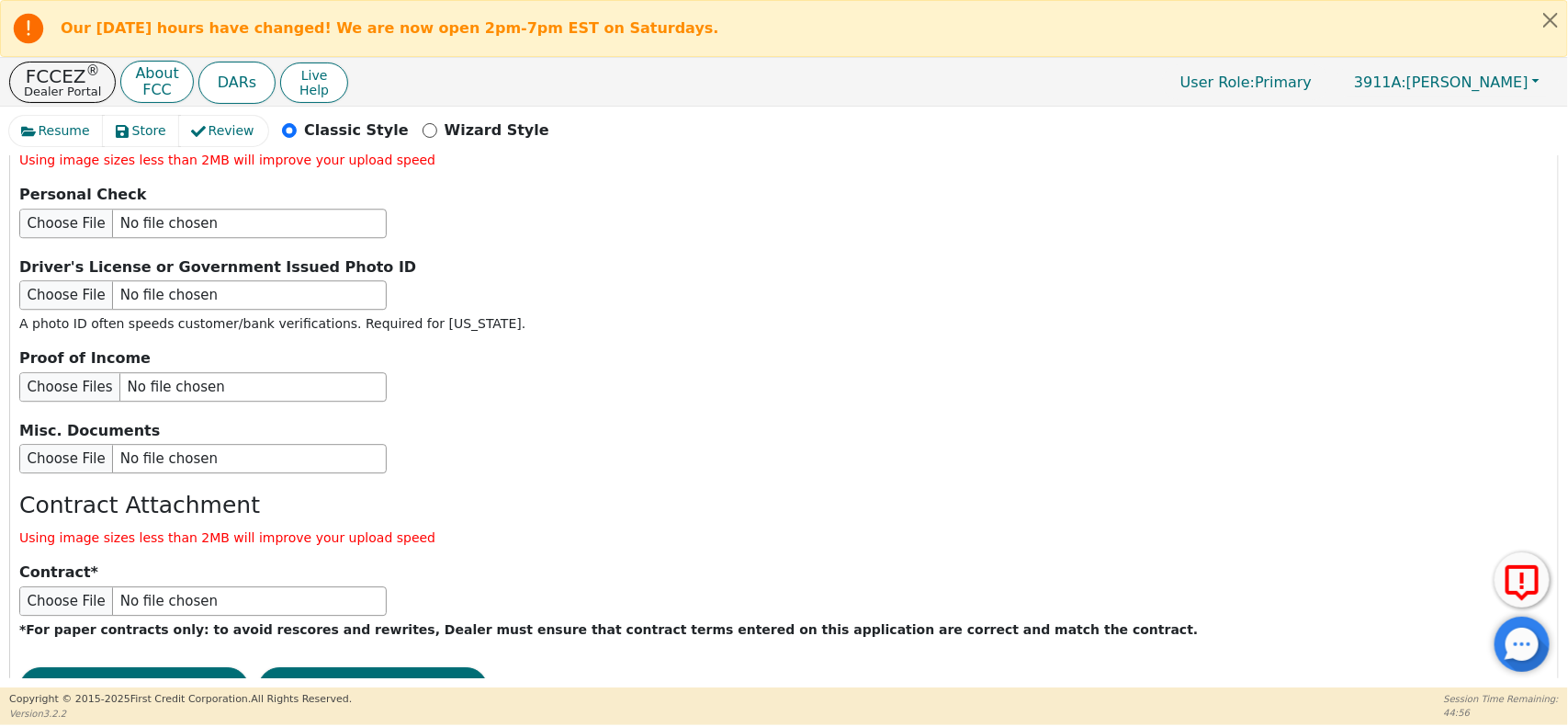
scroll to position [2353, 0]
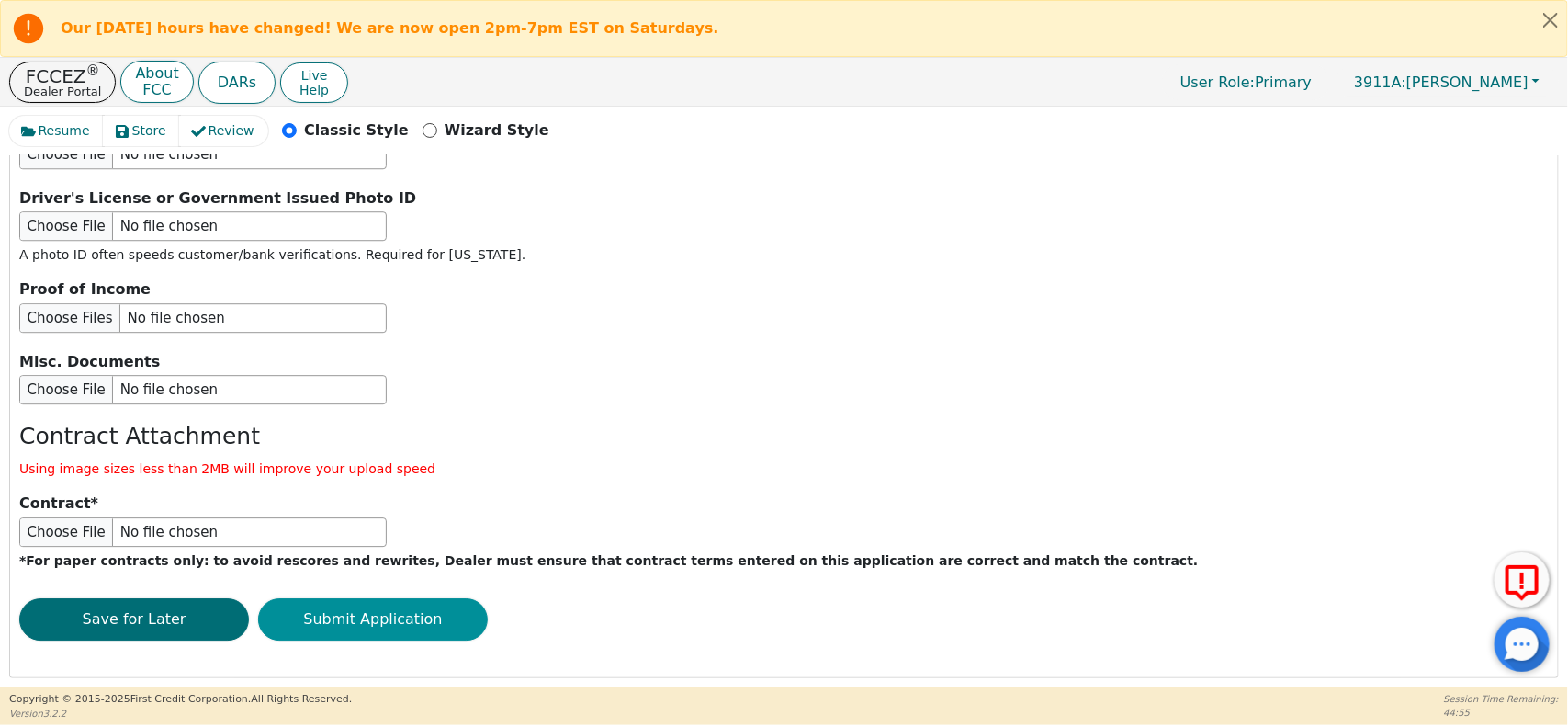
click at [351, 612] on button "Submit Application" at bounding box center [373, 620] width 230 height 42
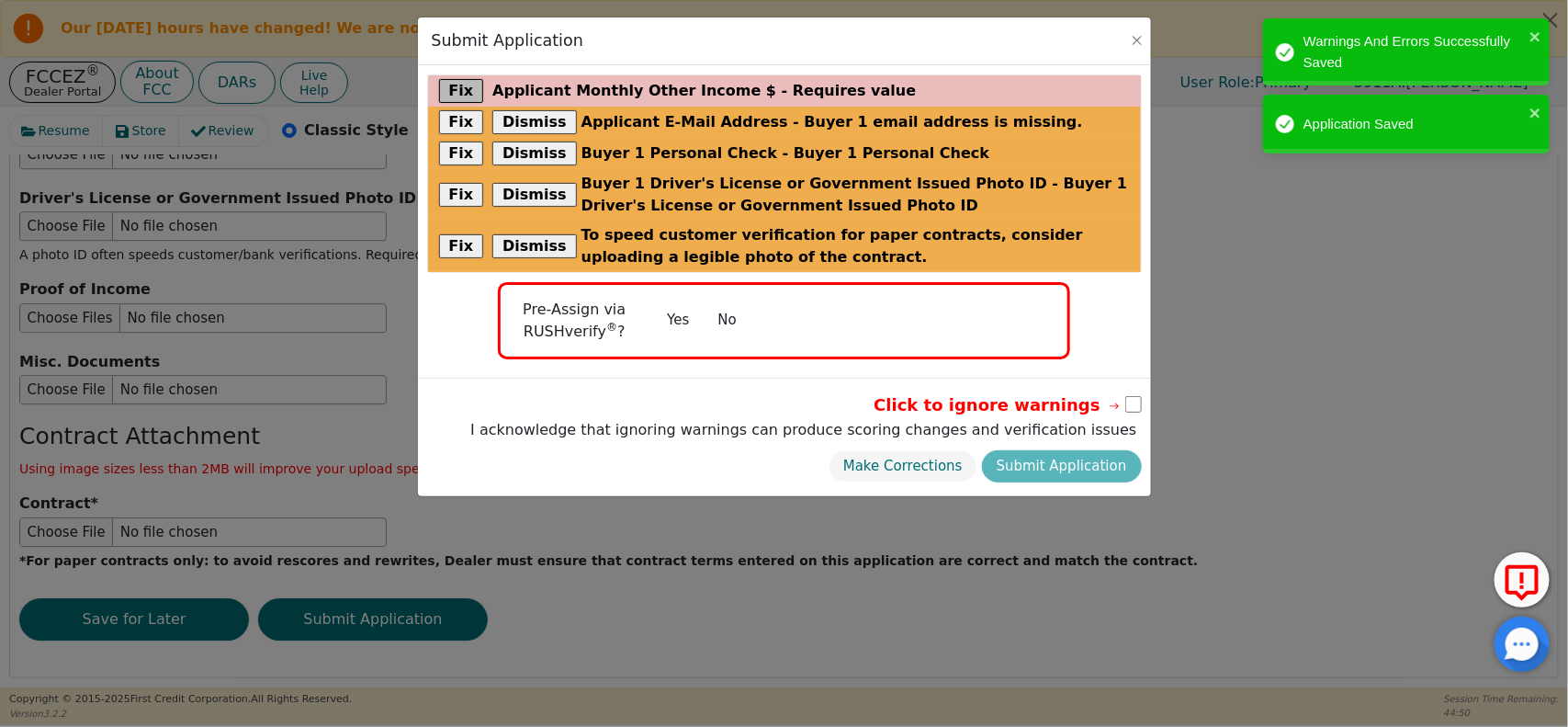
click at [464, 94] on button "Fix" at bounding box center [461, 90] width 45 height 24
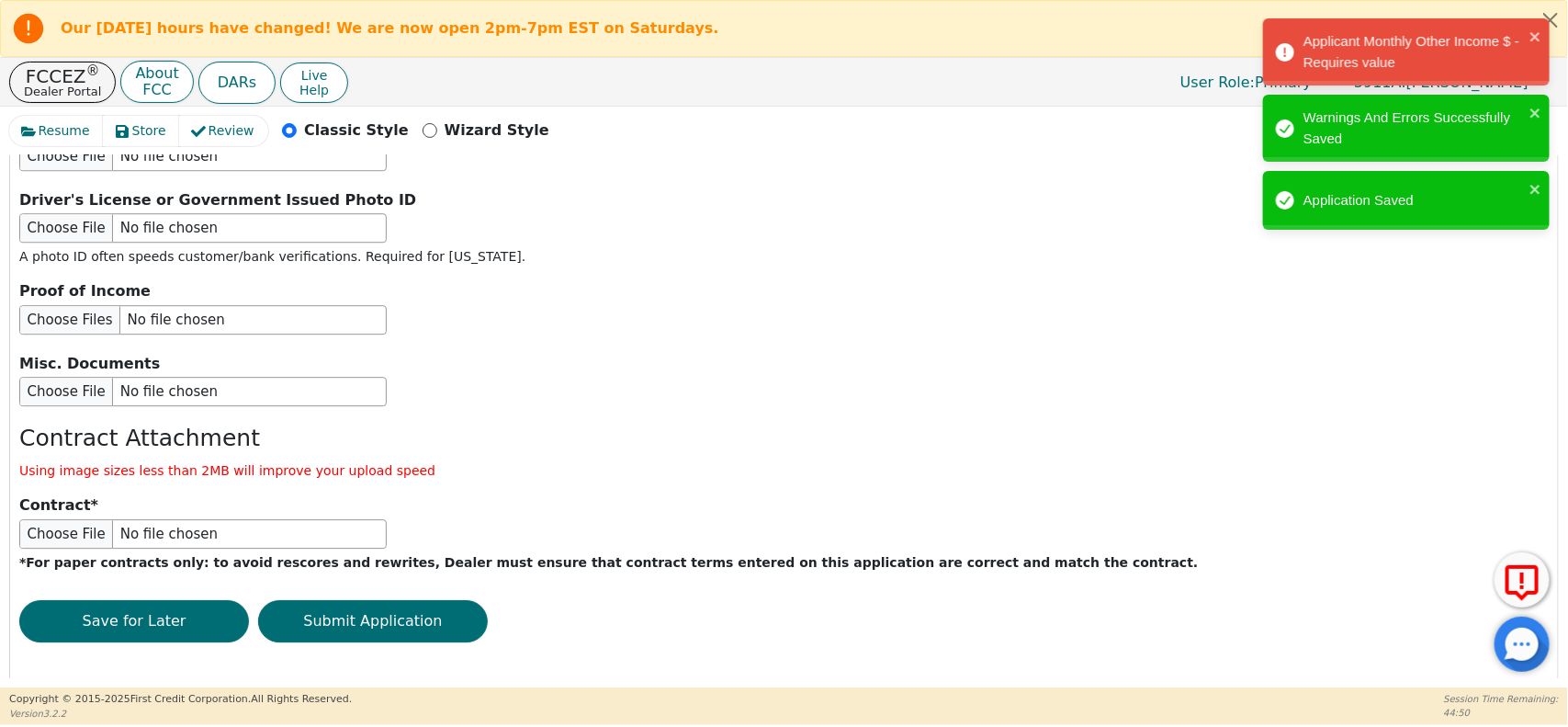
scroll to position [1053, 0]
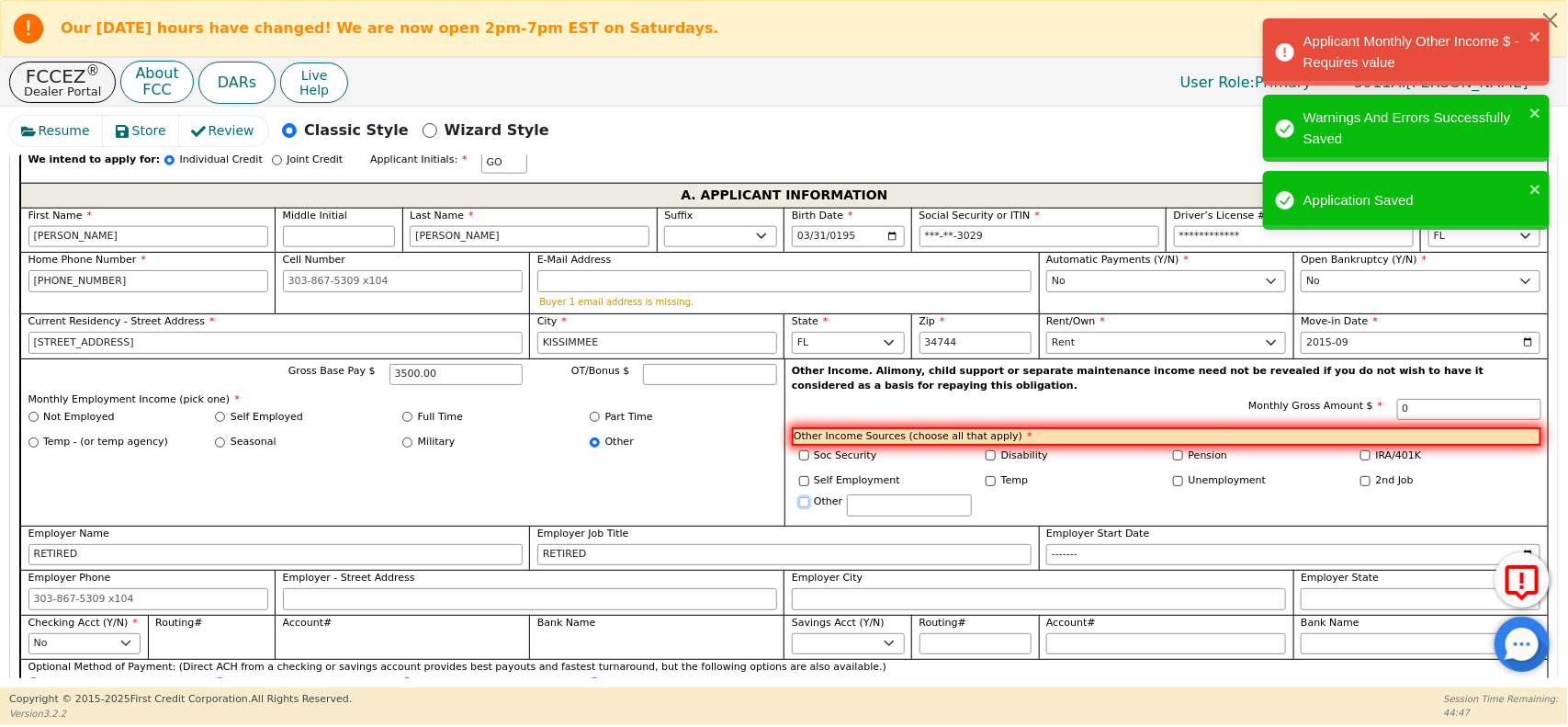
type input "0.00"
click at [801, 507] on input "Other" at bounding box center [803, 502] width 10 height 10
checkbox input "true"
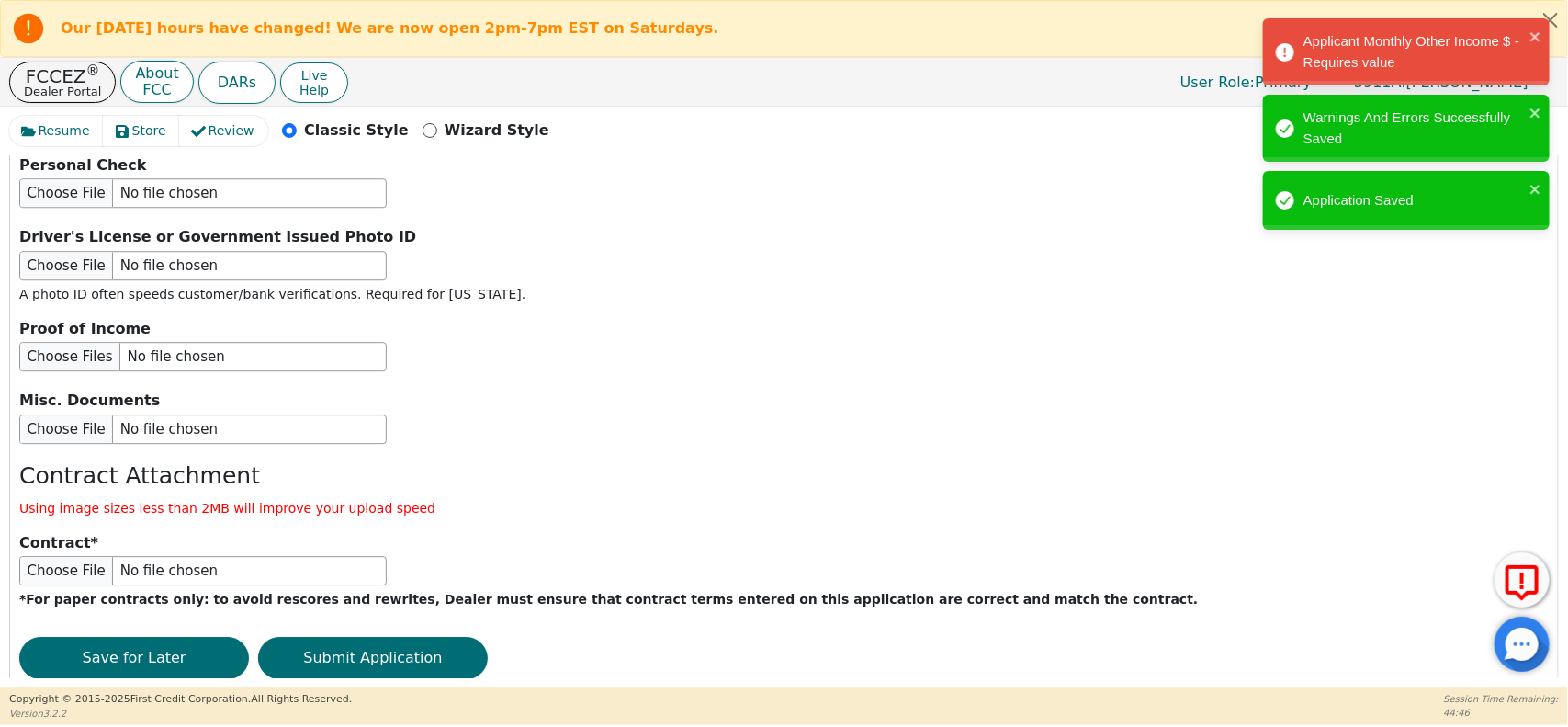
scroll to position [2363, 0]
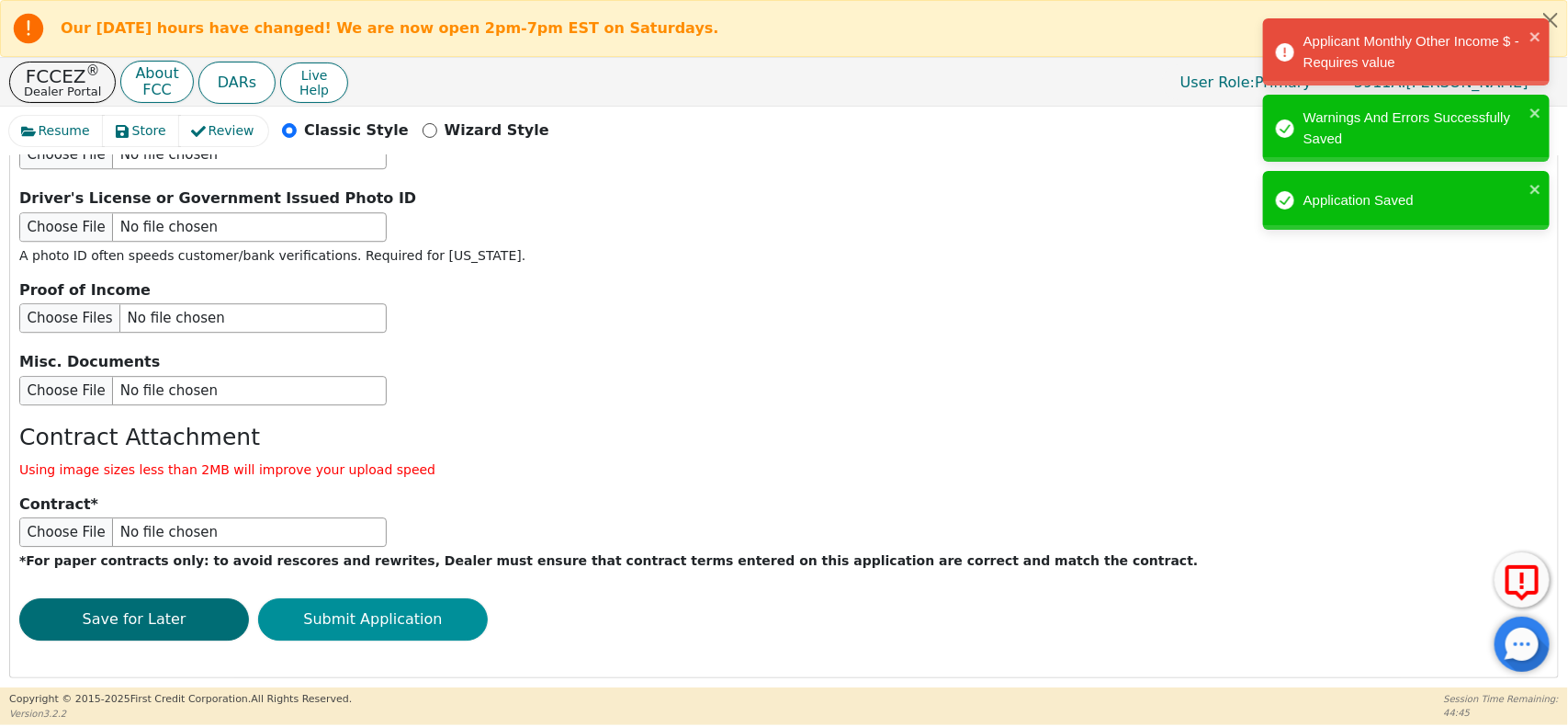
click at [382, 608] on button "Submit Application" at bounding box center [373, 620] width 230 height 42
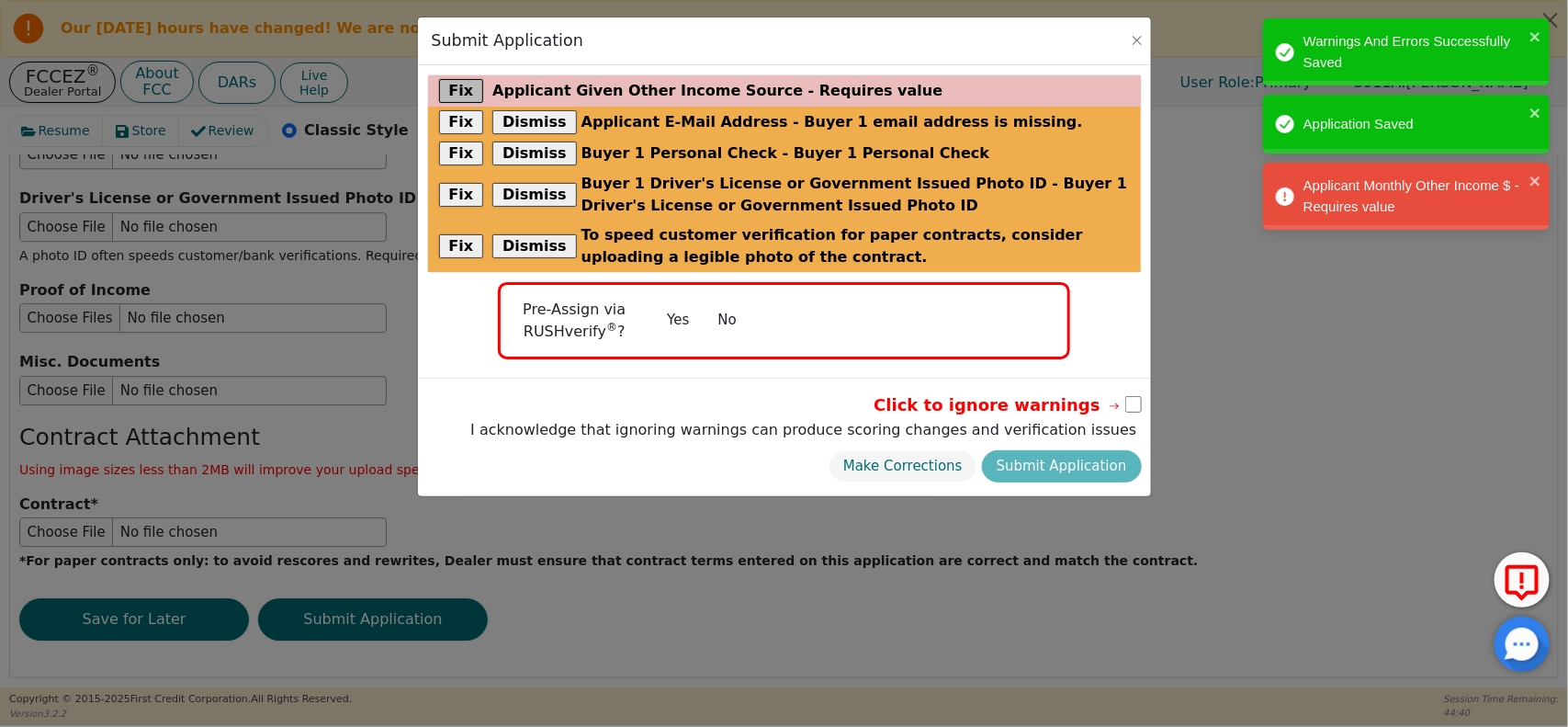
click at [447, 93] on button "Fix" at bounding box center [461, 90] width 45 height 24
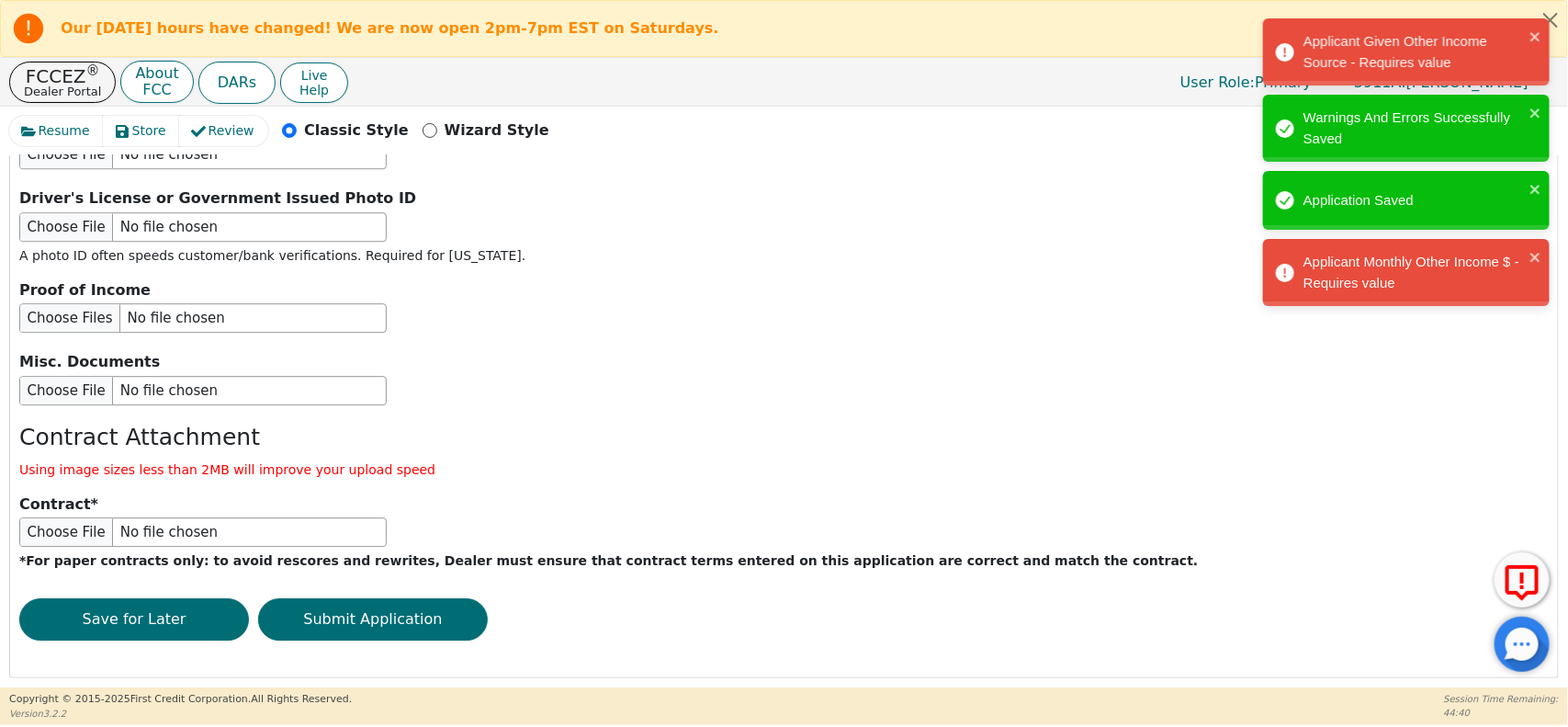
scroll to position [1158, 0]
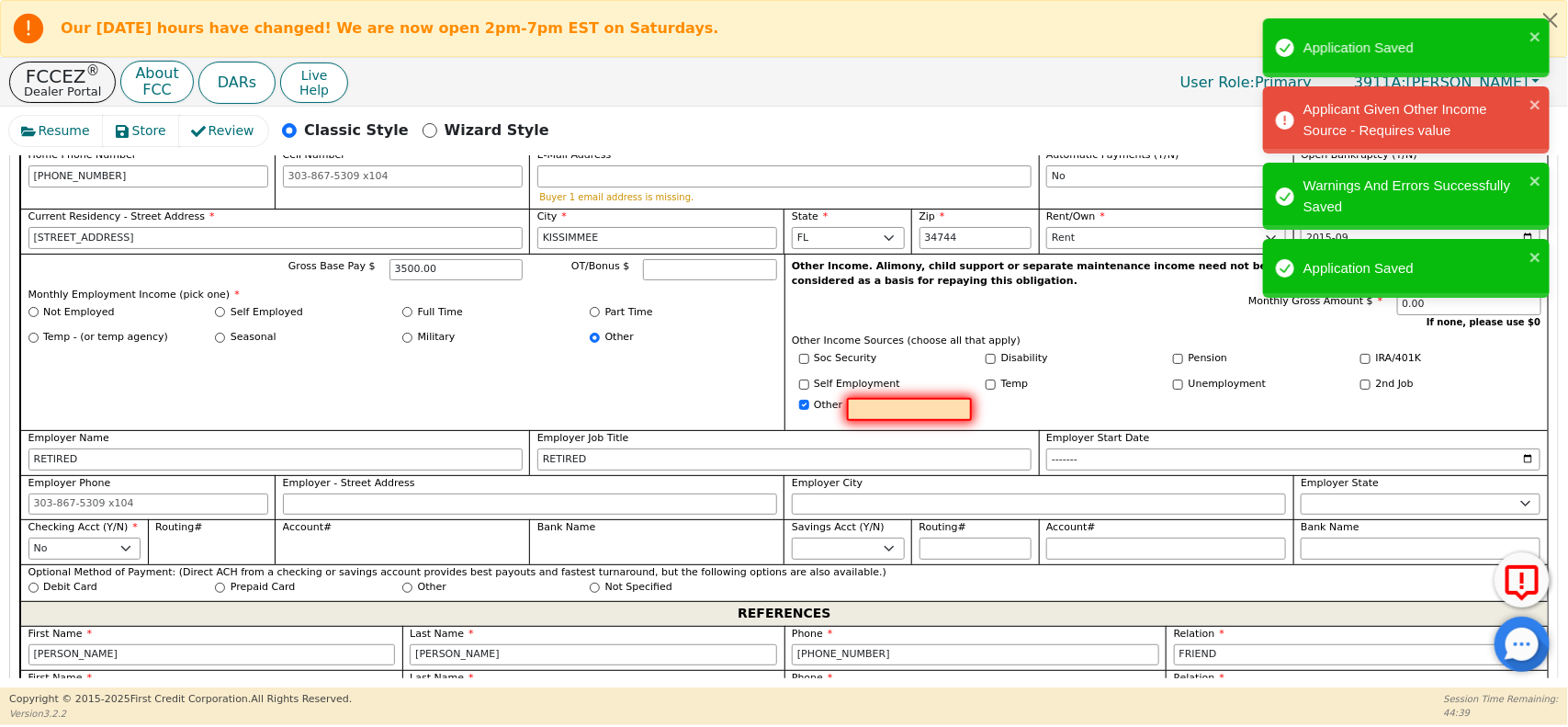
type input "0"
type input "n"
type input "M"
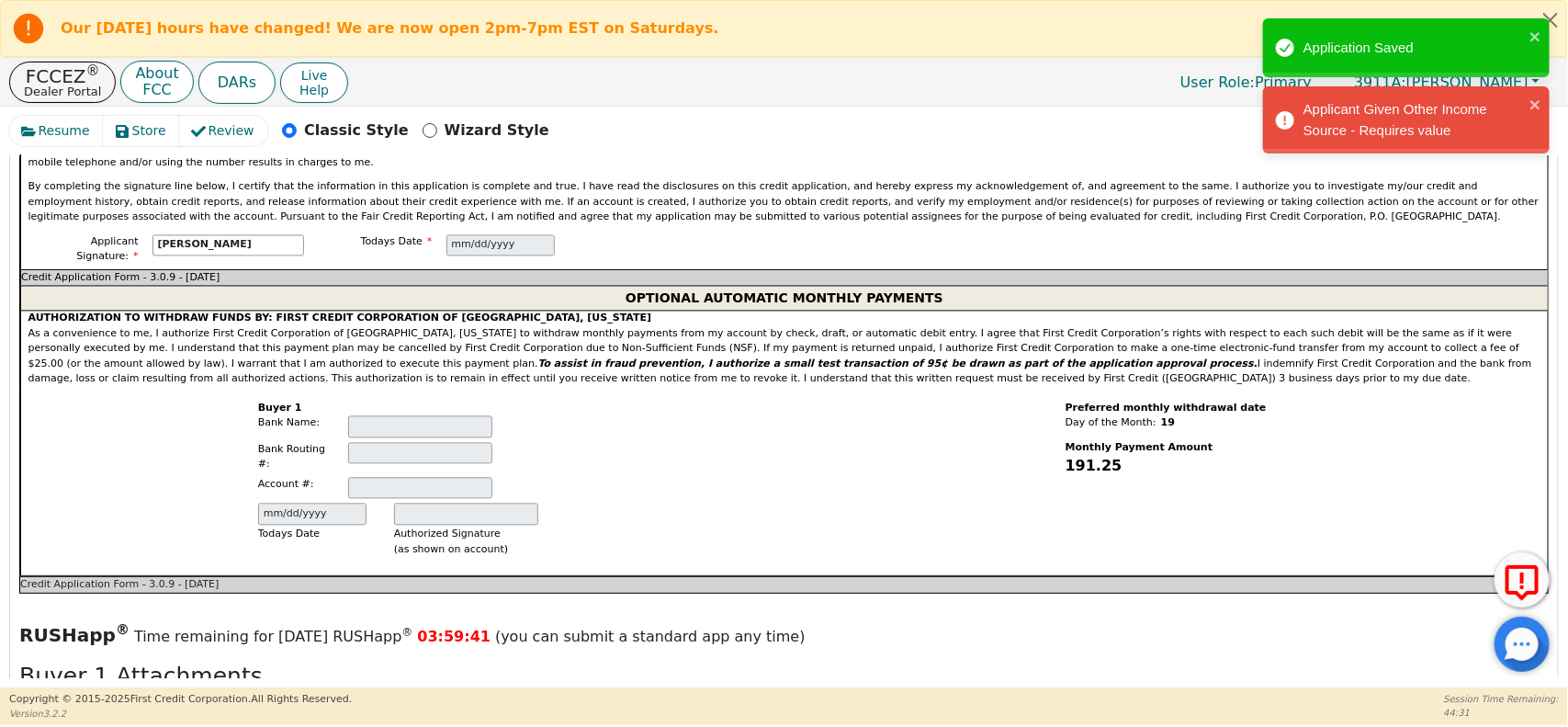
scroll to position [2363, 0]
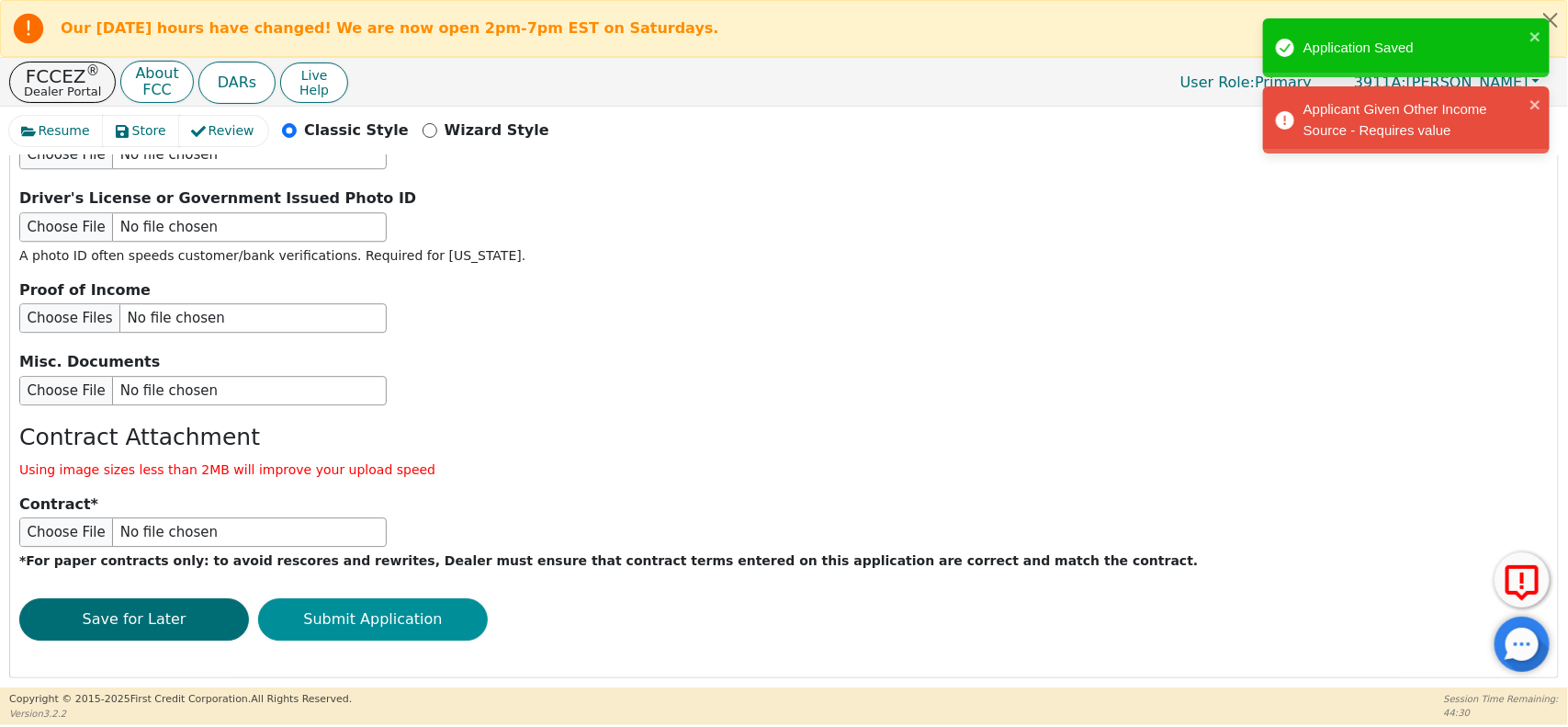
type input "NA"
click at [326, 611] on button "Submit Application" at bounding box center [373, 620] width 230 height 42
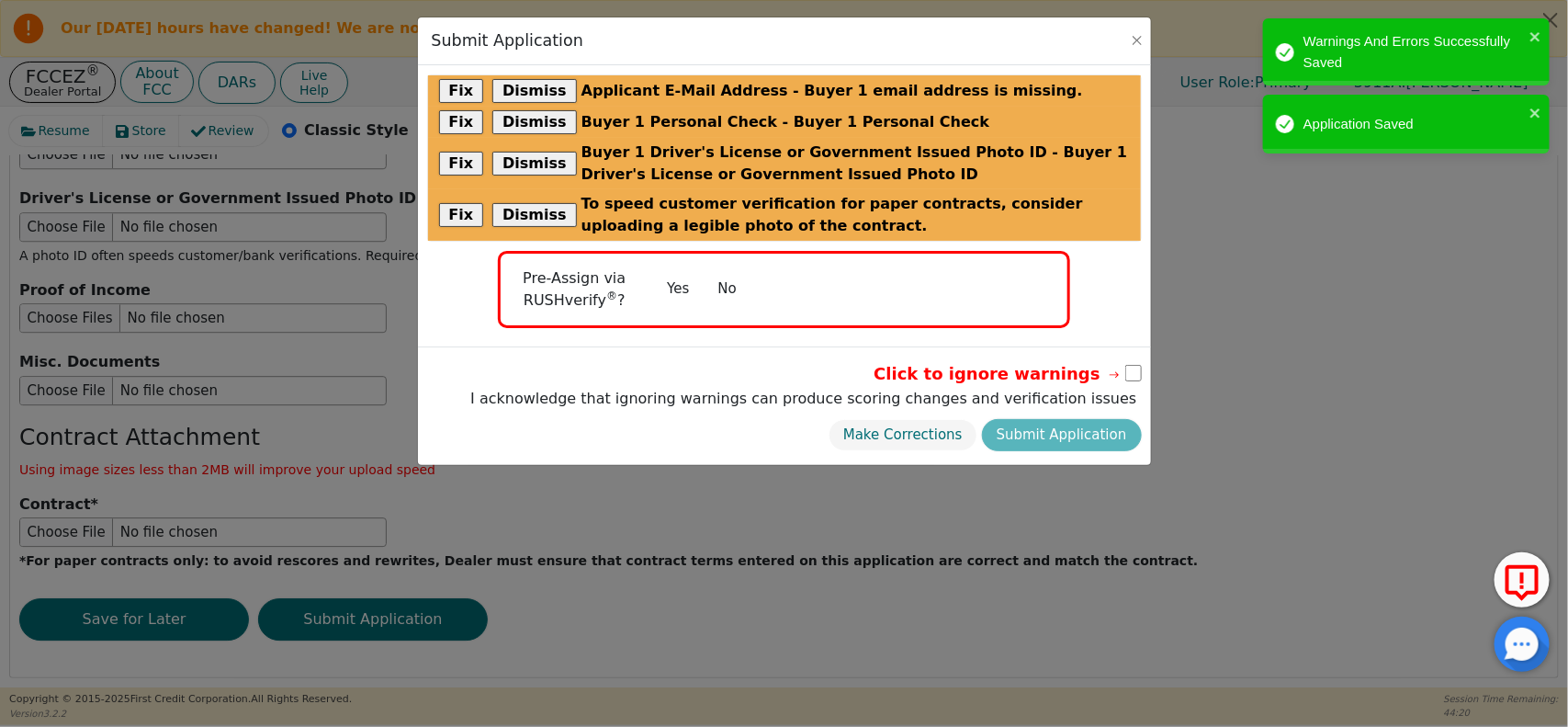
click at [1134, 377] on input "checkbox" at bounding box center [1133, 373] width 16 height 16
checkbox input "true"
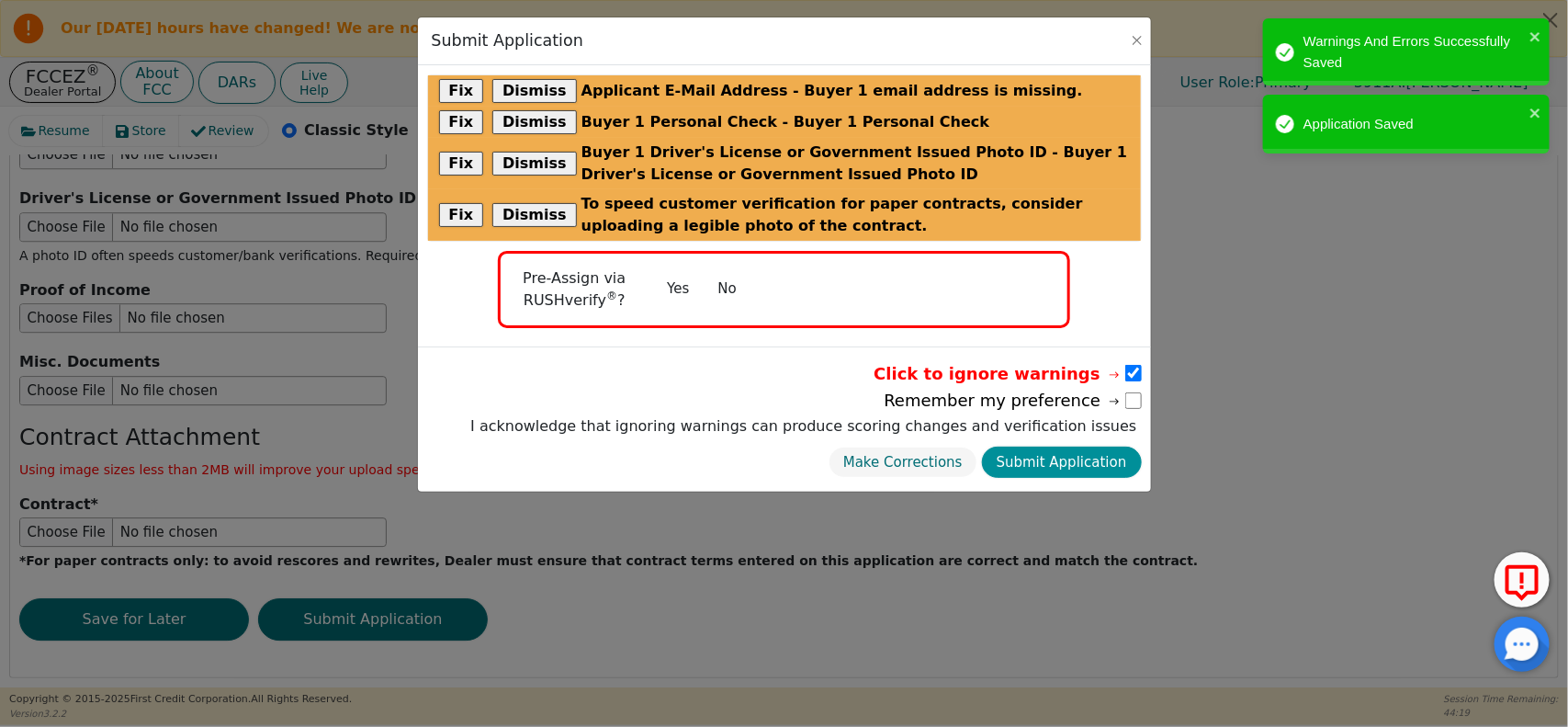
click at [1089, 456] on button "Submit Application" at bounding box center [1062, 463] width 160 height 32
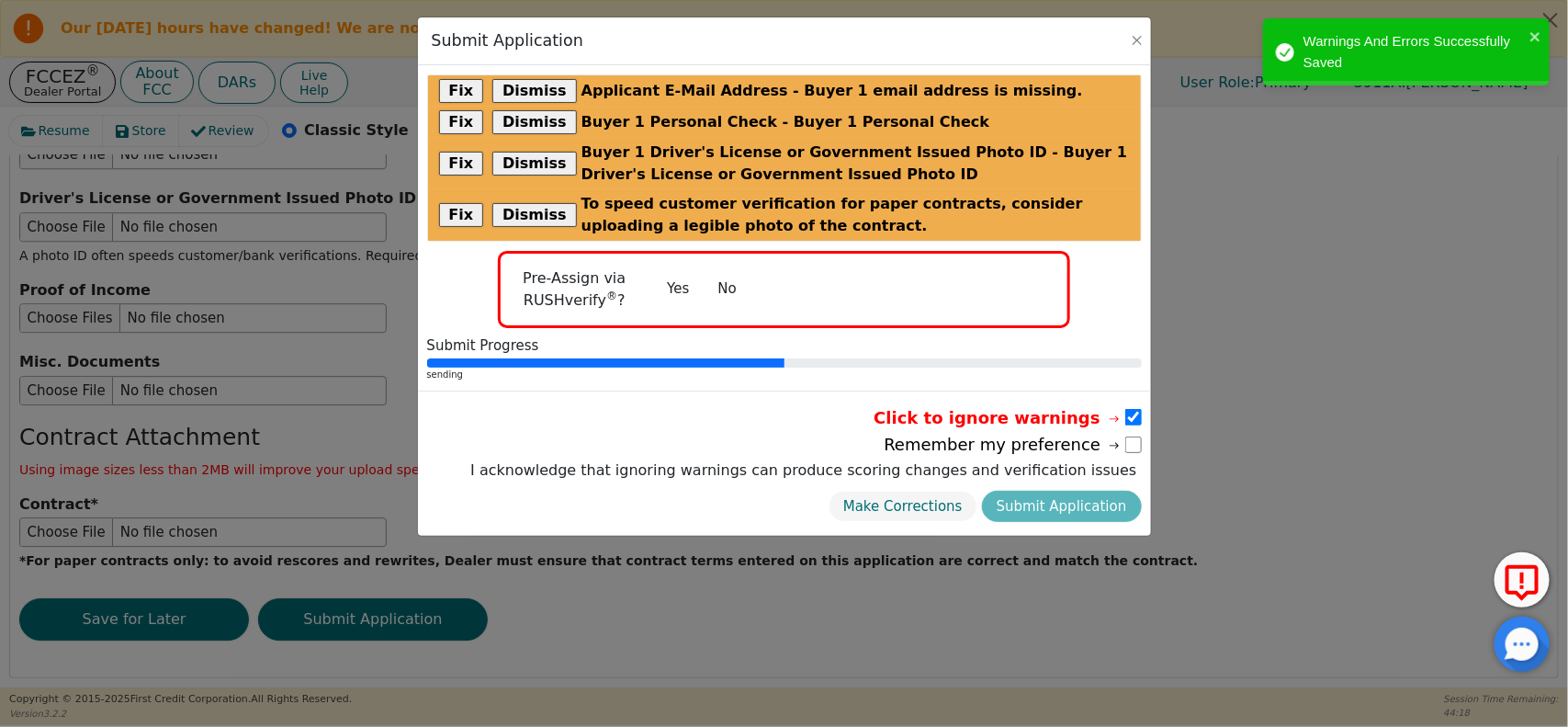
radio input "false"
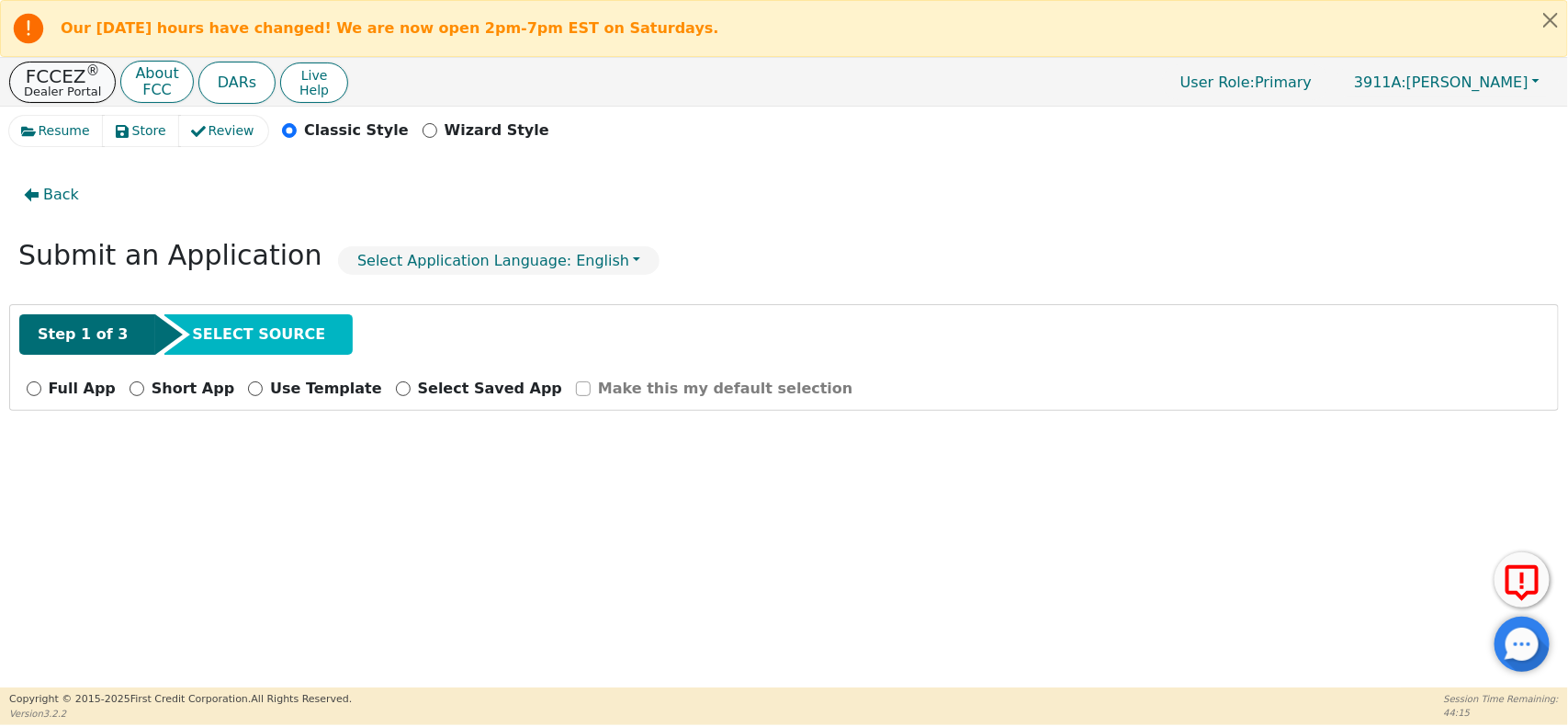
click at [65, 90] on p "Dealer Portal" at bounding box center [62, 91] width 77 height 12
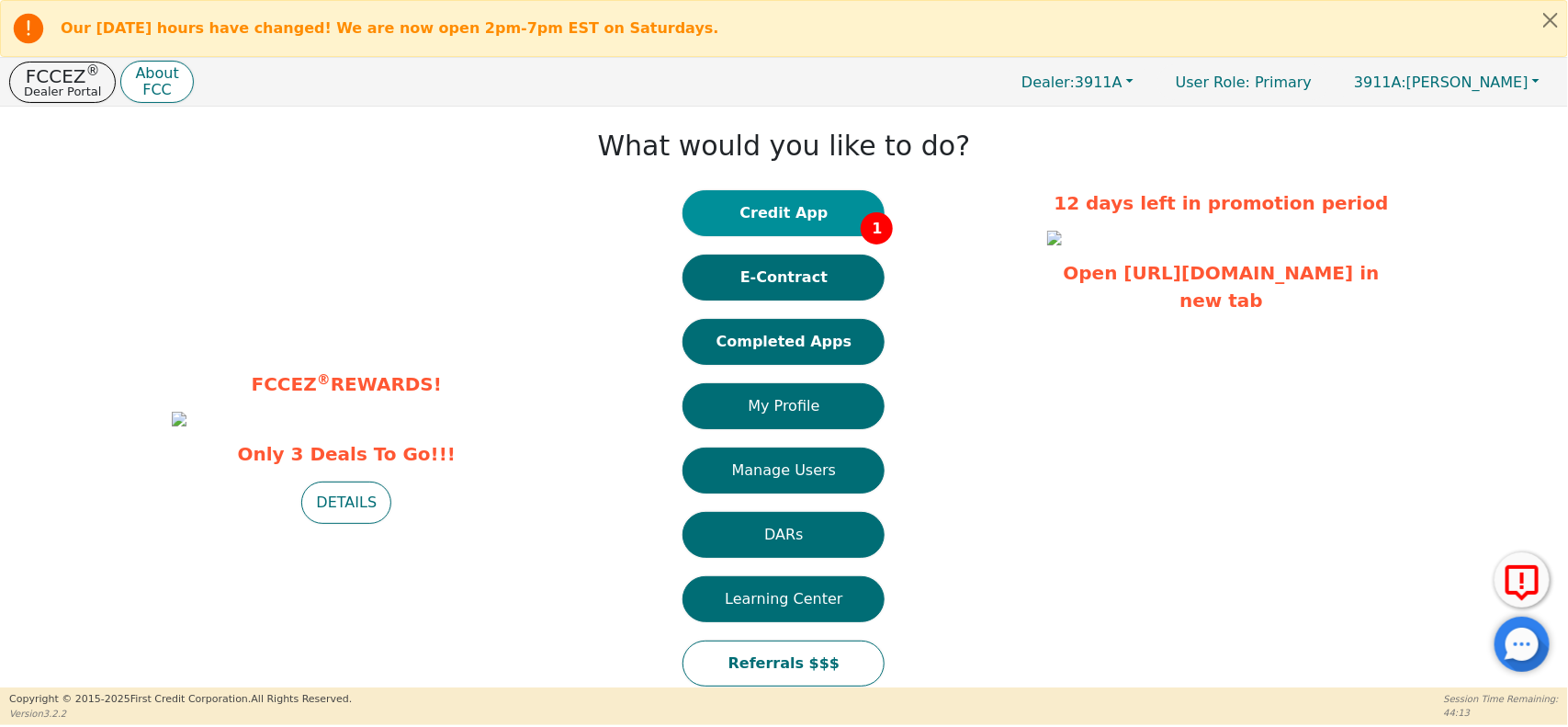
click at [768, 214] on button "Credit App 1" at bounding box center [784, 213] width 202 height 46
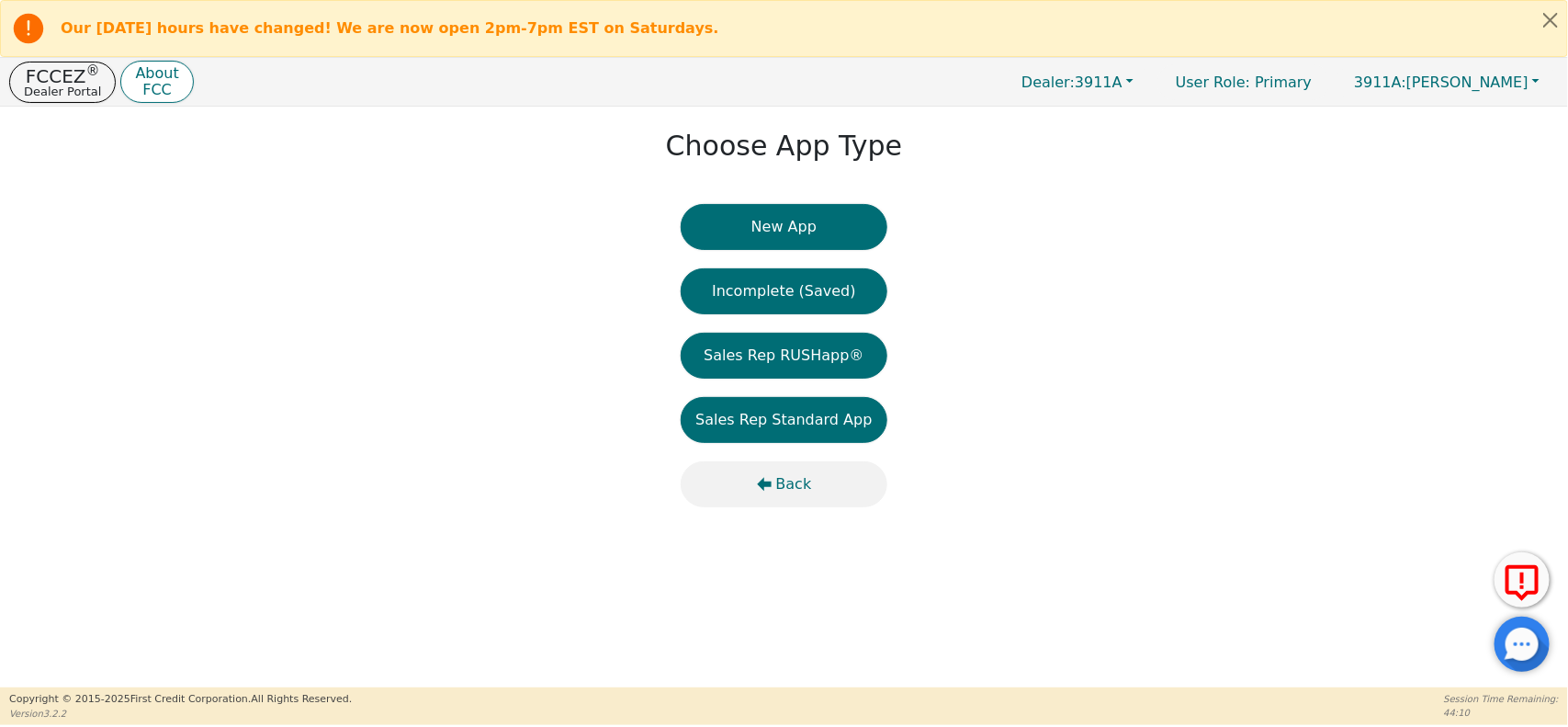
click at [779, 473] on span "Back" at bounding box center [794, 484] width 36 height 22
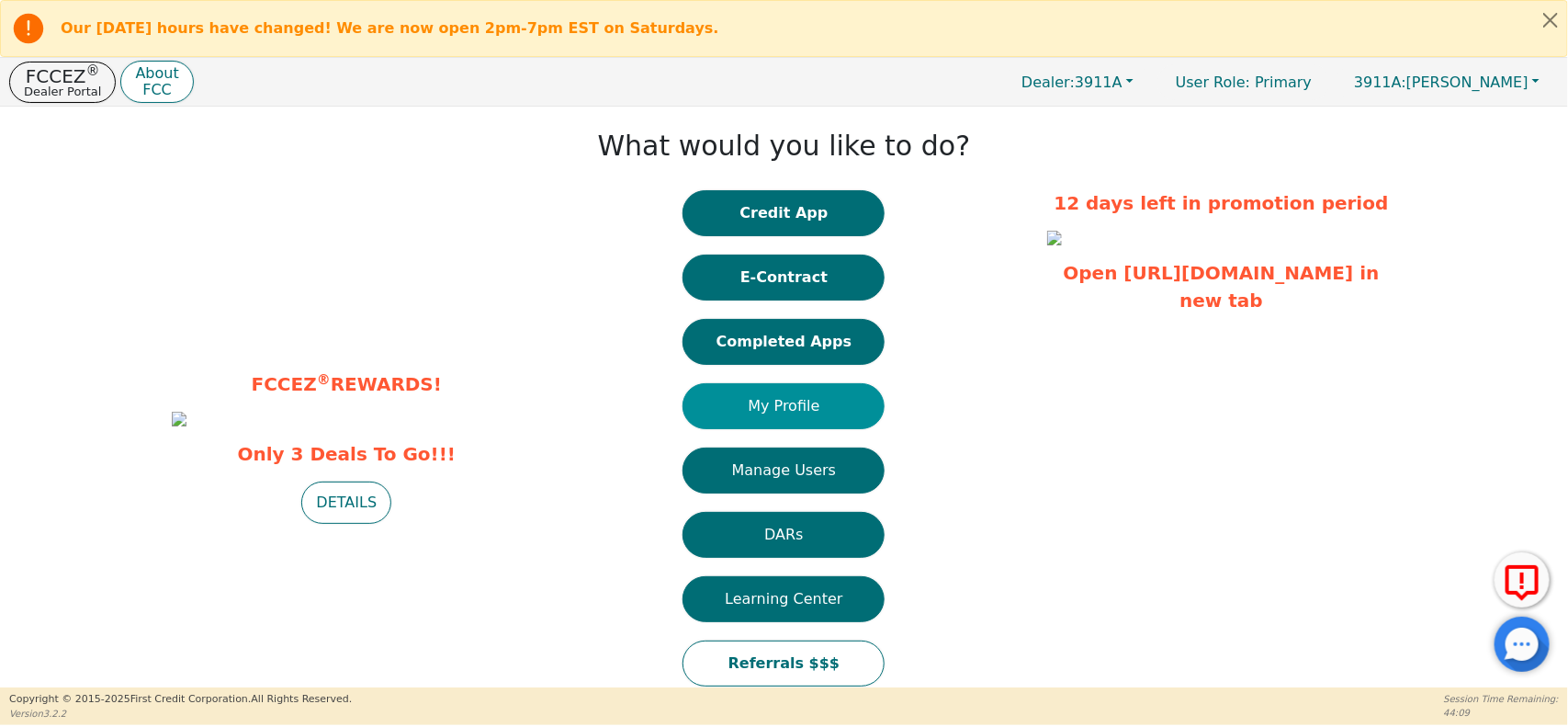
click at [758, 419] on button "My Profile" at bounding box center [784, 406] width 202 height 46
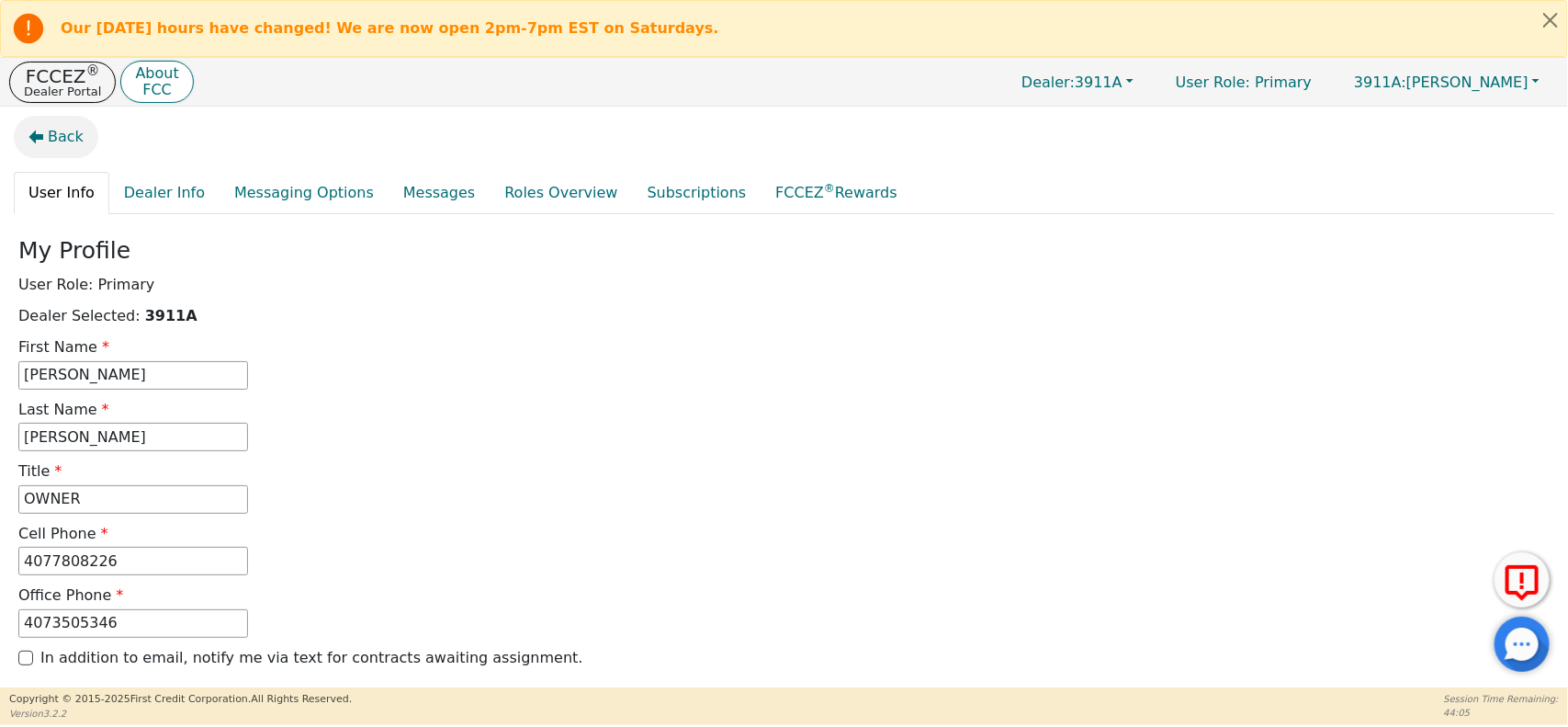
click at [47, 145] on span "Back" at bounding box center [66, 136] width 36 height 22
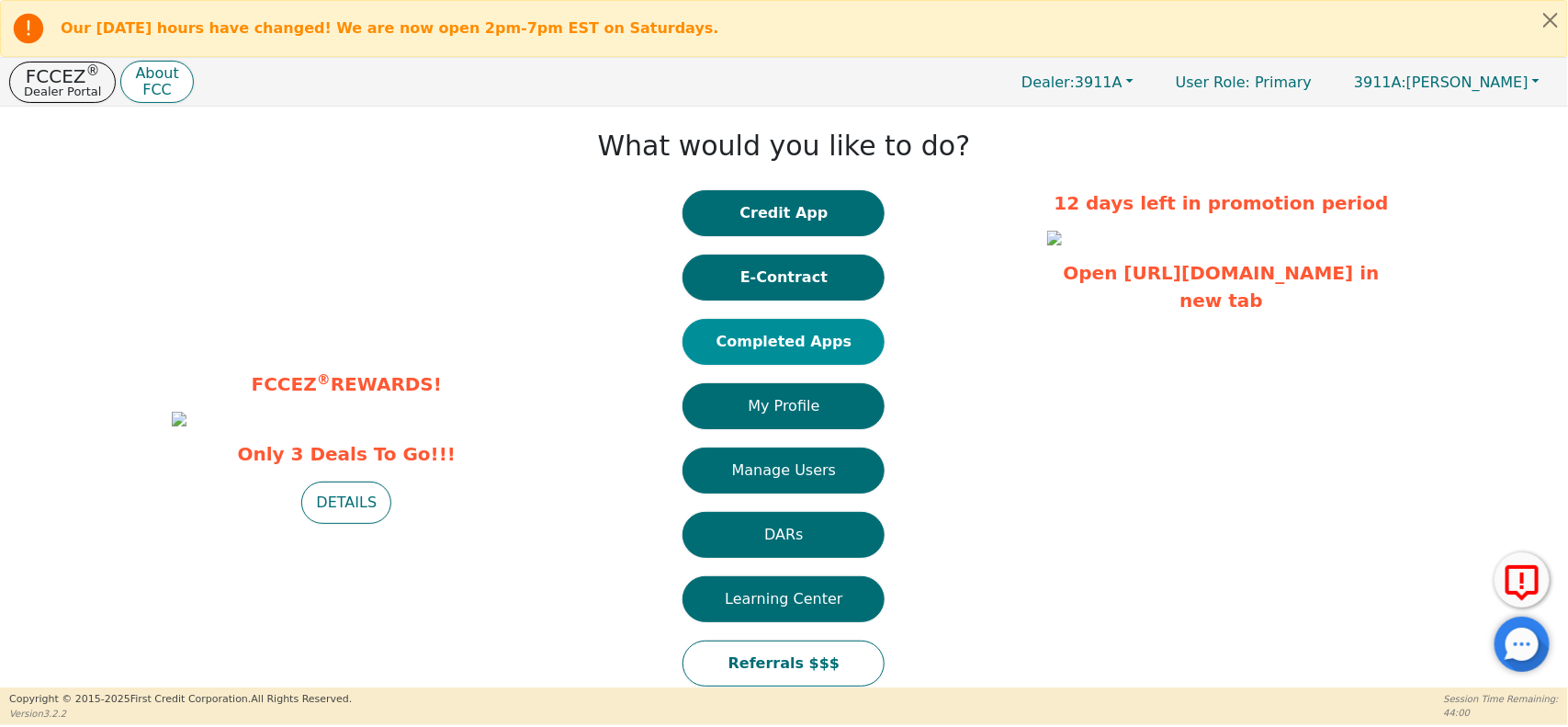
click at [784, 350] on button "Completed Apps" at bounding box center [784, 342] width 202 height 46
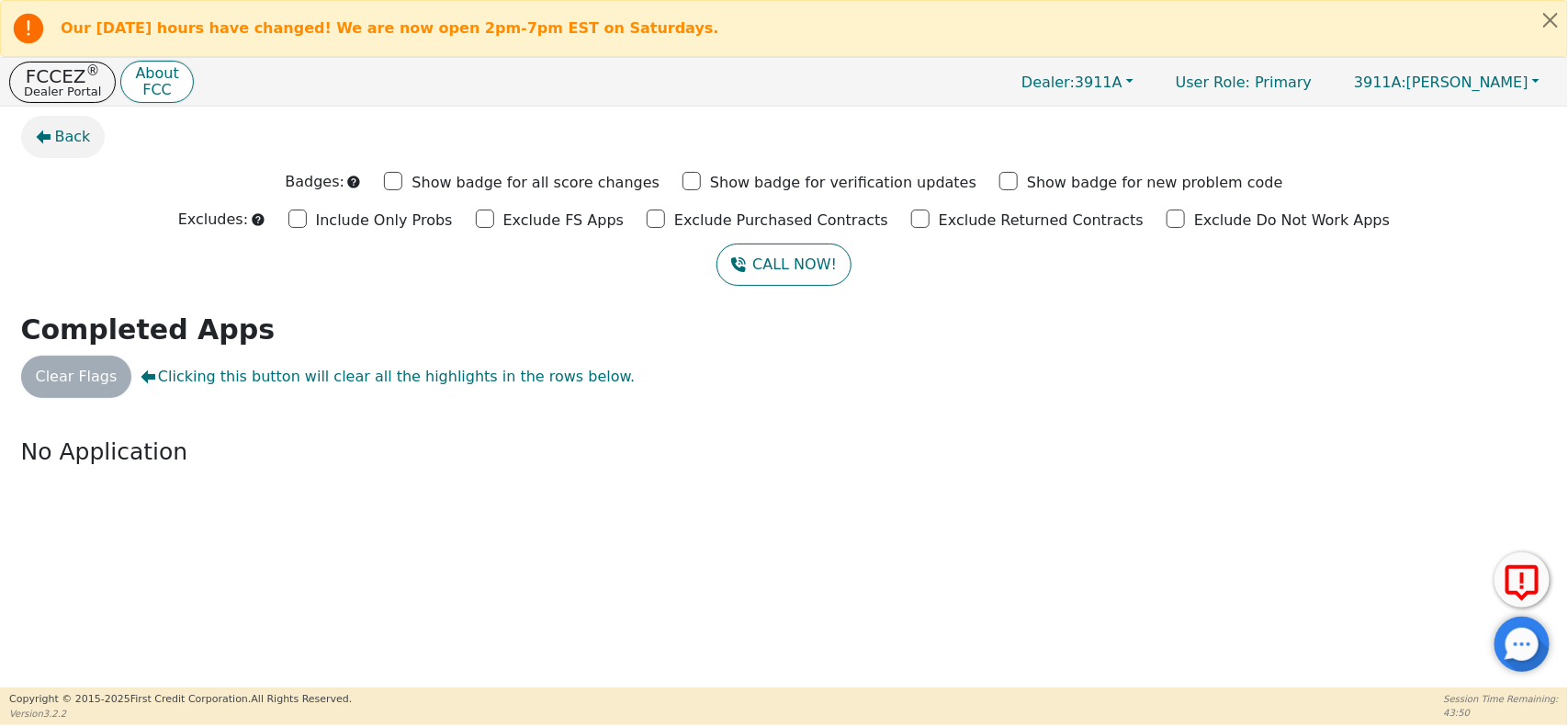
click at [65, 133] on span "Back" at bounding box center [73, 136] width 36 height 22
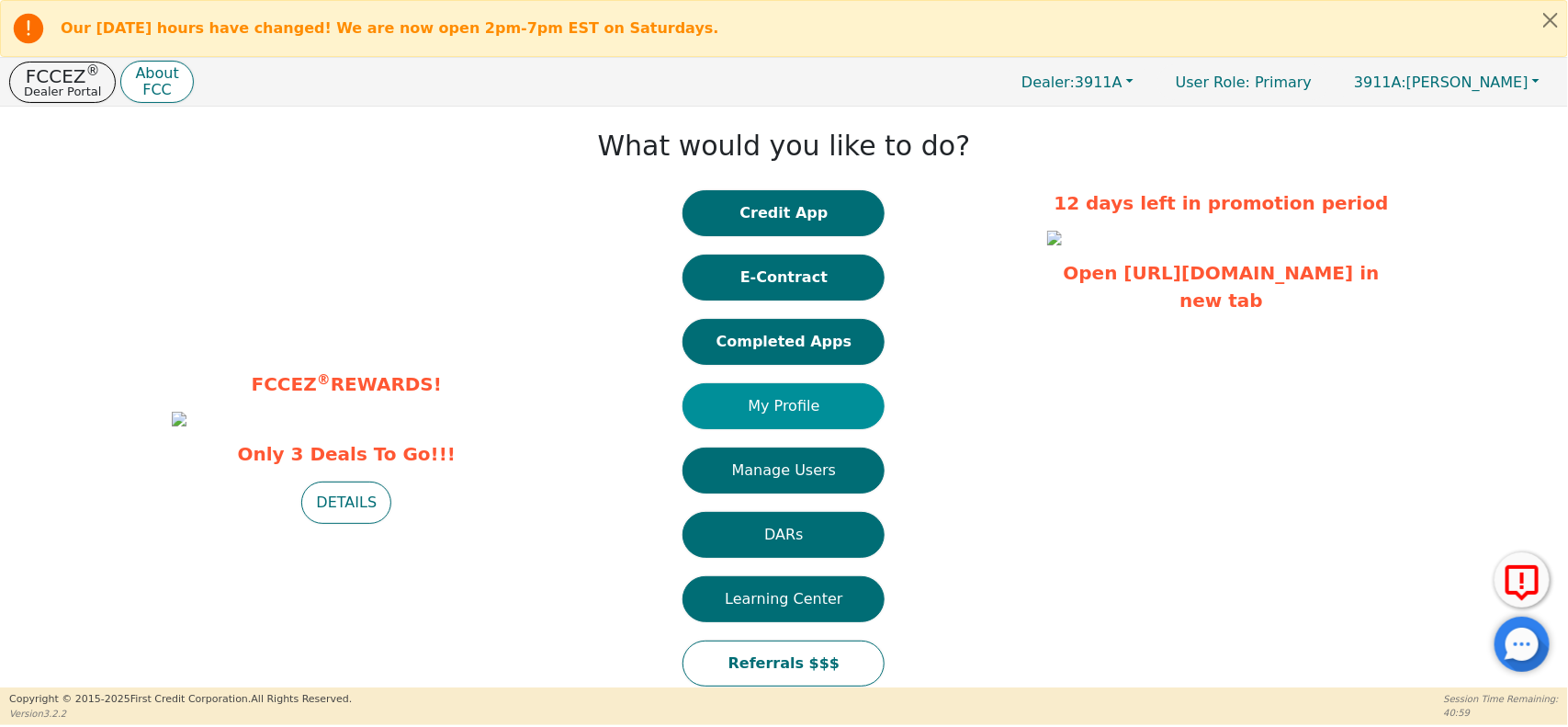
click at [785, 403] on button "My Profile" at bounding box center [784, 406] width 202 height 46
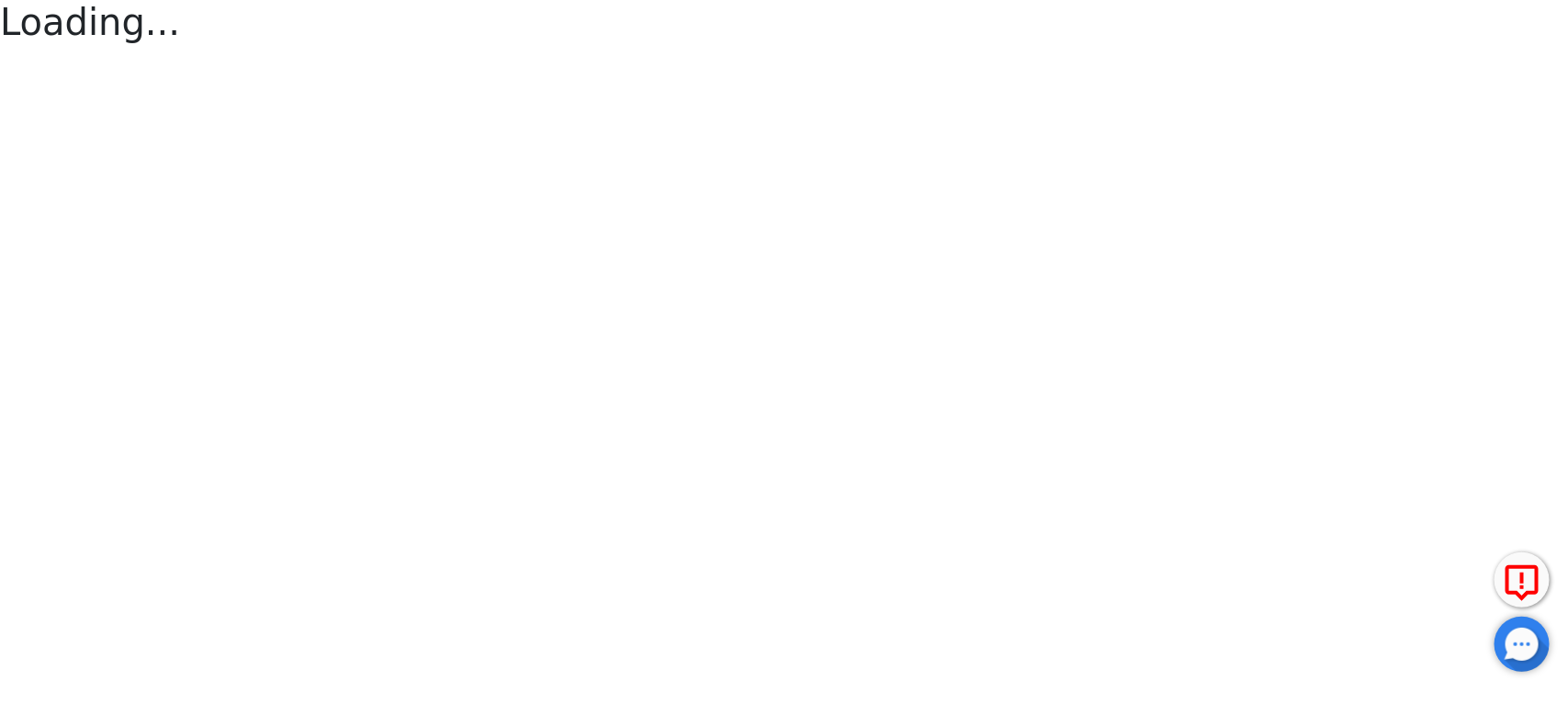
click at [785, 48] on html "Our [DATE] hours have changed! We are now open 2pm-7pm EST on Saturdays. FCCEZ …" at bounding box center [784, 24] width 1568 height 48
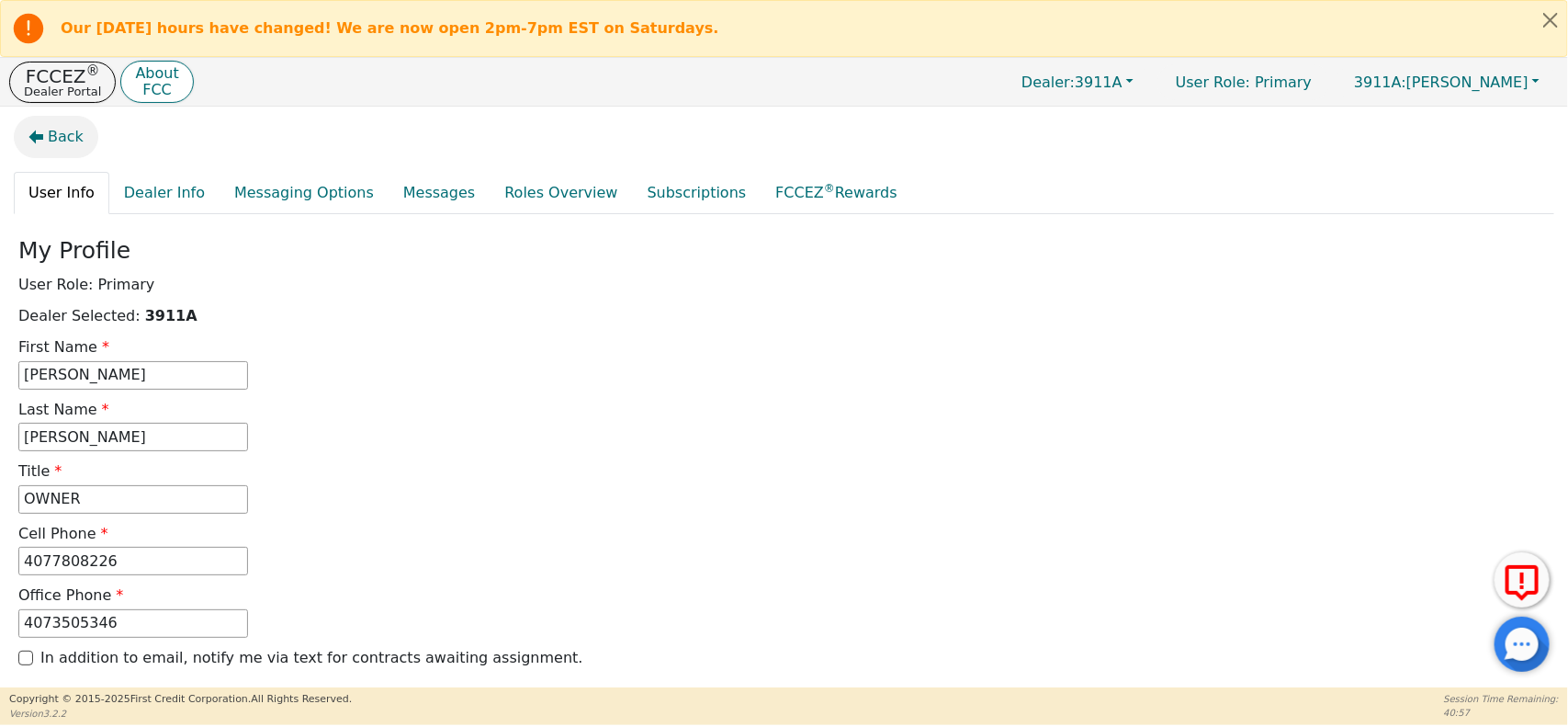
click at [48, 129] on span "Back" at bounding box center [66, 136] width 36 height 22
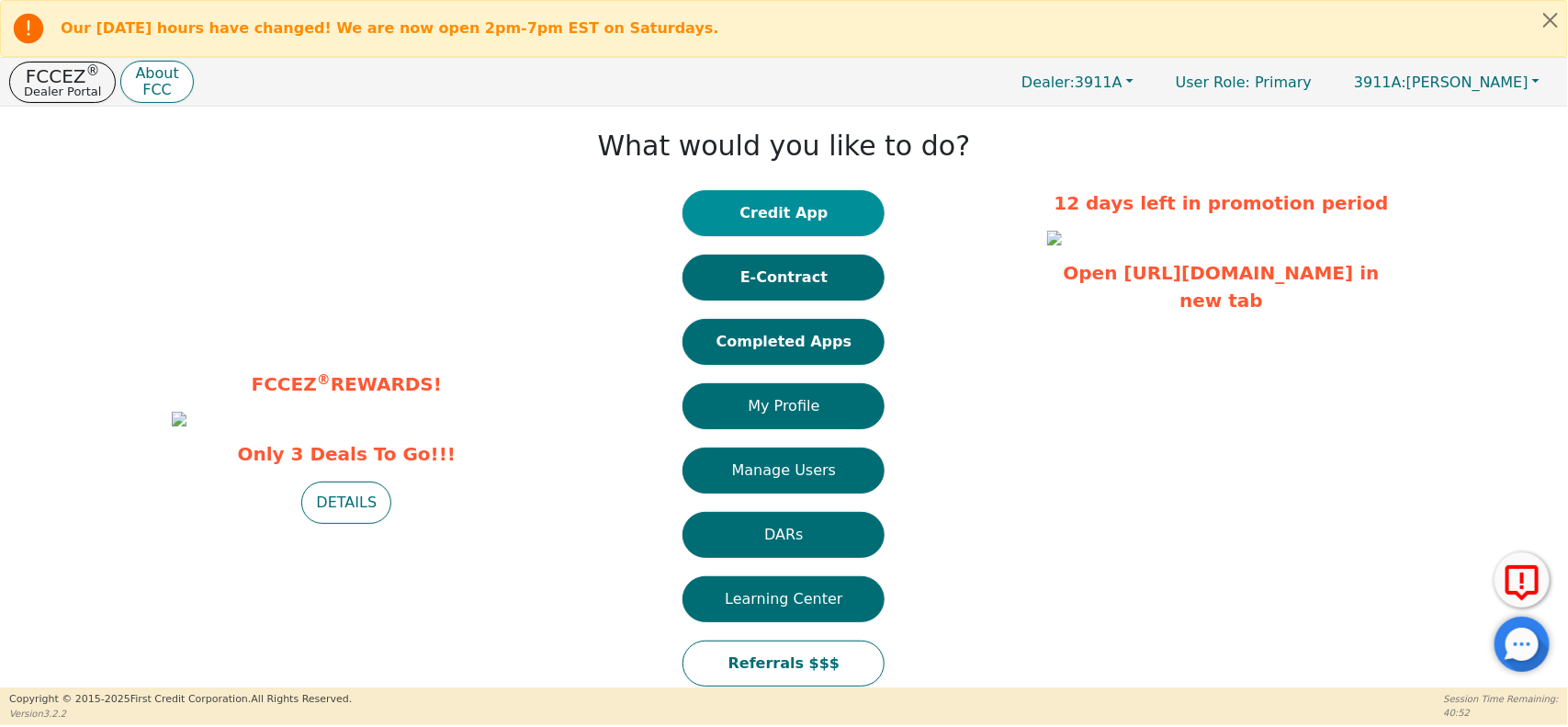
click at [813, 226] on button "Credit App" at bounding box center [784, 213] width 202 height 46
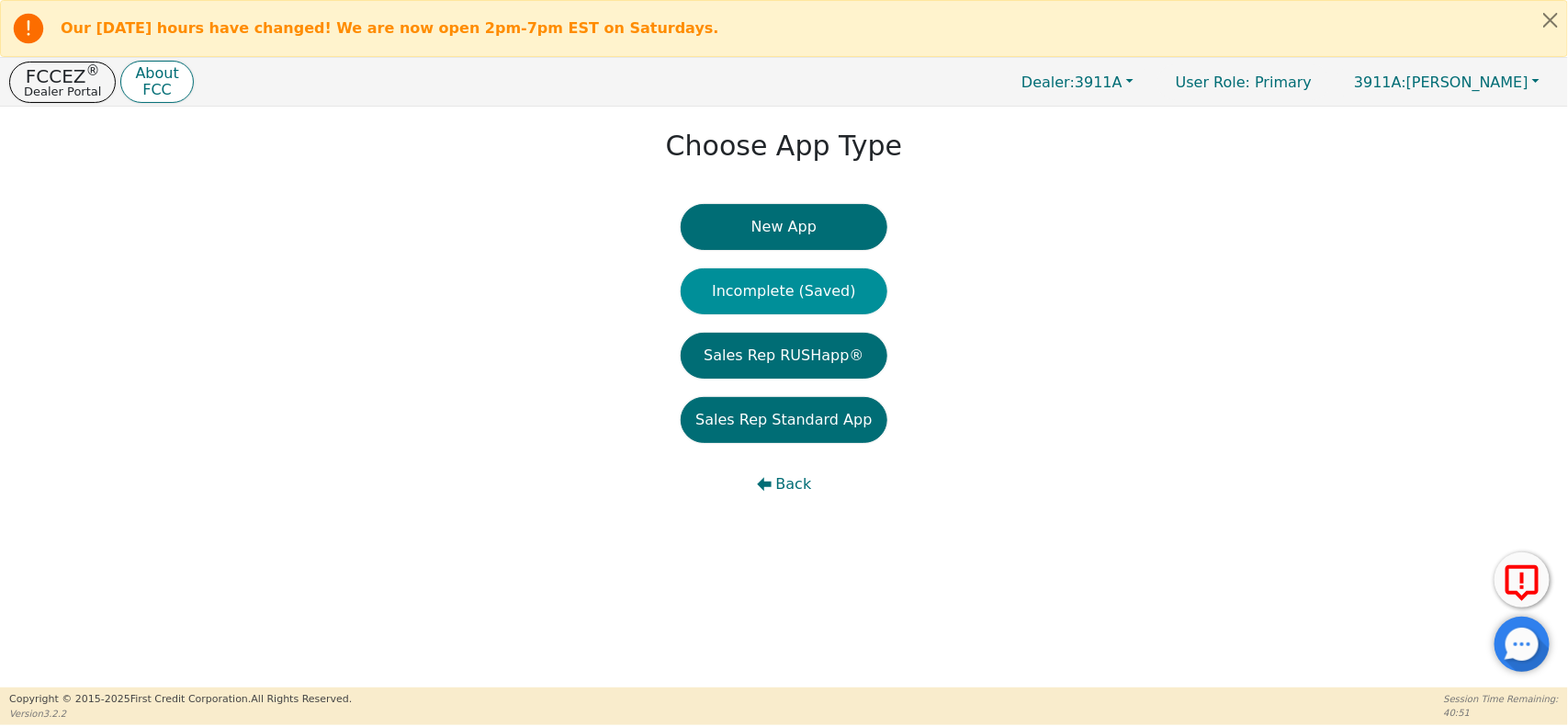
click at [783, 305] on button "Incomplete (Saved)" at bounding box center [784, 291] width 206 height 46
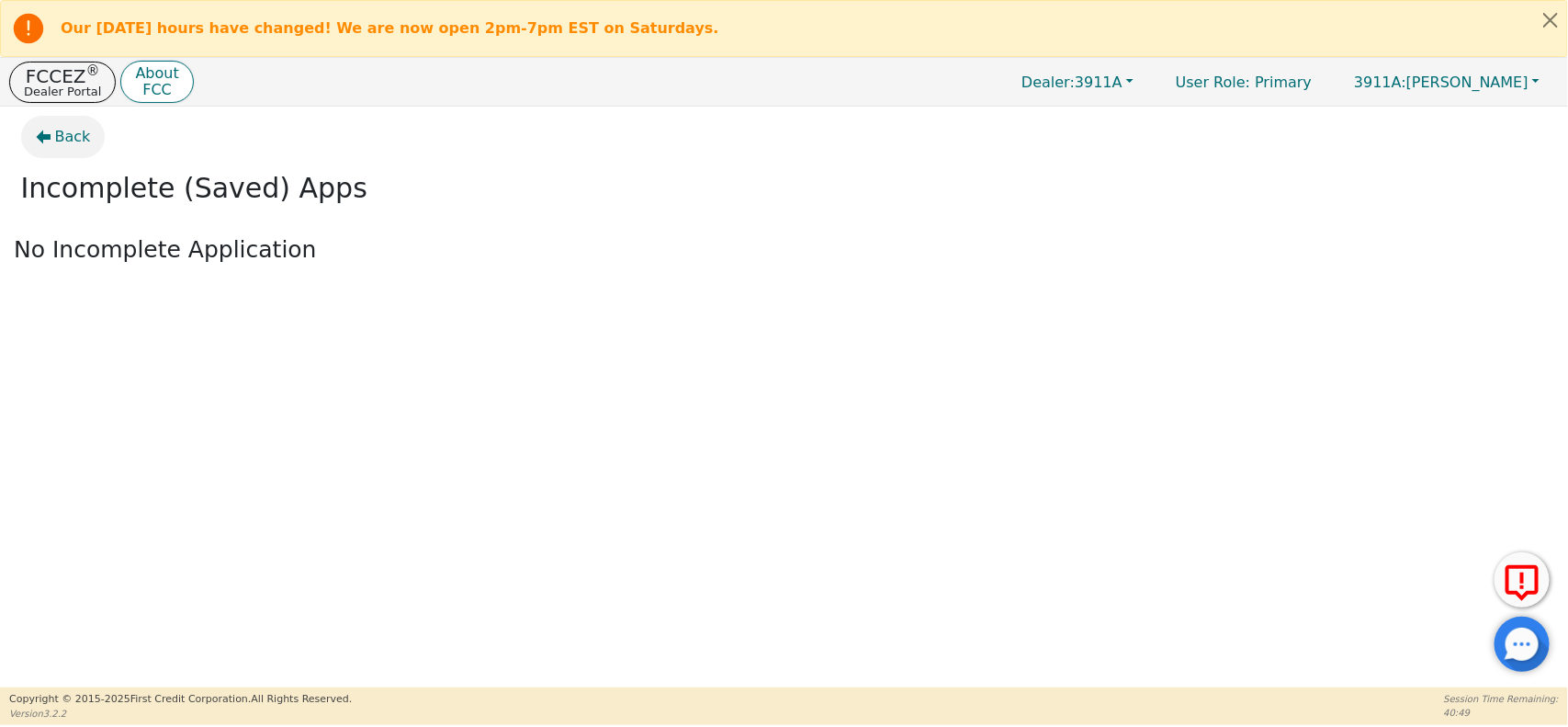
click at [38, 143] on icon "button" at bounding box center [43, 136] width 14 height 14
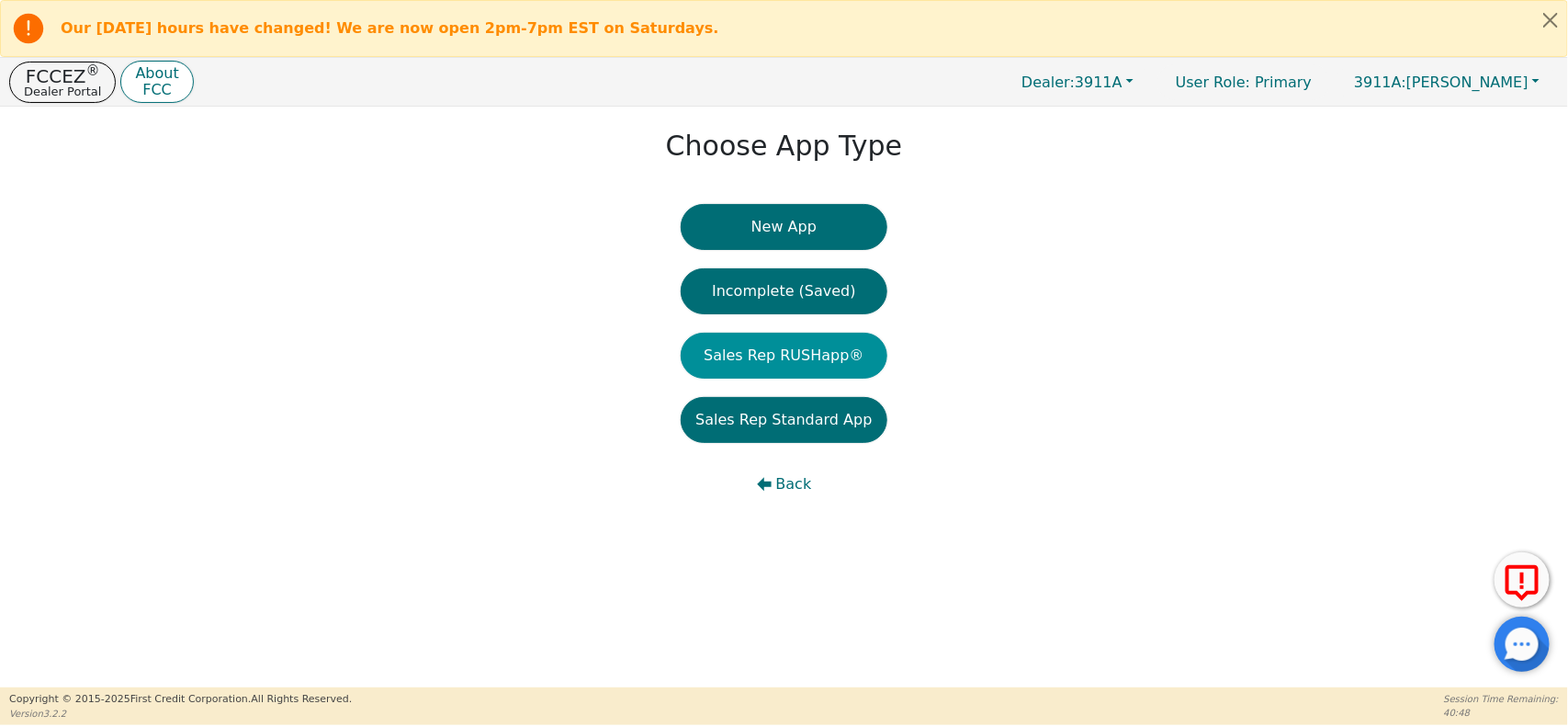
click at [793, 341] on button "Sales Rep RUSHapp®" at bounding box center [784, 355] width 206 height 46
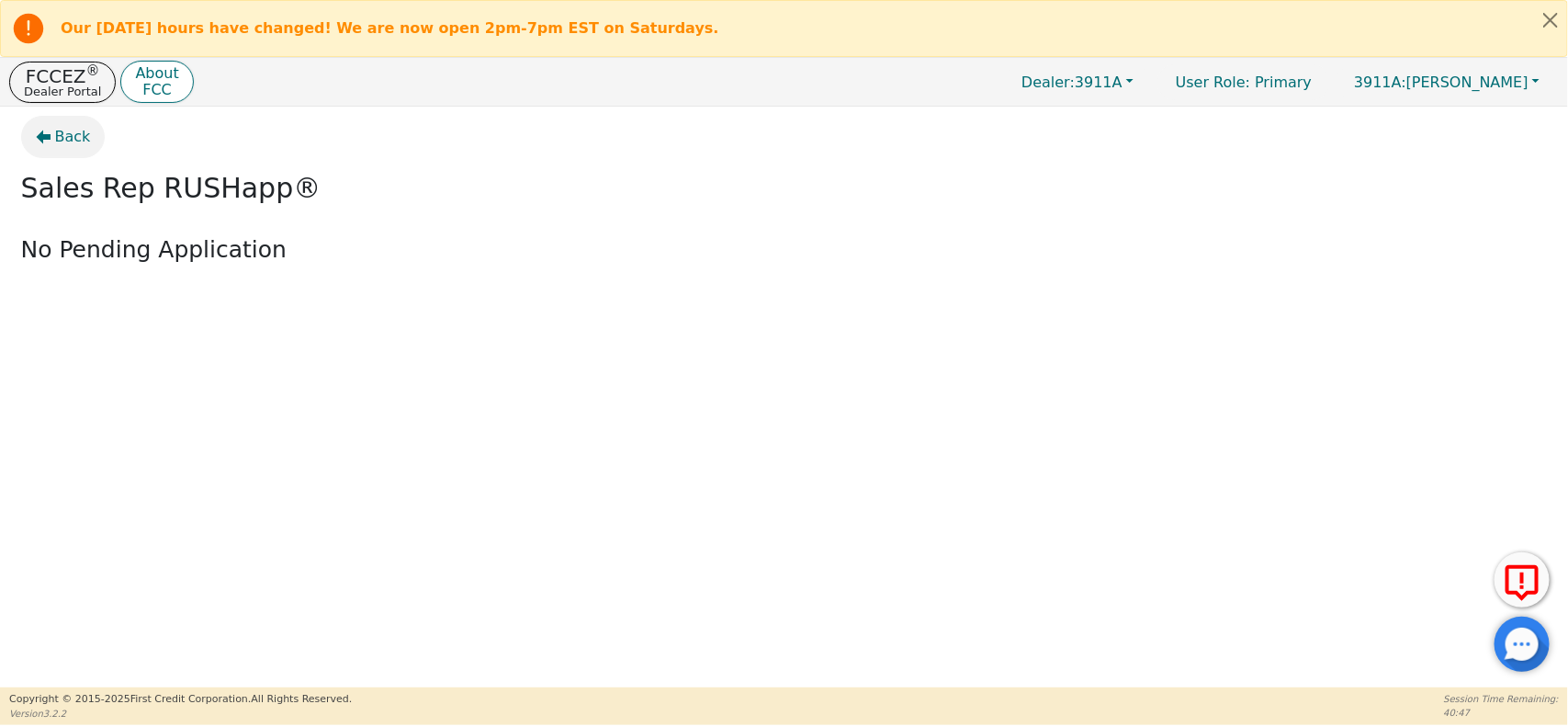
click at [42, 144] on icon "button" at bounding box center [43, 136] width 14 height 14
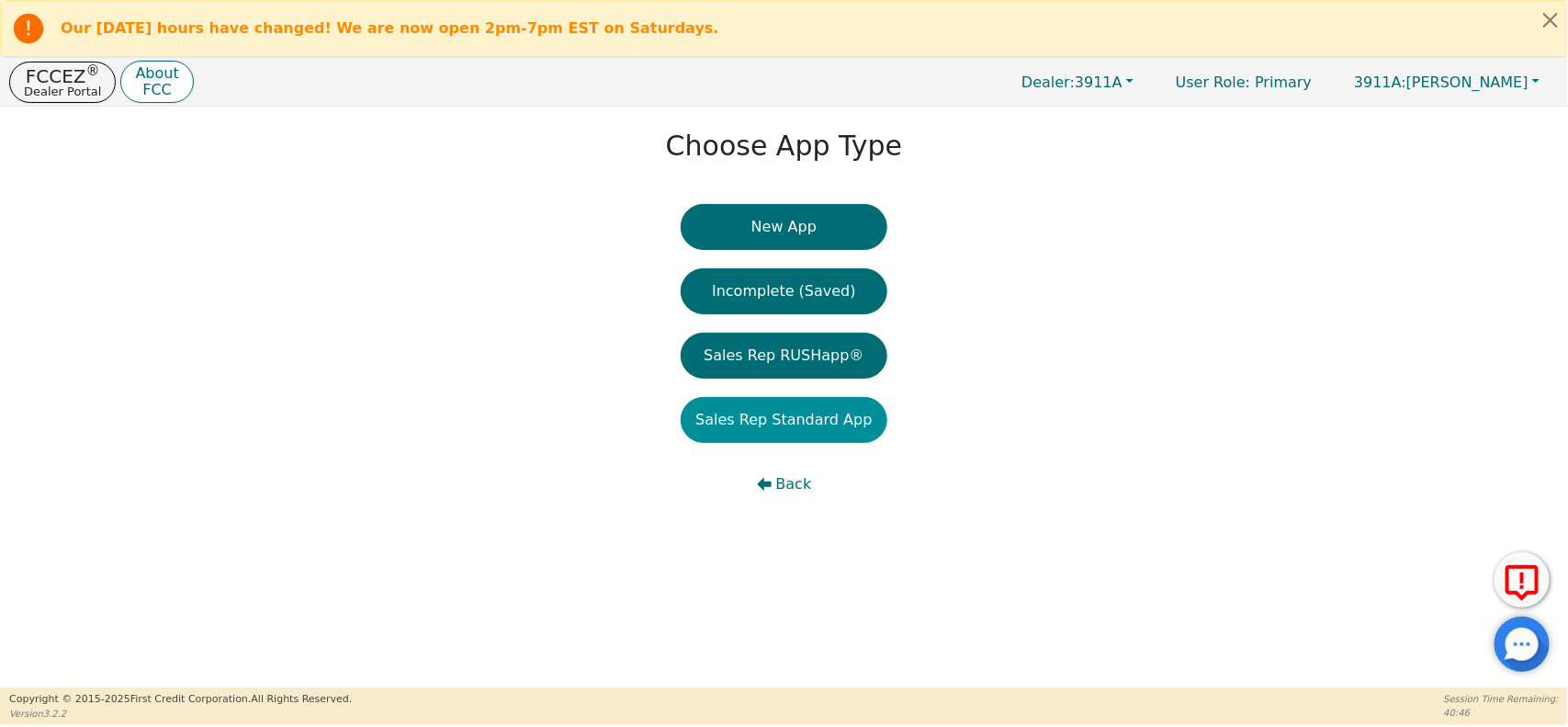
click at [764, 416] on button "Sales Rep Standard App" at bounding box center [784, 420] width 206 height 46
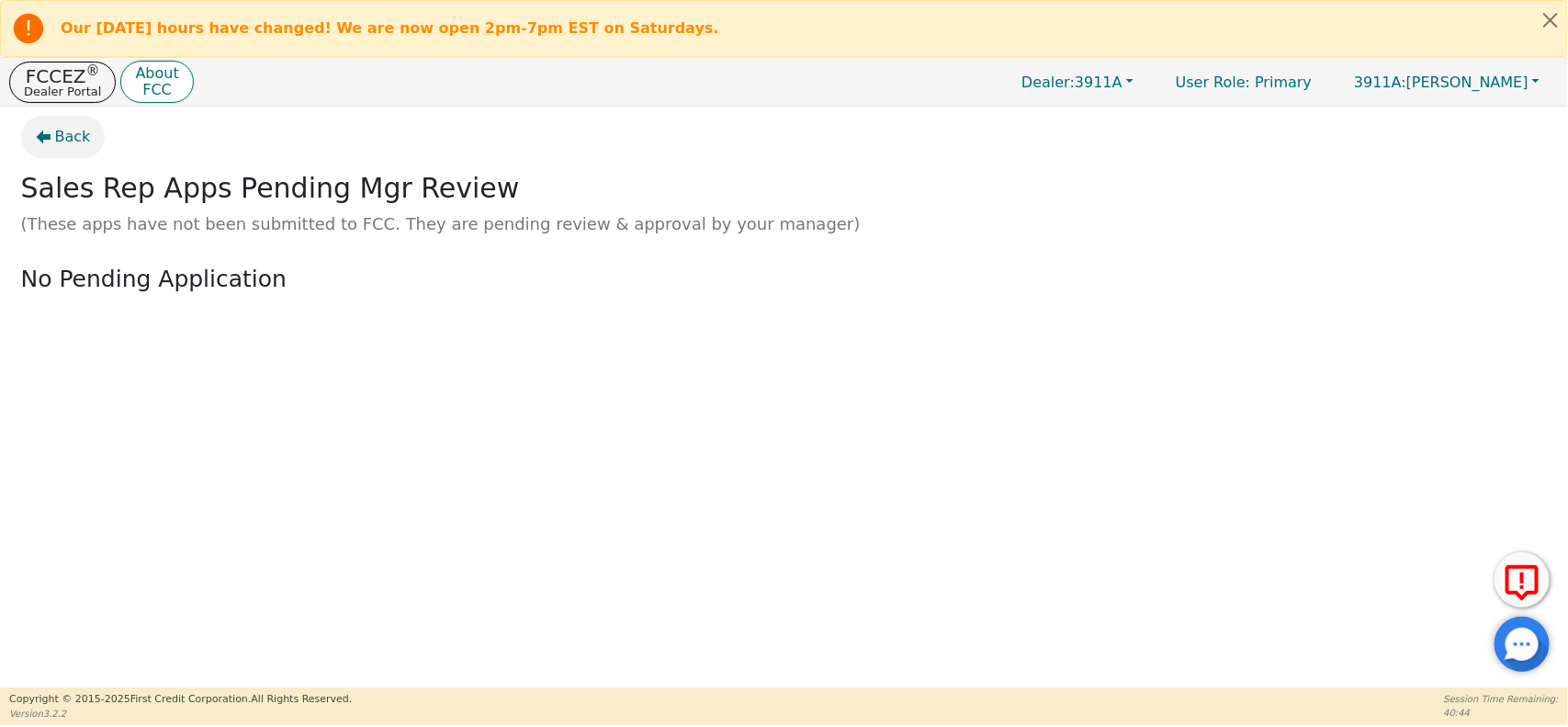
click at [53, 152] on button "Back" at bounding box center [63, 137] width 85 height 42
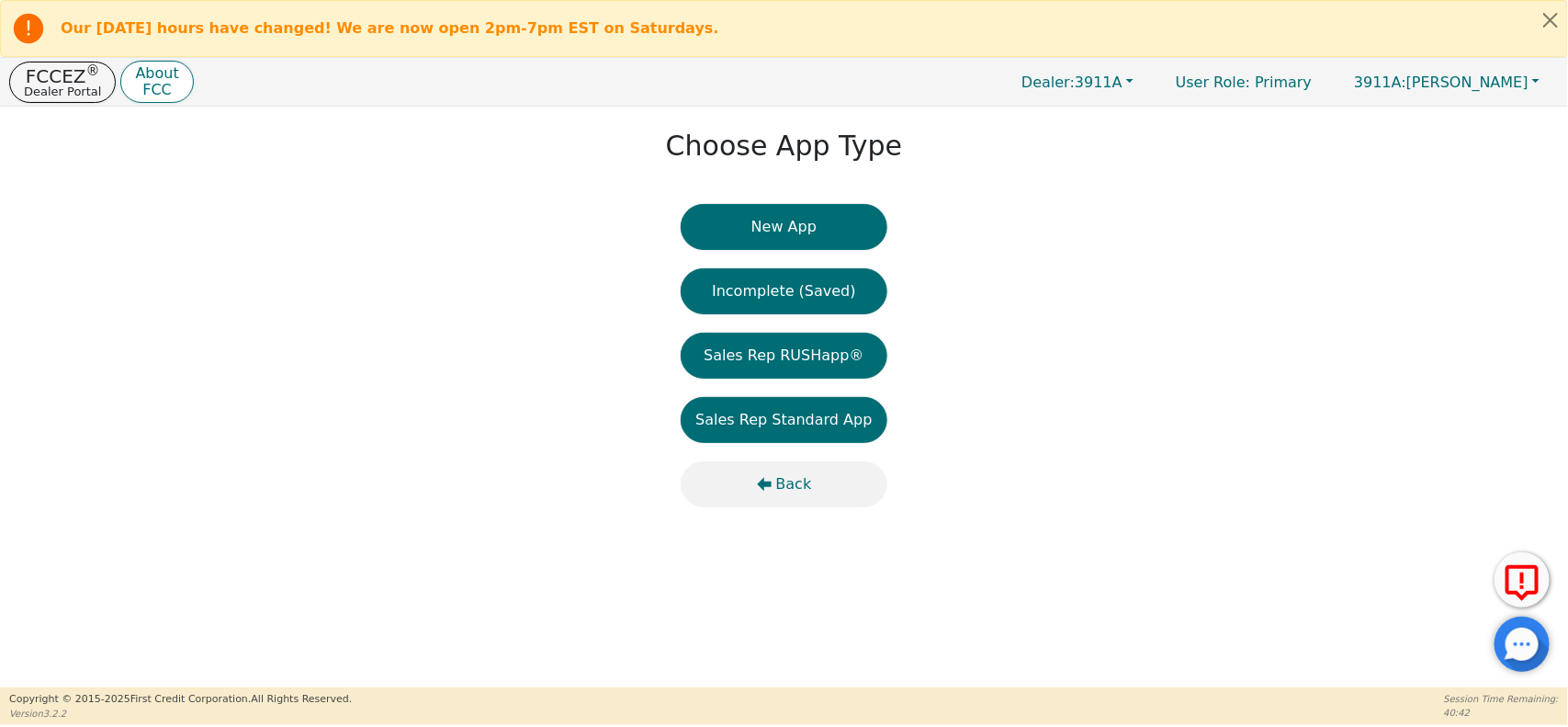
click at [779, 466] on button "Back" at bounding box center [784, 484] width 206 height 46
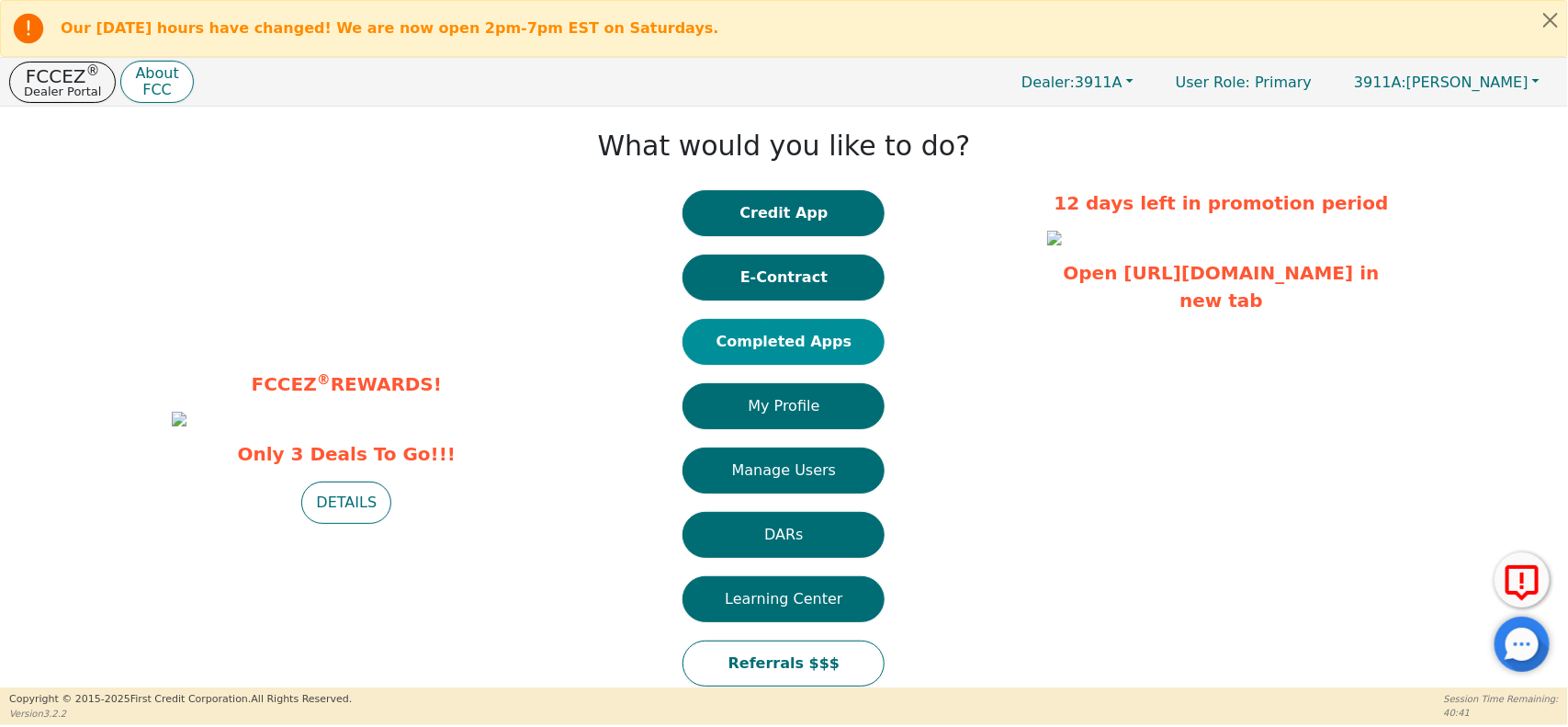
click at [793, 358] on button "Completed Apps" at bounding box center [784, 342] width 202 height 46
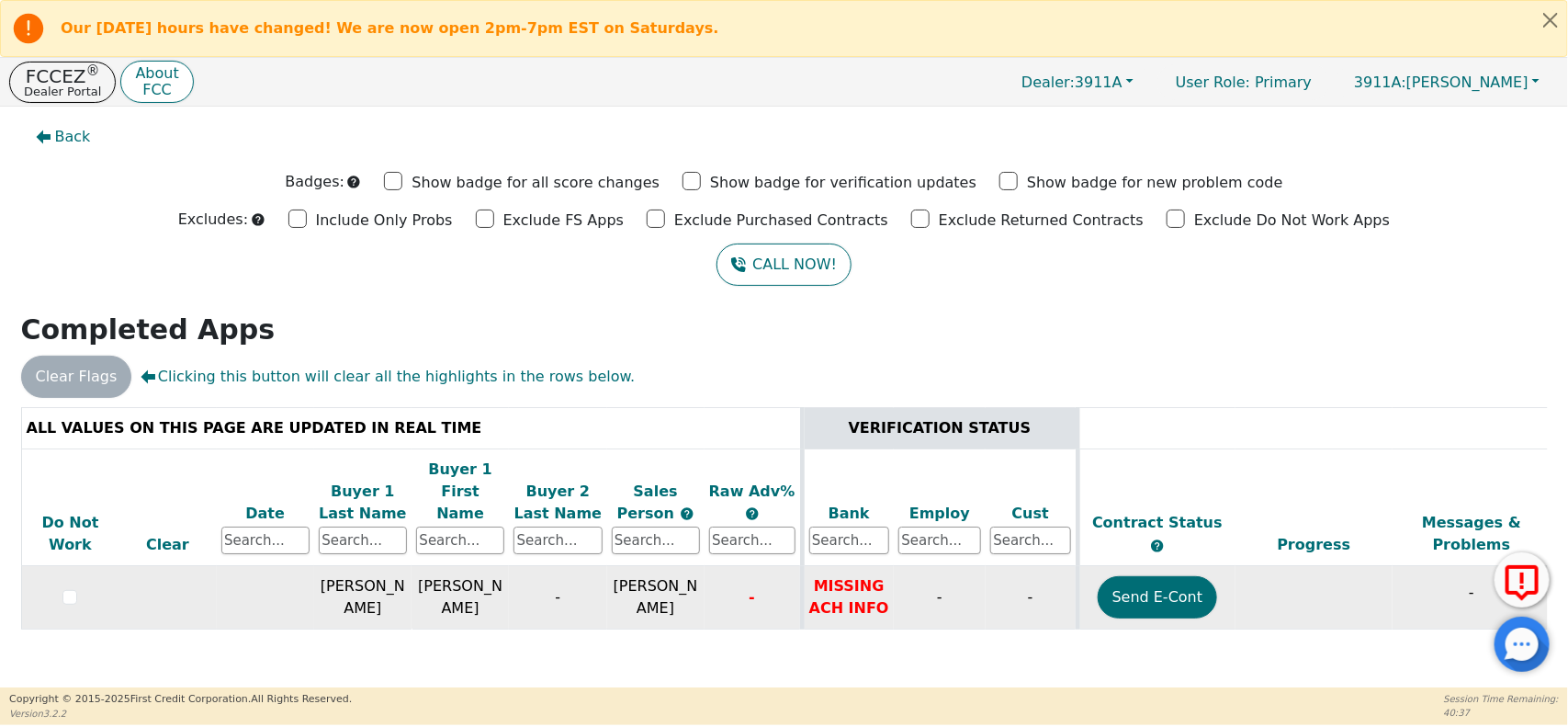
click at [851, 584] on td "MISSING ACH INFO" at bounding box center [847, 598] width 92 height 64
click at [543, 579] on td "-" at bounding box center [557, 598] width 98 height 64
